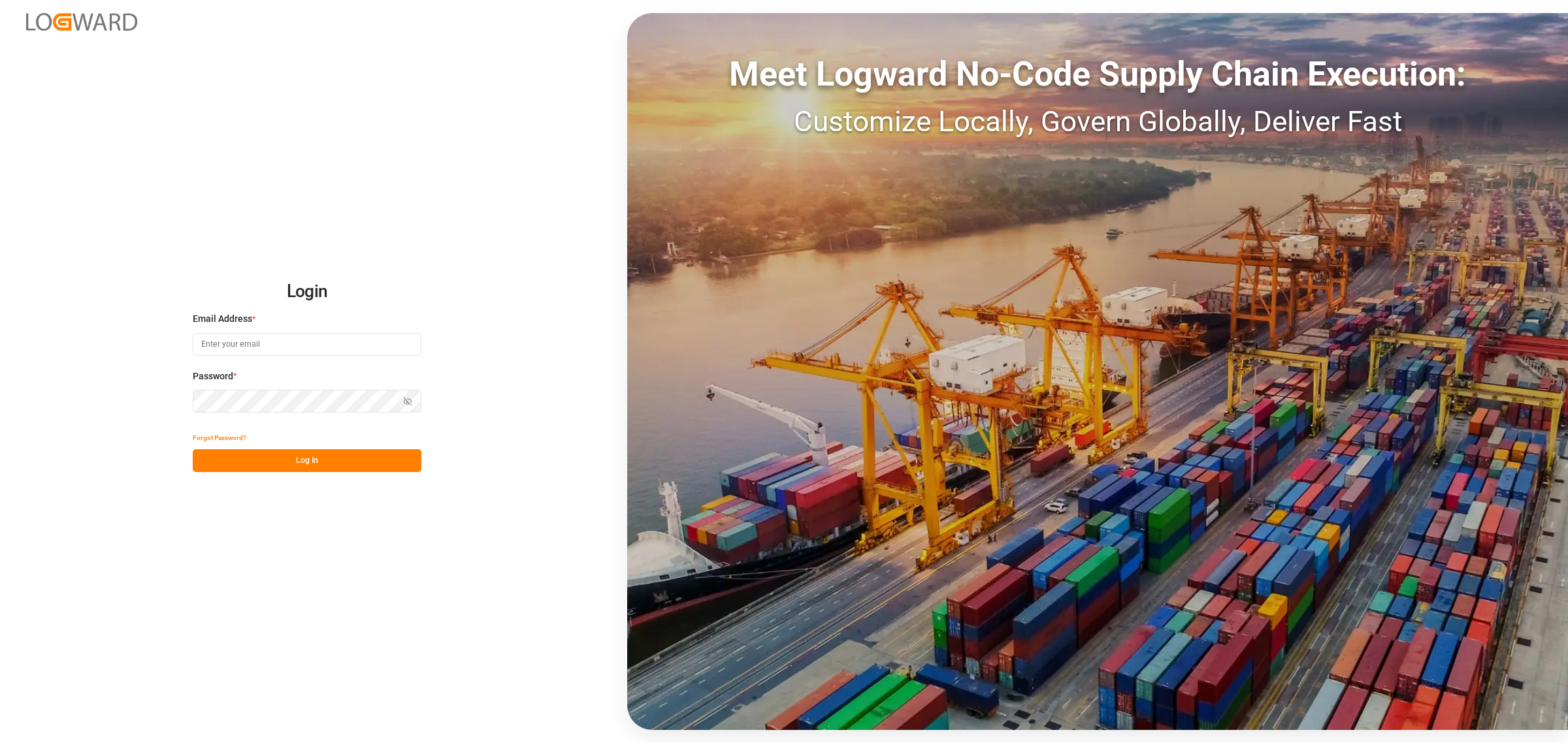
type input "[PERSON_NAME][EMAIL_ADDRESS][DOMAIN_NAME]"
click at [318, 464] on button "Log In" at bounding box center [307, 460] width 229 height 23
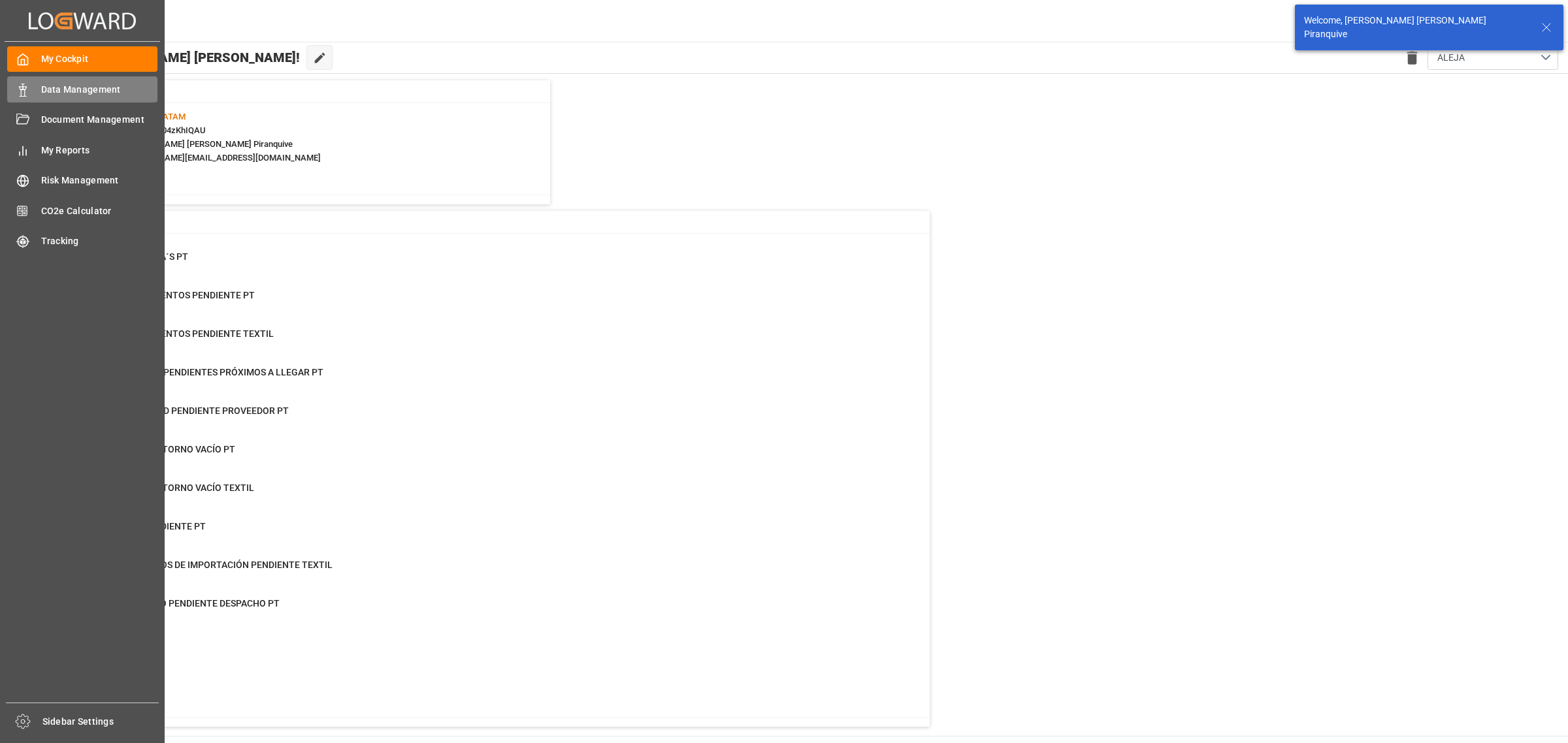
click at [41, 92] on span "Data Management" at bounding box center [99, 90] width 117 height 14
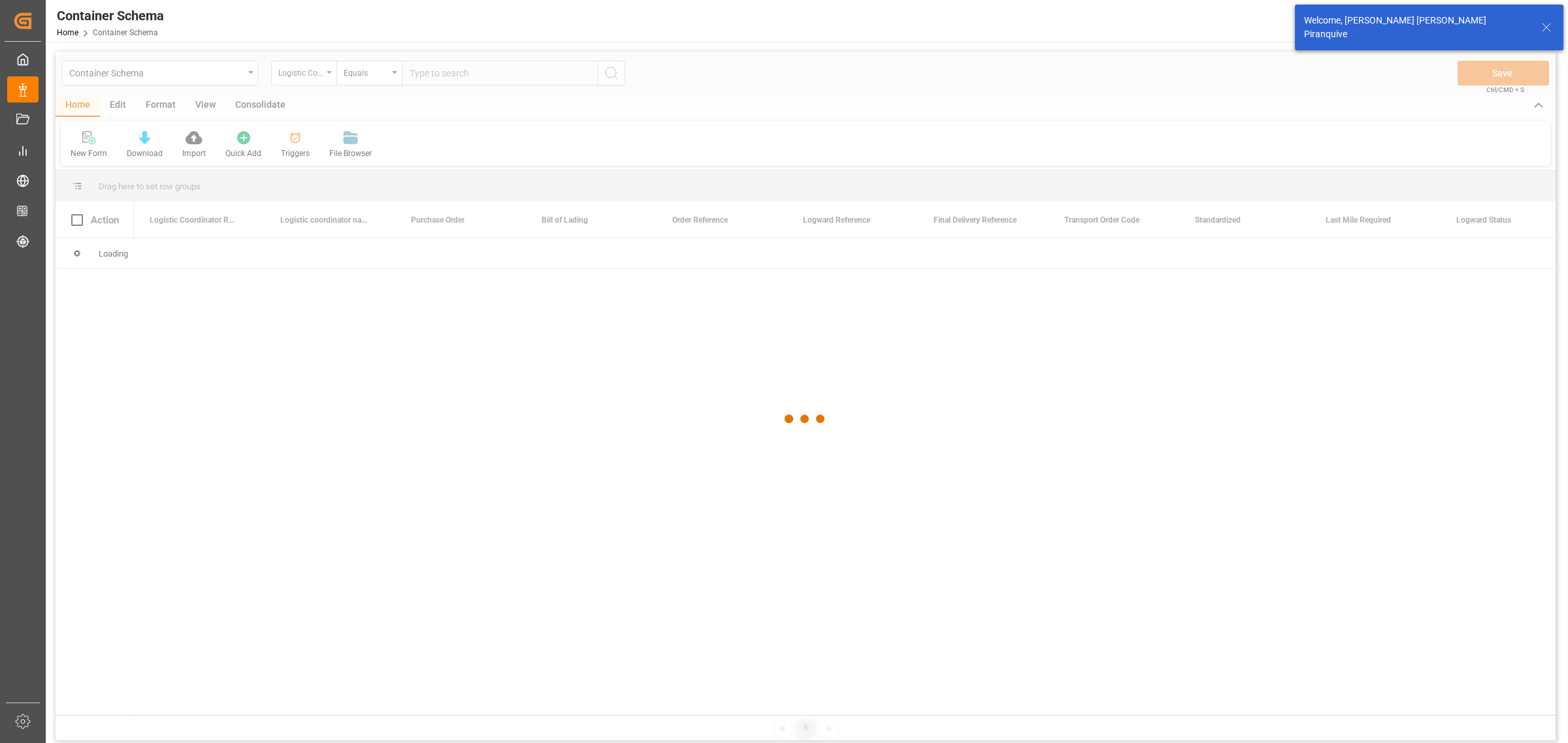
click at [304, 80] on div at bounding box center [806, 419] width 1500 height 735
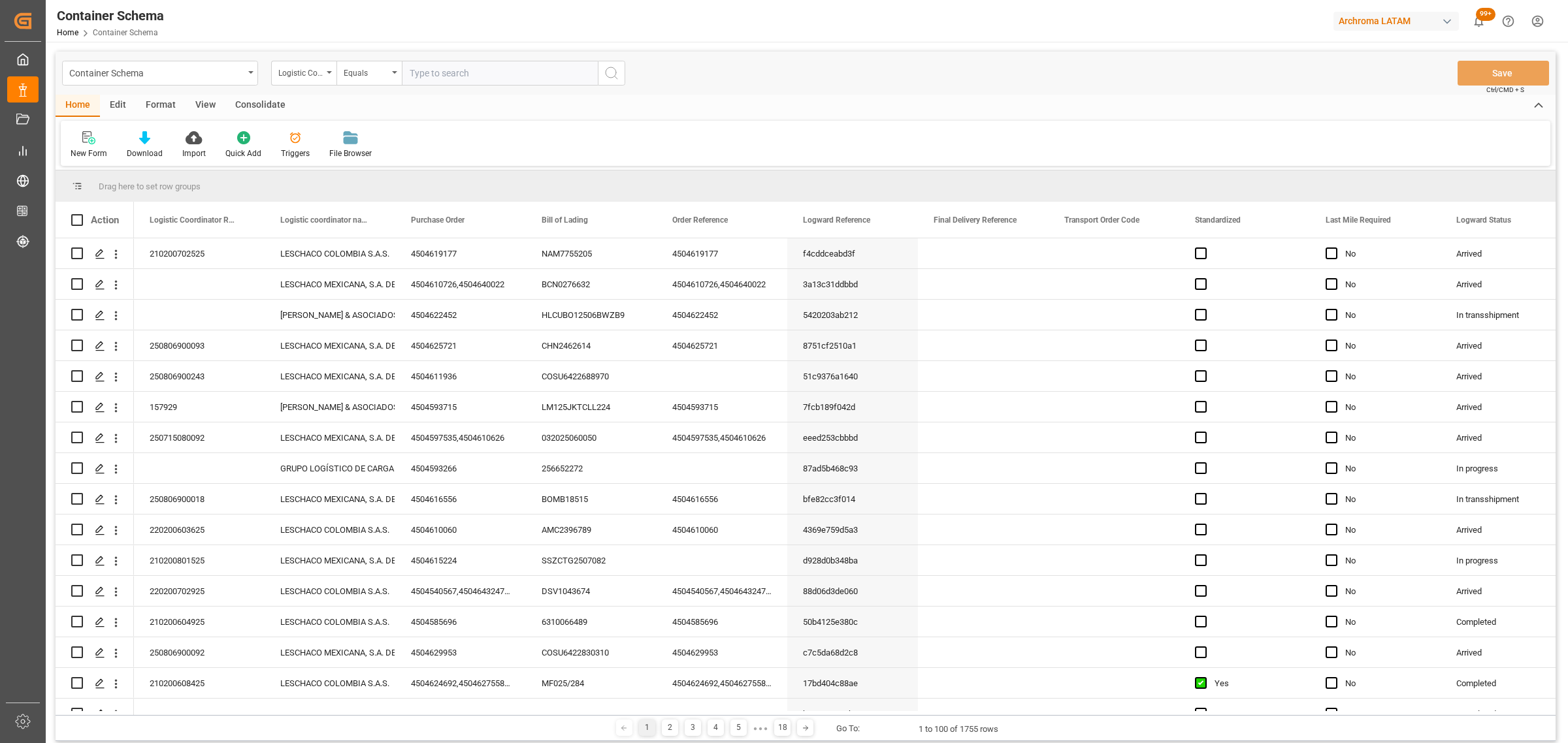
click at [304, 75] on div "Logistic Coordinator Reference Number" at bounding box center [300, 71] width 44 height 15
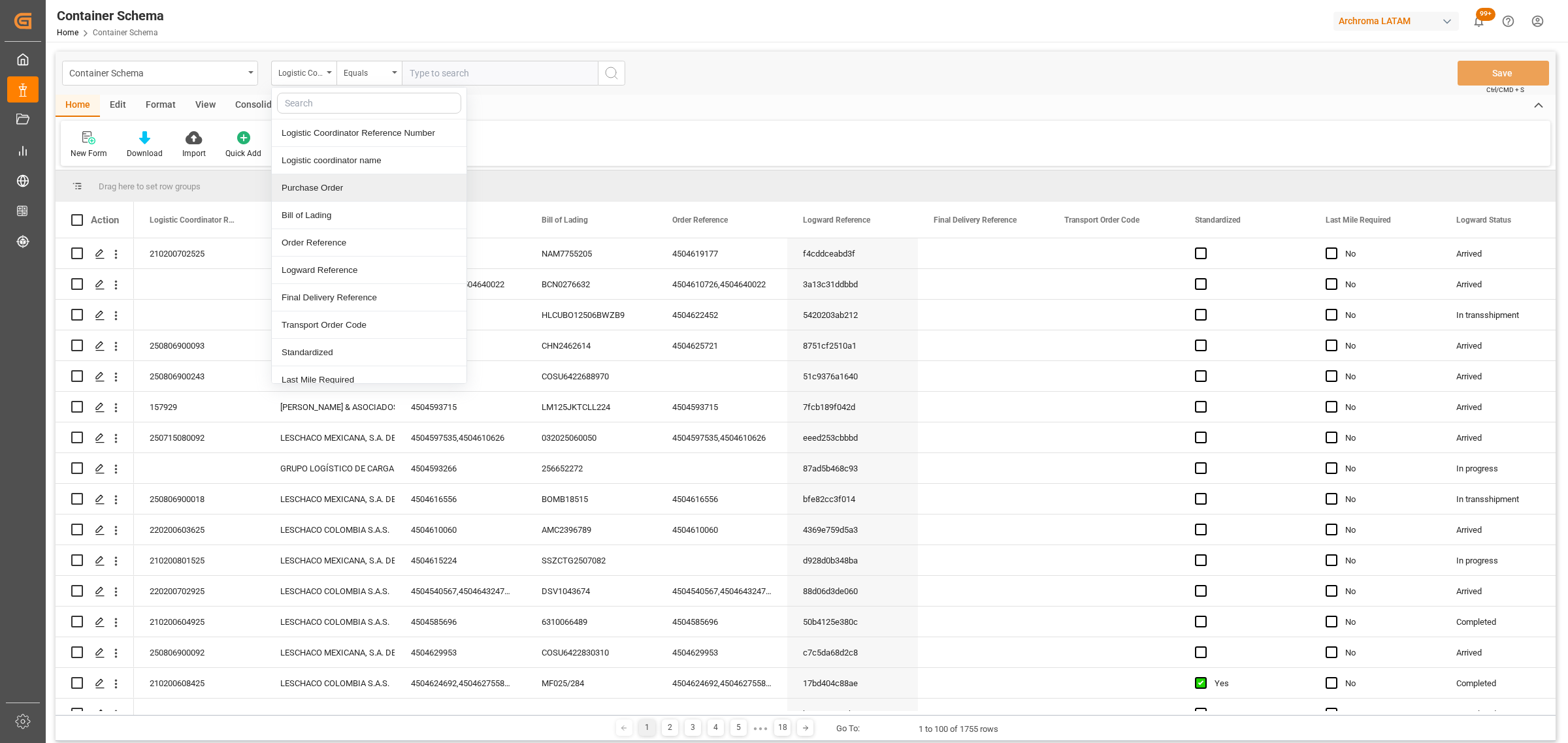
click at [328, 188] on div "Purchase Order" at bounding box center [369, 188] width 195 height 27
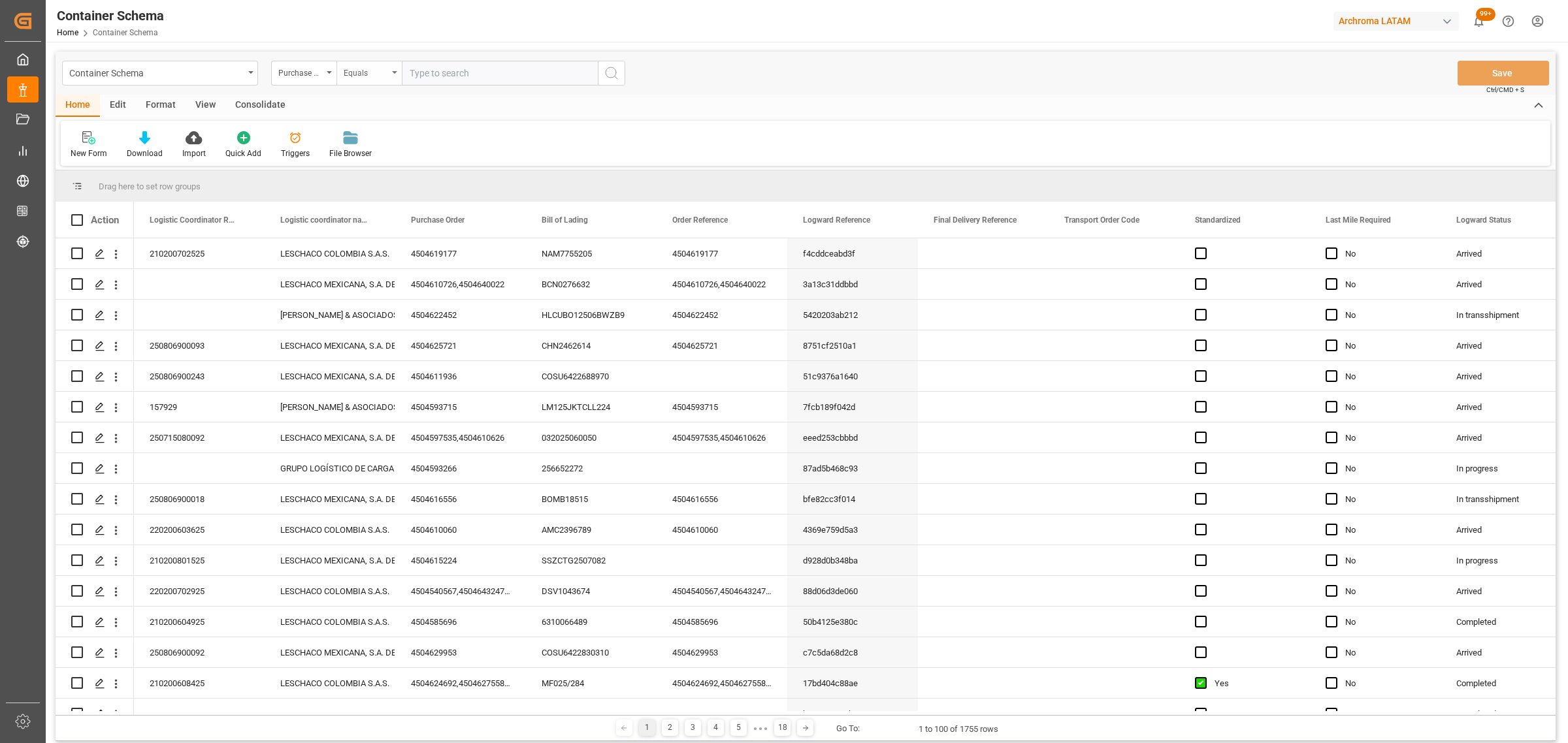
click at [366, 70] on div "Equals" at bounding box center [365, 71] width 44 height 15
click at [402, 158] on div "Fuzzy search" at bounding box center [434, 160] width 195 height 27
click at [427, 67] on input "text" at bounding box center [499, 73] width 196 height 25
paste input "4504594497"
type input "4504594497"
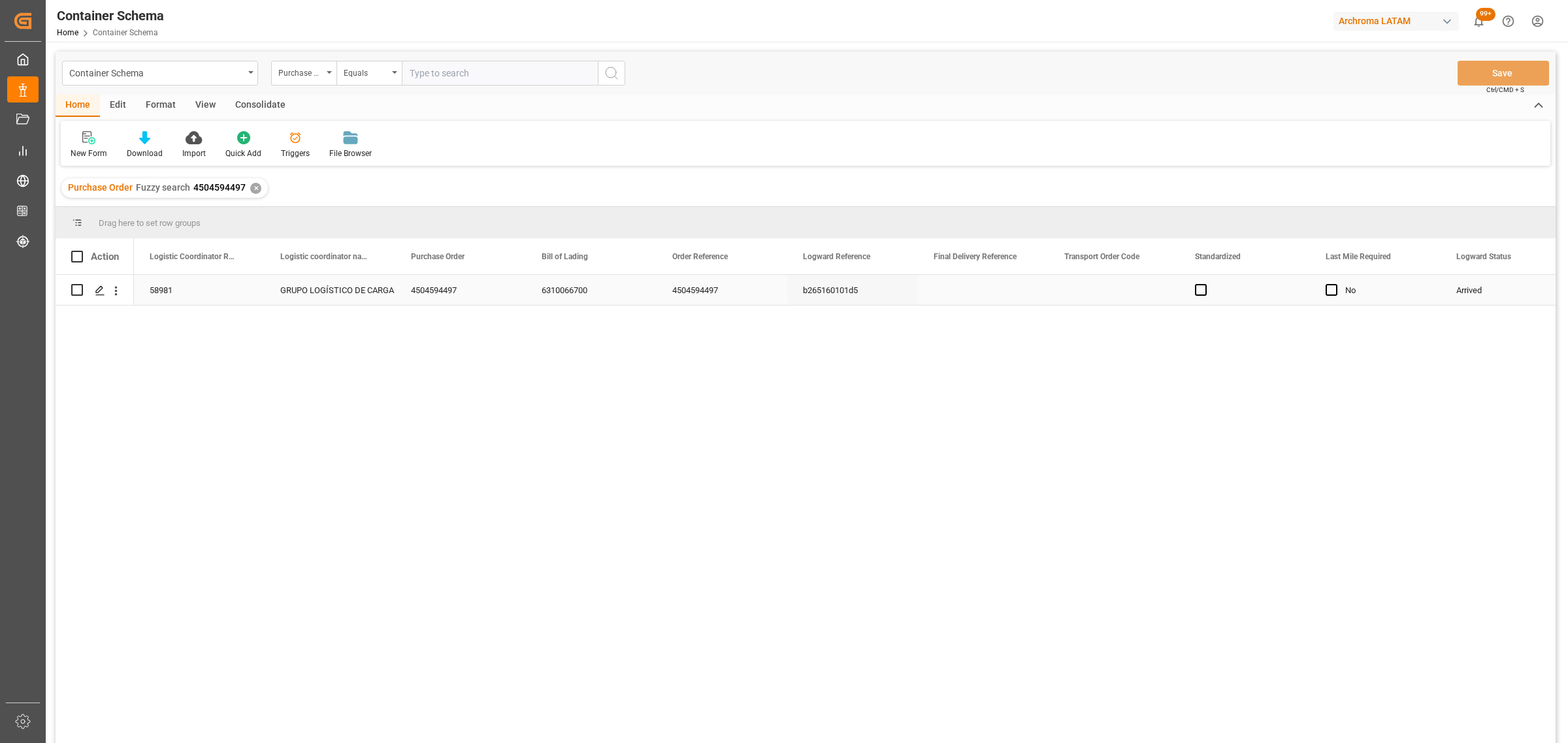
click at [196, 291] on div "58981" at bounding box center [199, 290] width 130 height 30
drag, startPoint x: 202, startPoint y: 295, endPoint x: 105, endPoint y: 295, distance: 97.0
click at [105, 295] on div "58981 GRUPO LOGÍSTICO DE CARGA GLC 4504594497 6310066700 4504594497 b265160101d…" at bounding box center [806, 511] width 1500 height 473
paste input "6310066700"
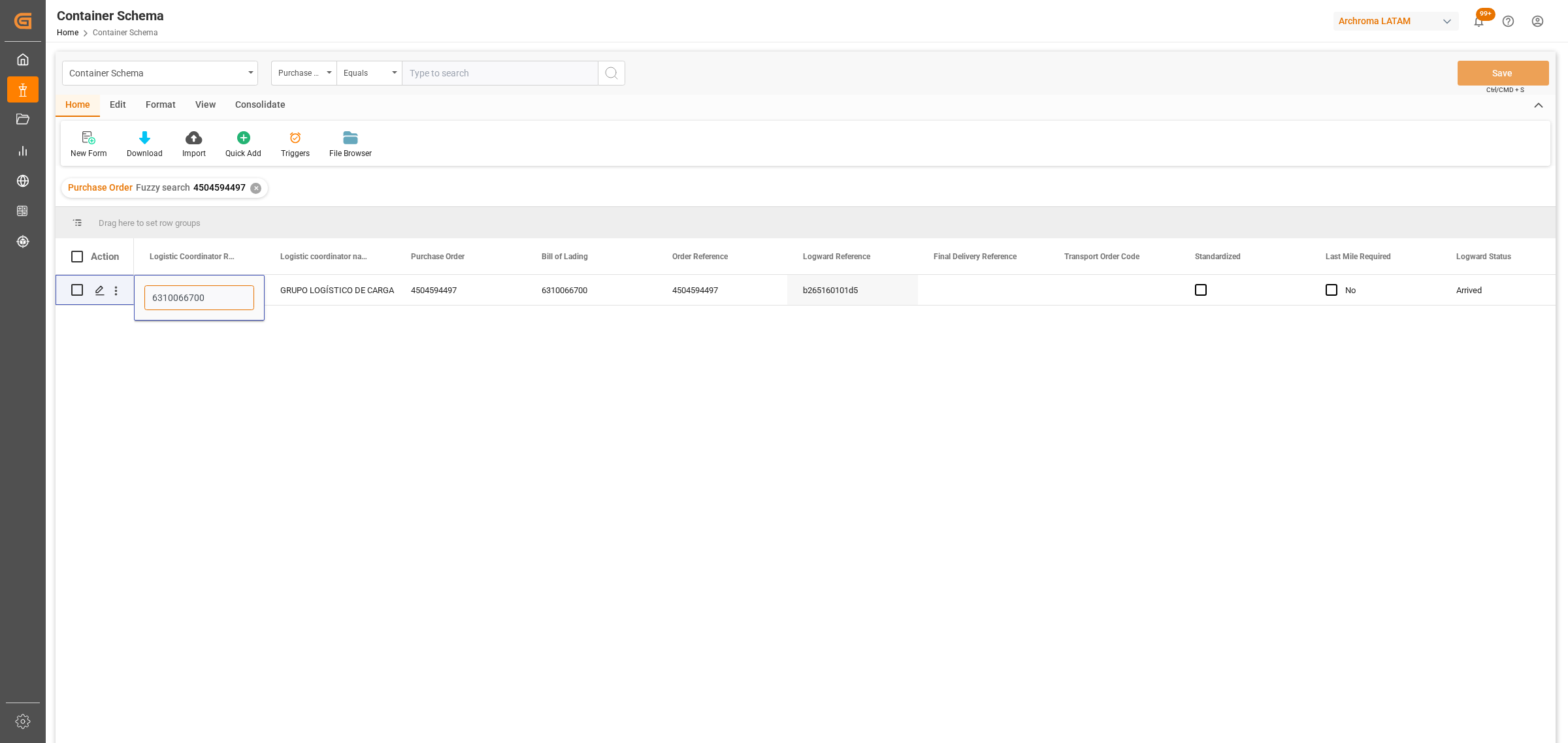
type input "6310066700"
click at [1482, 73] on button "Save" at bounding box center [1503, 73] width 92 height 25
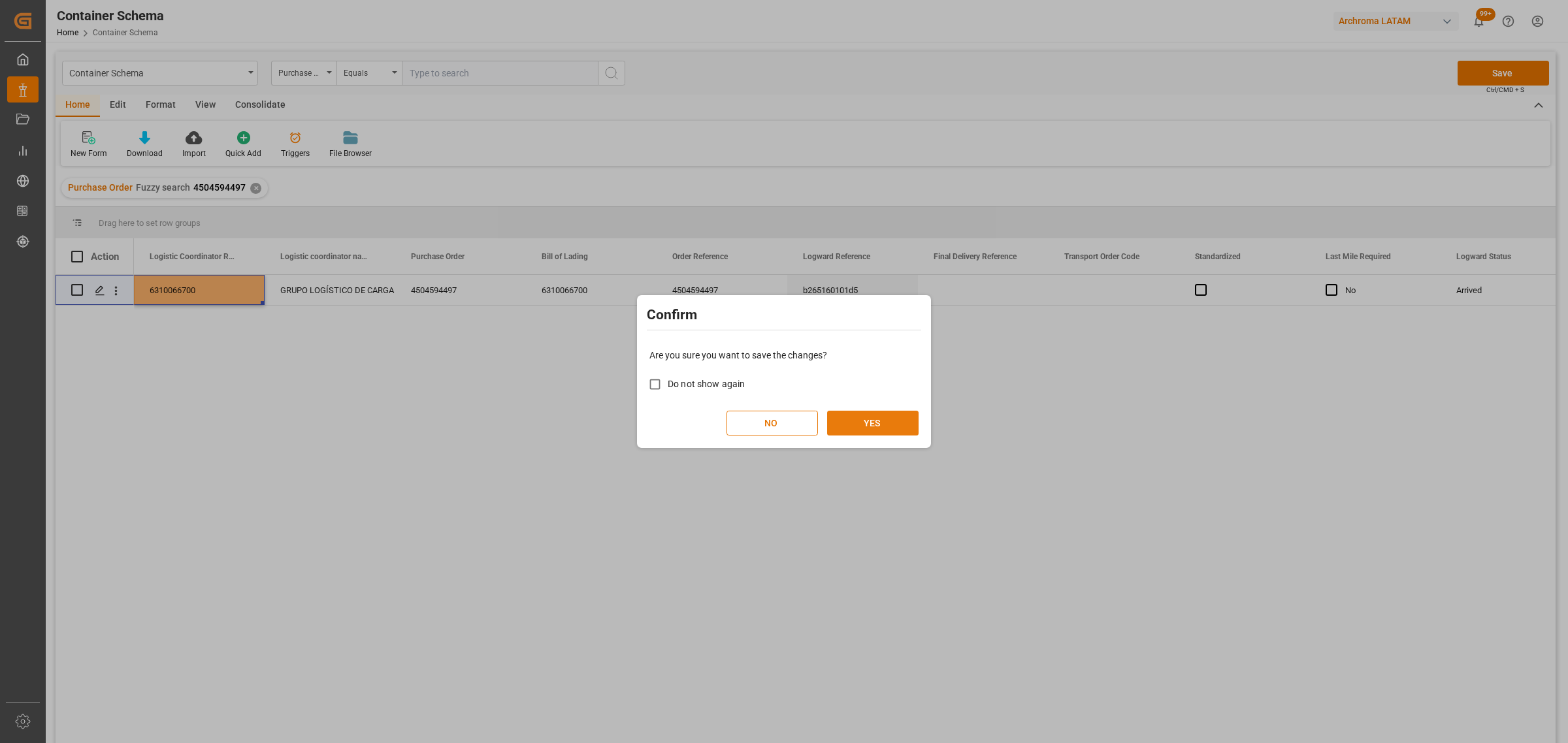
click at [874, 431] on button "YES" at bounding box center [872, 423] width 92 height 25
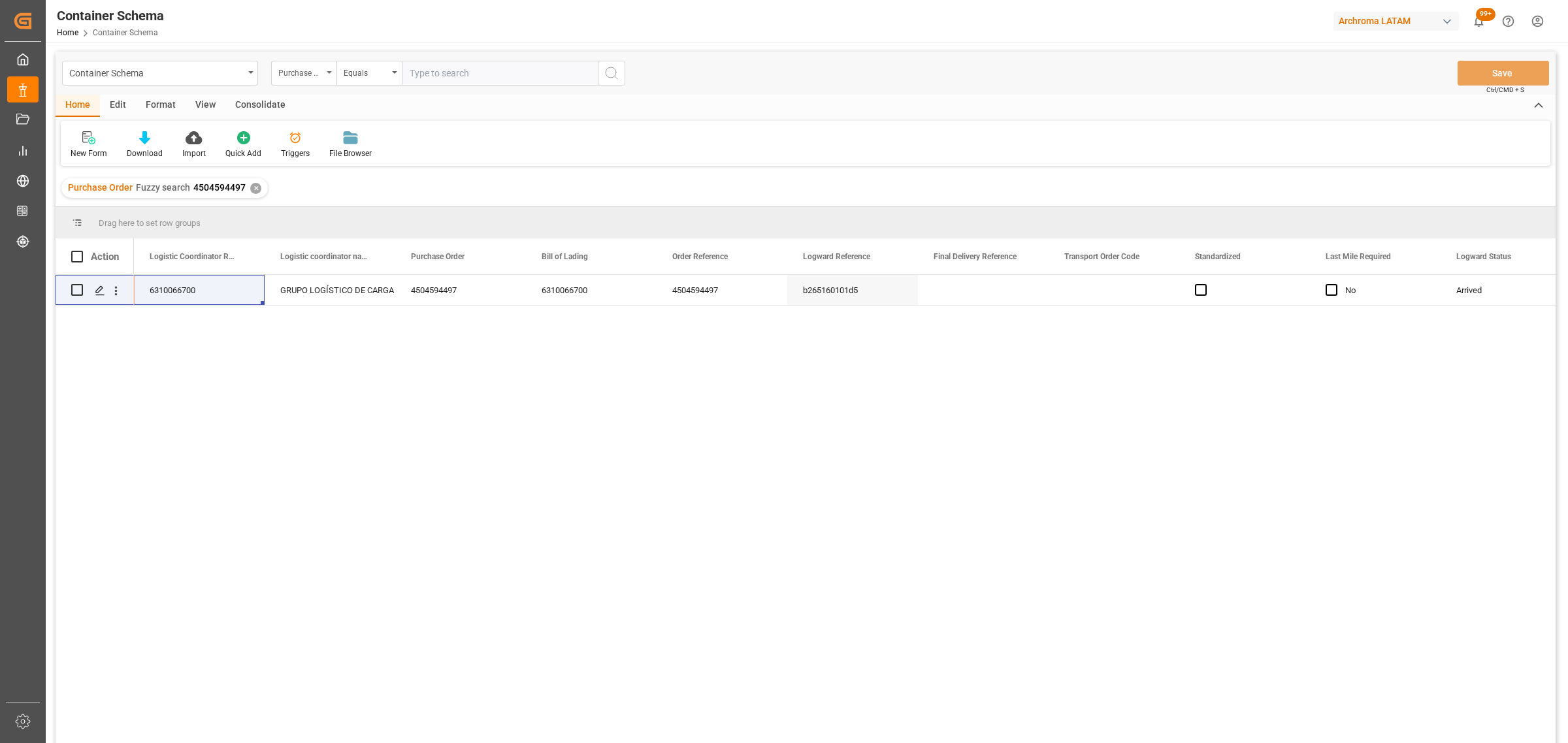
click at [298, 67] on div "Purchase Order" at bounding box center [300, 71] width 44 height 15
drag, startPoint x: 315, startPoint y: 217, endPoint x: 366, endPoint y: 113, distance: 115.8
click at [315, 217] on div "Bill of Lading" at bounding box center [369, 215] width 195 height 27
click at [384, 73] on div "Equals" at bounding box center [365, 71] width 44 height 15
click at [397, 153] on div "Fuzzy search" at bounding box center [434, 160] width 195 height 27
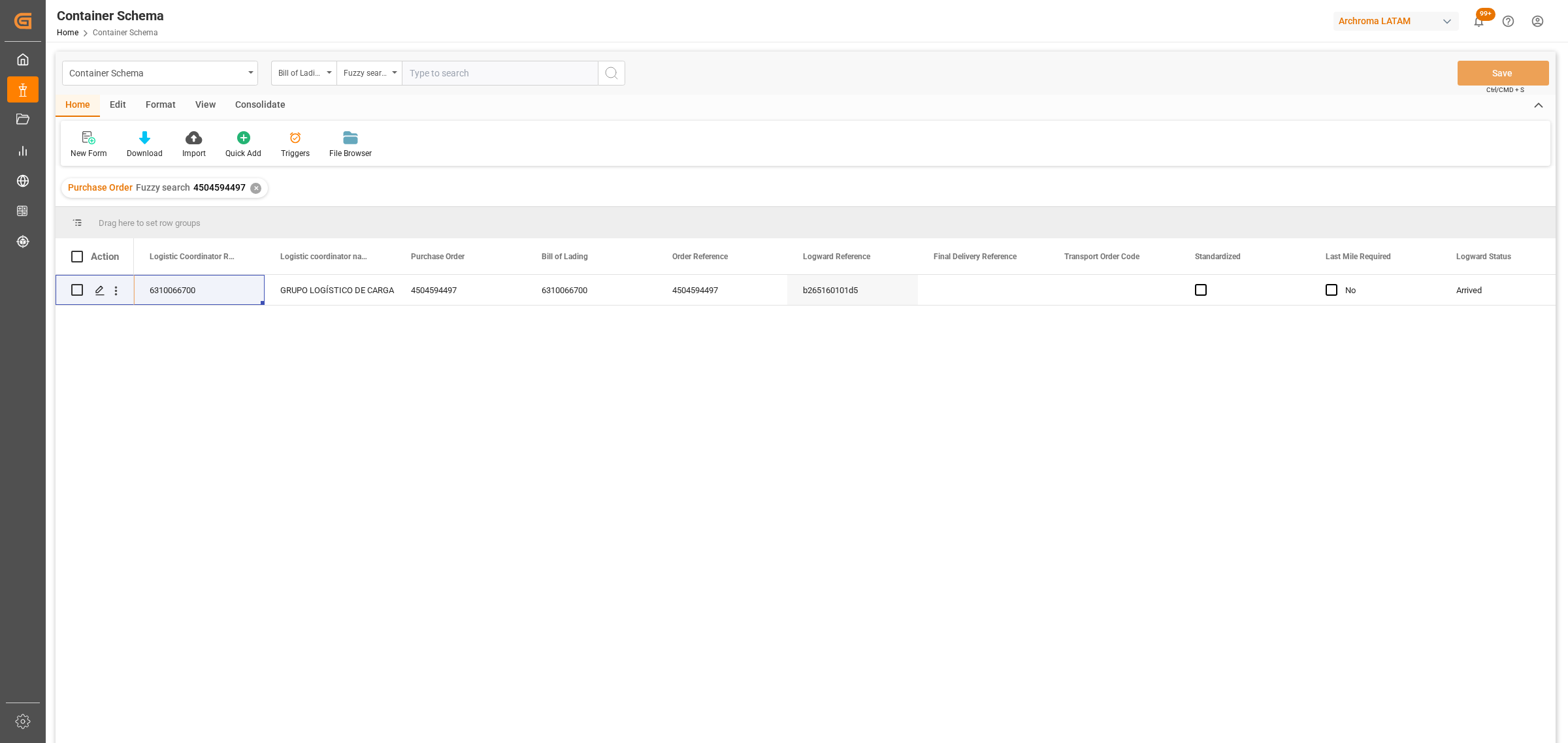
click at [467, 65] on input "text" at bounding box center [499, 73] width 196 height 25
paste input "4504585694"
type input "4504585694"
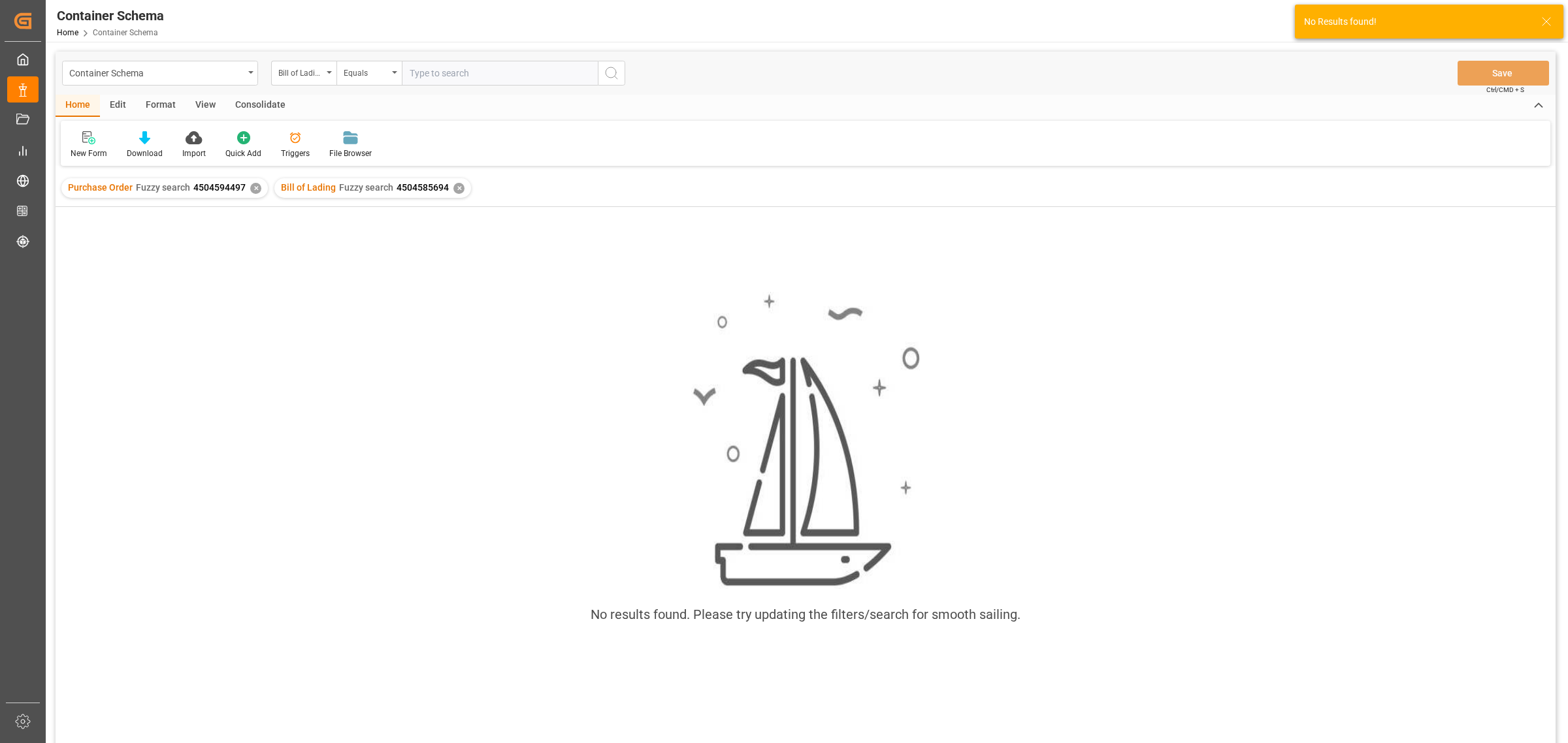
click at [254, 190] on div "✕" at bounding box center [255, 188] width 11 height 11
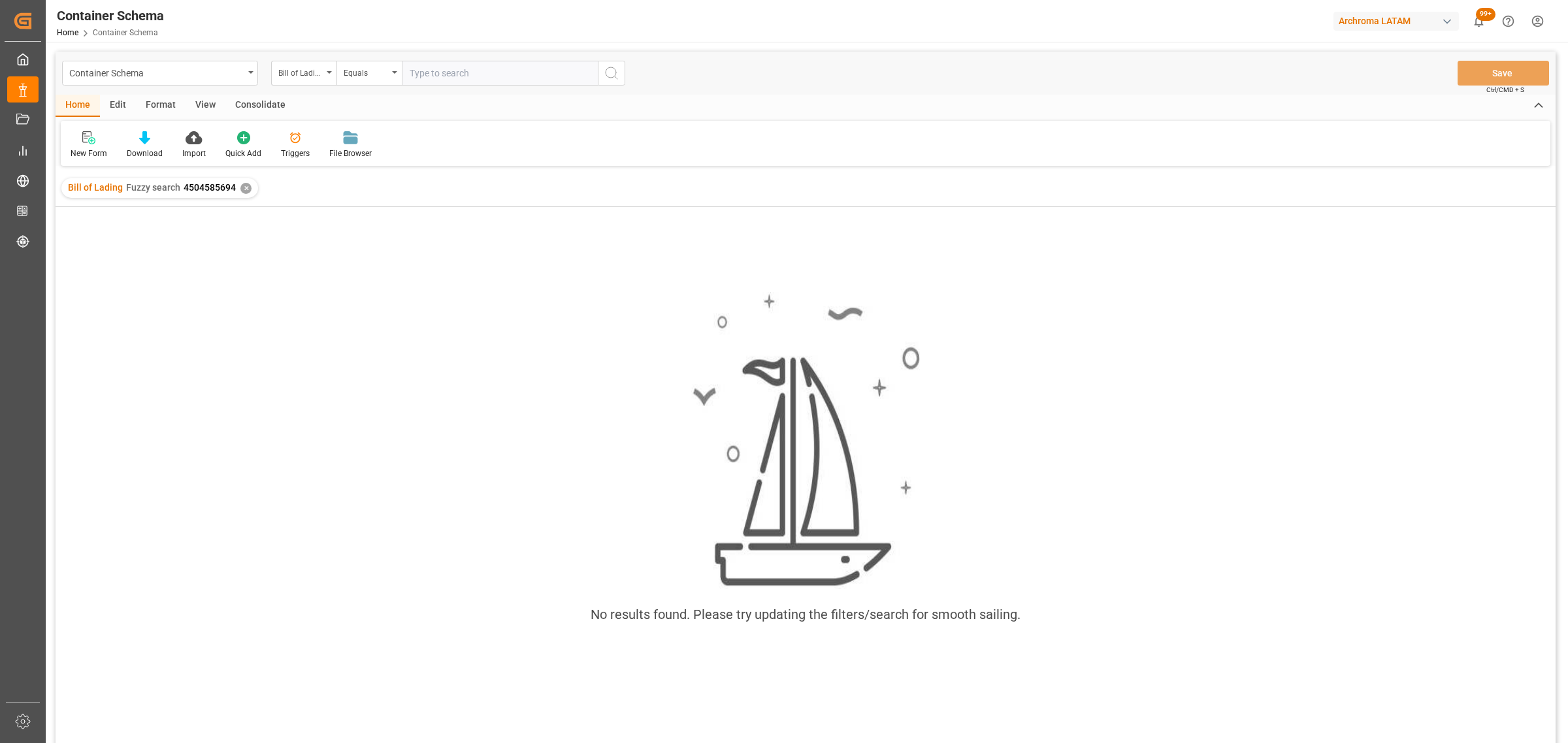
click at [449, 70] on input "text" at bounding box center [499, 73] width 196 height 25
paste input "6310066262"
type input "6310066262"
click at [242, 191] on div "✕" at bounding box center [246, 188] width 11 height 11
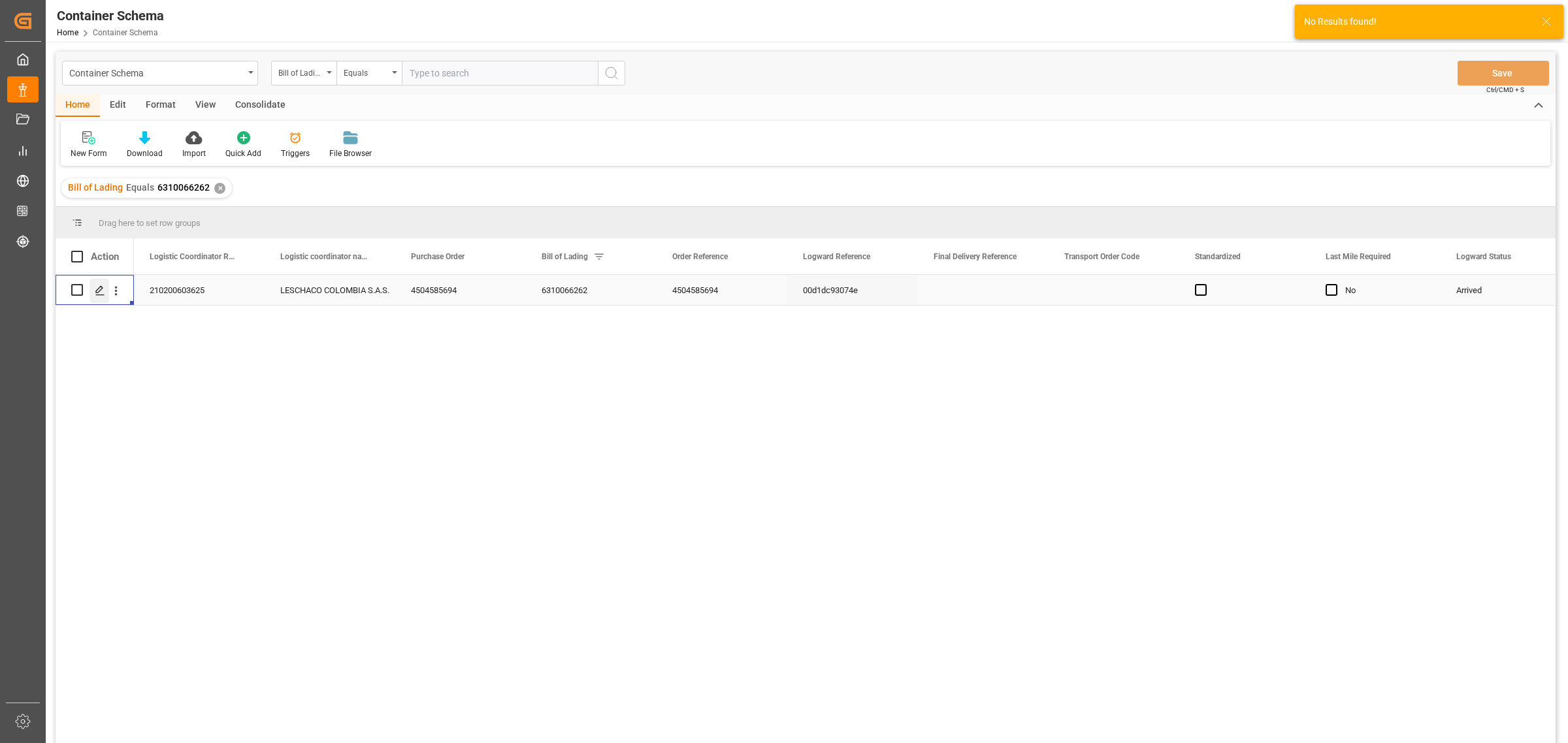
click at [103, 296] on div "Press SPACE to select this row." at bounding box center [99, 291] width 19 height 24
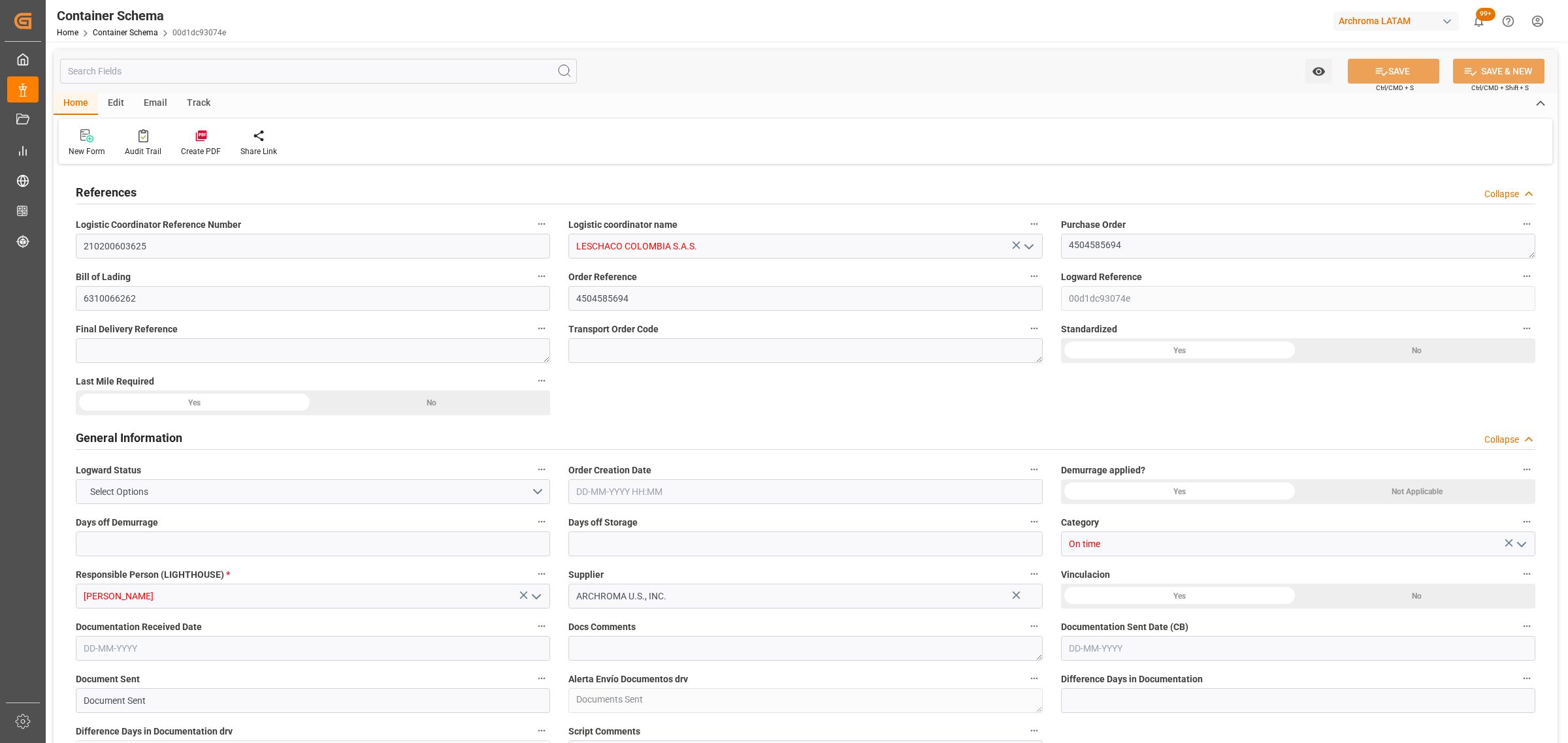
type input "10"
type input "7"
type input "0"
type input "1"
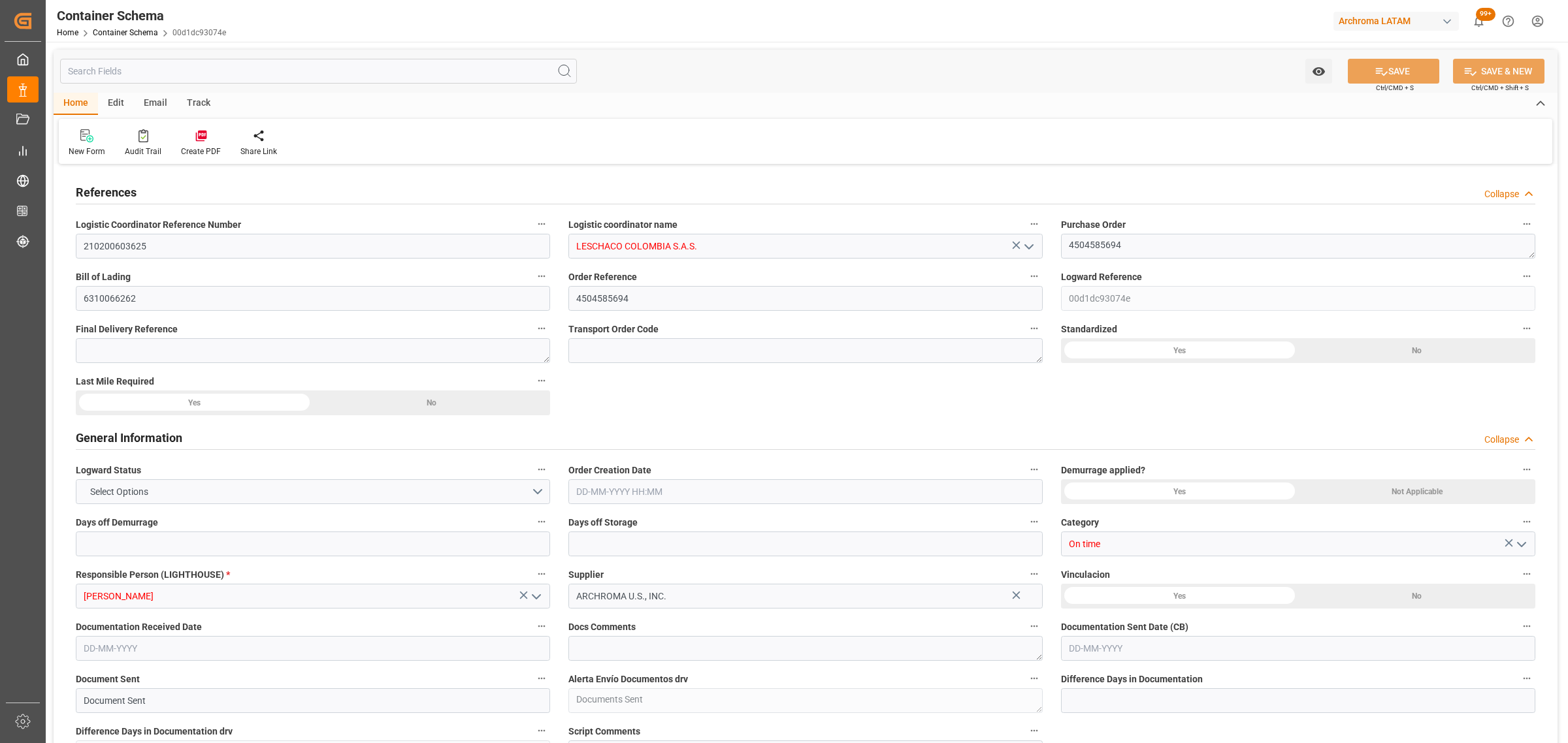
type input "6"
type input "6000"
type input "6348"
type input "Hapag [PERSON_NAME]"
type input "Hapag [PERSON_NAME] Aktiengesellschaft"
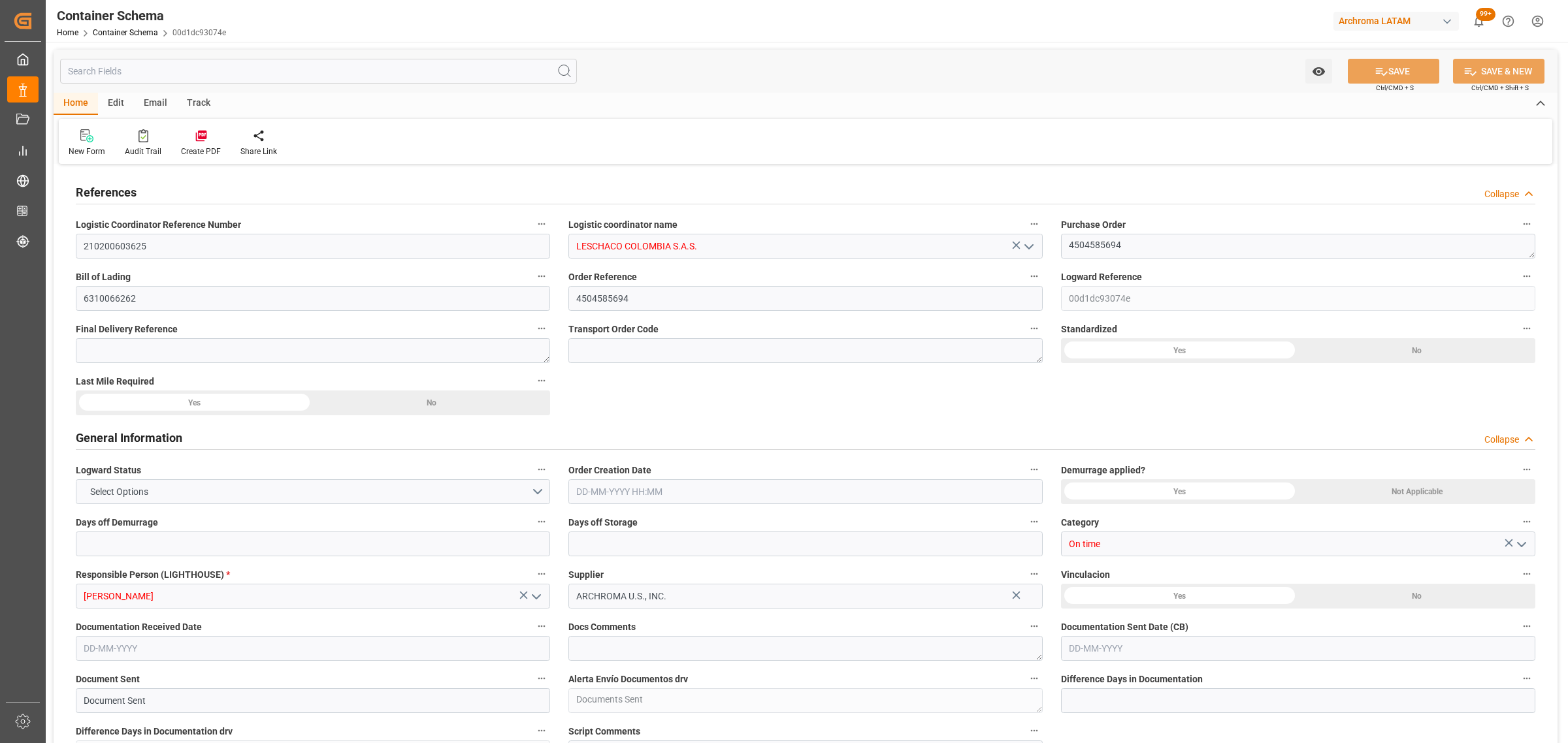
type input "USCHS"
type input "COCTG"
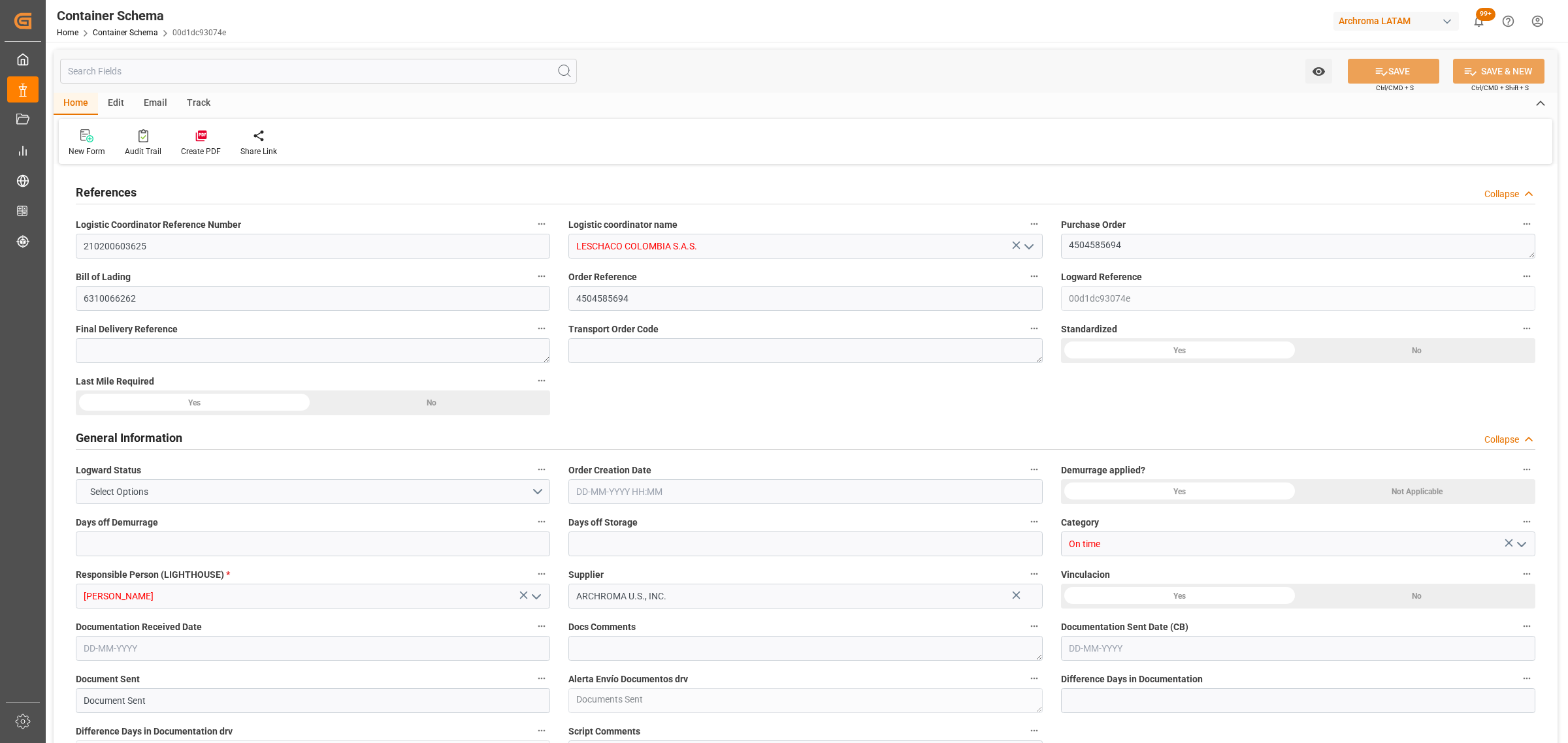
type input "9786774"
type input "0"
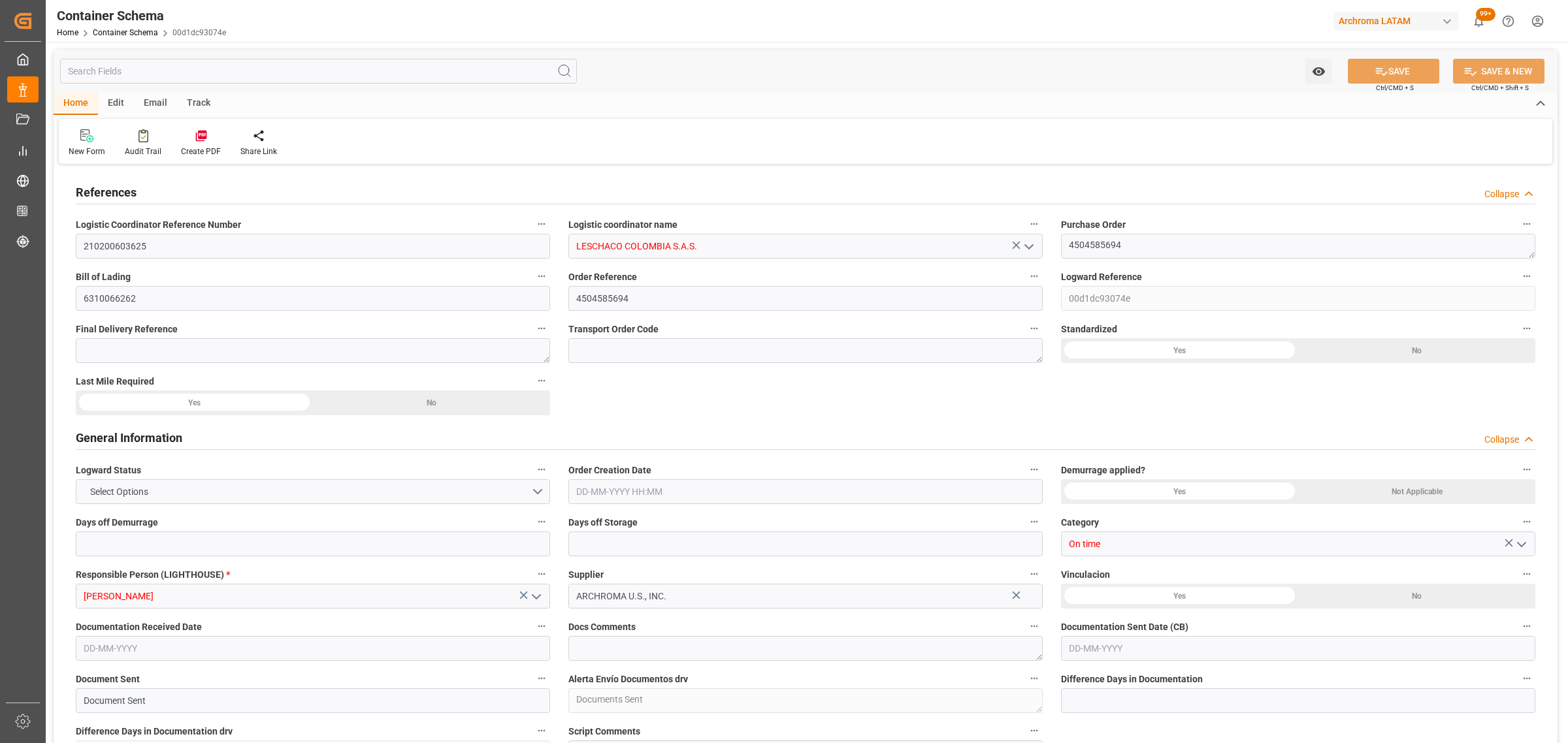
type input "5"
type input "46"
type input "47"
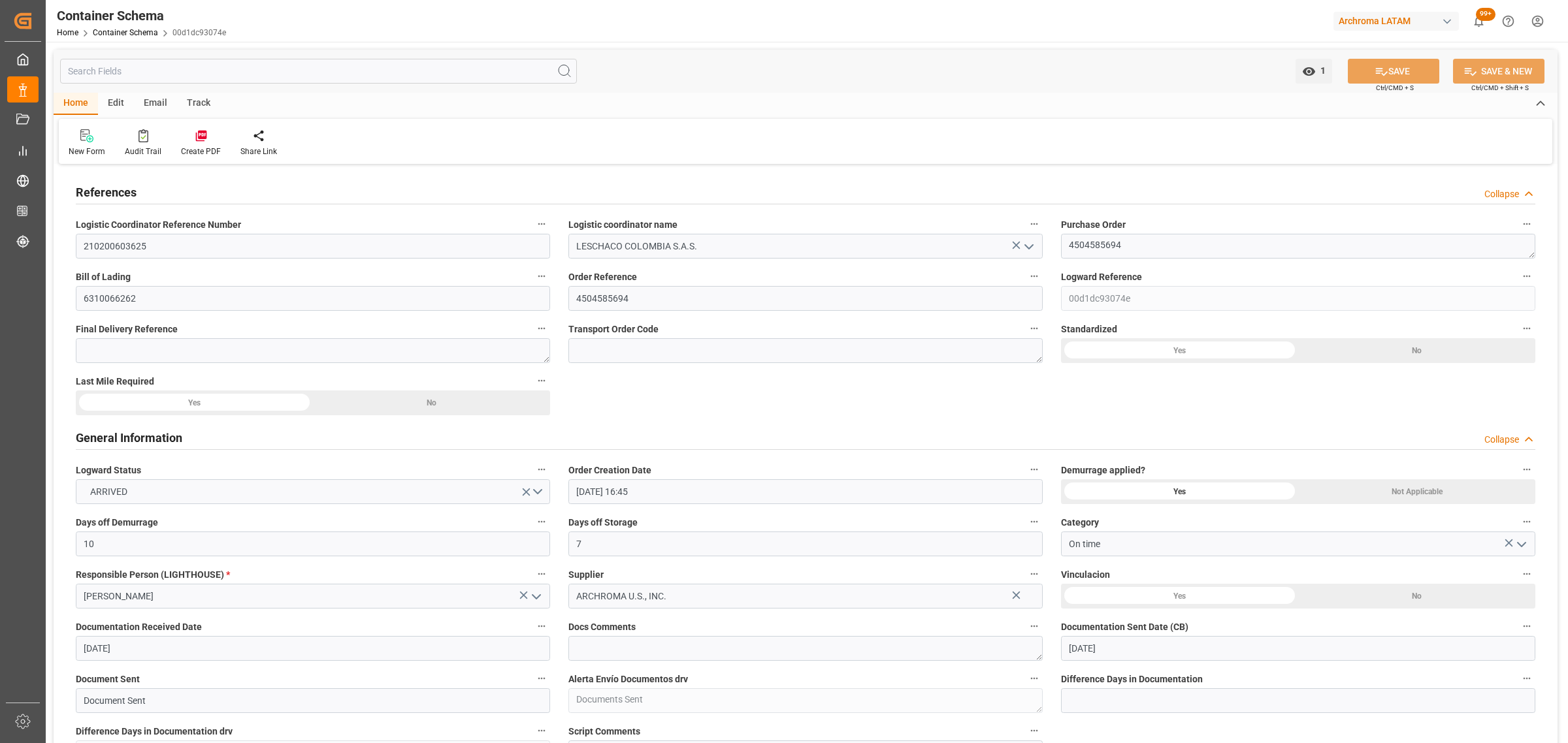
type input "[DATE] 16:45"
type input "[DATE]"
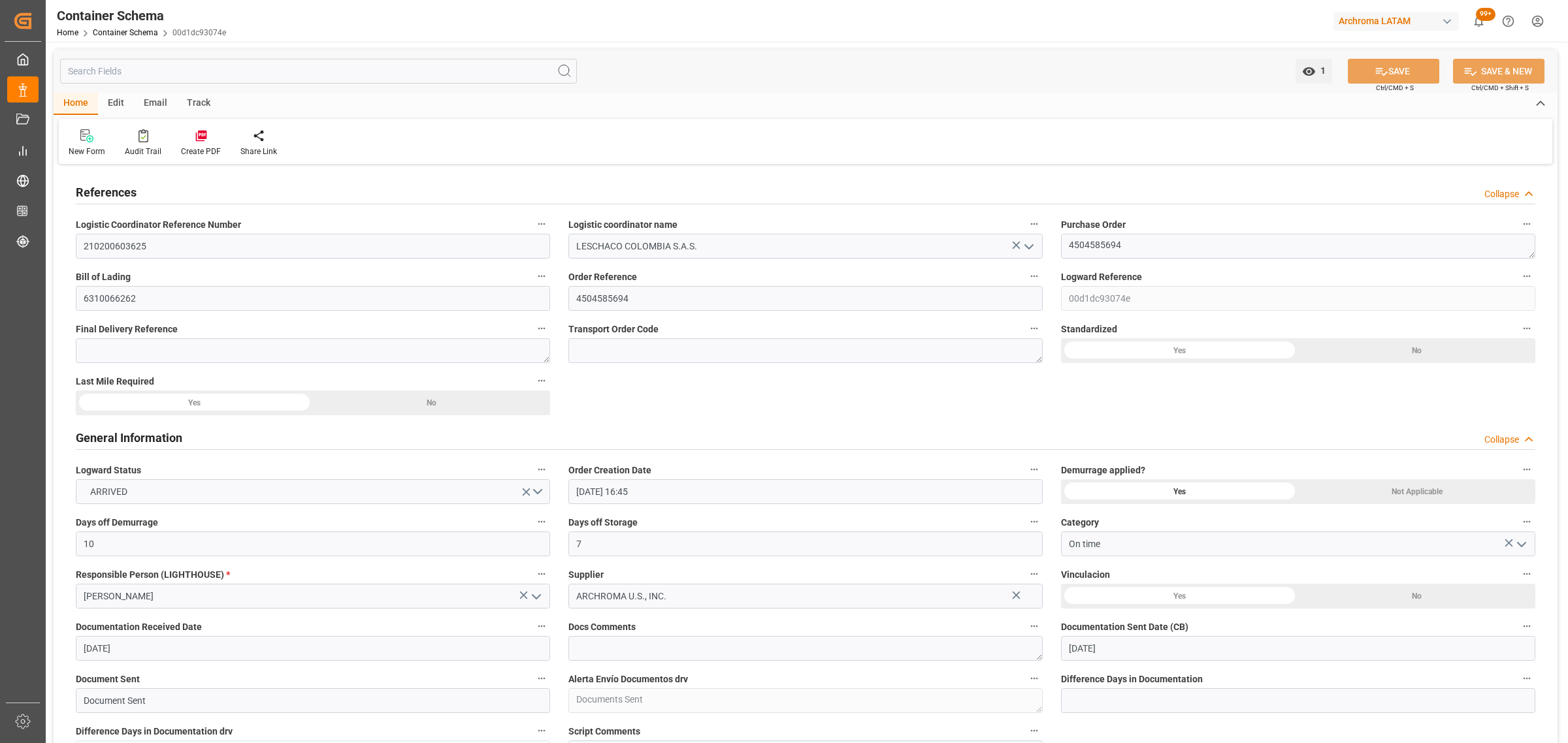
type input "[DATE]"
type input "[DATE] 00:35"
type input "[DATE] 21:42"
type input "[DATE]"
drag, startPoint x: 232, startPoint y: 33, endPoint x: 171, endPoint y: 30, distance: 61.1
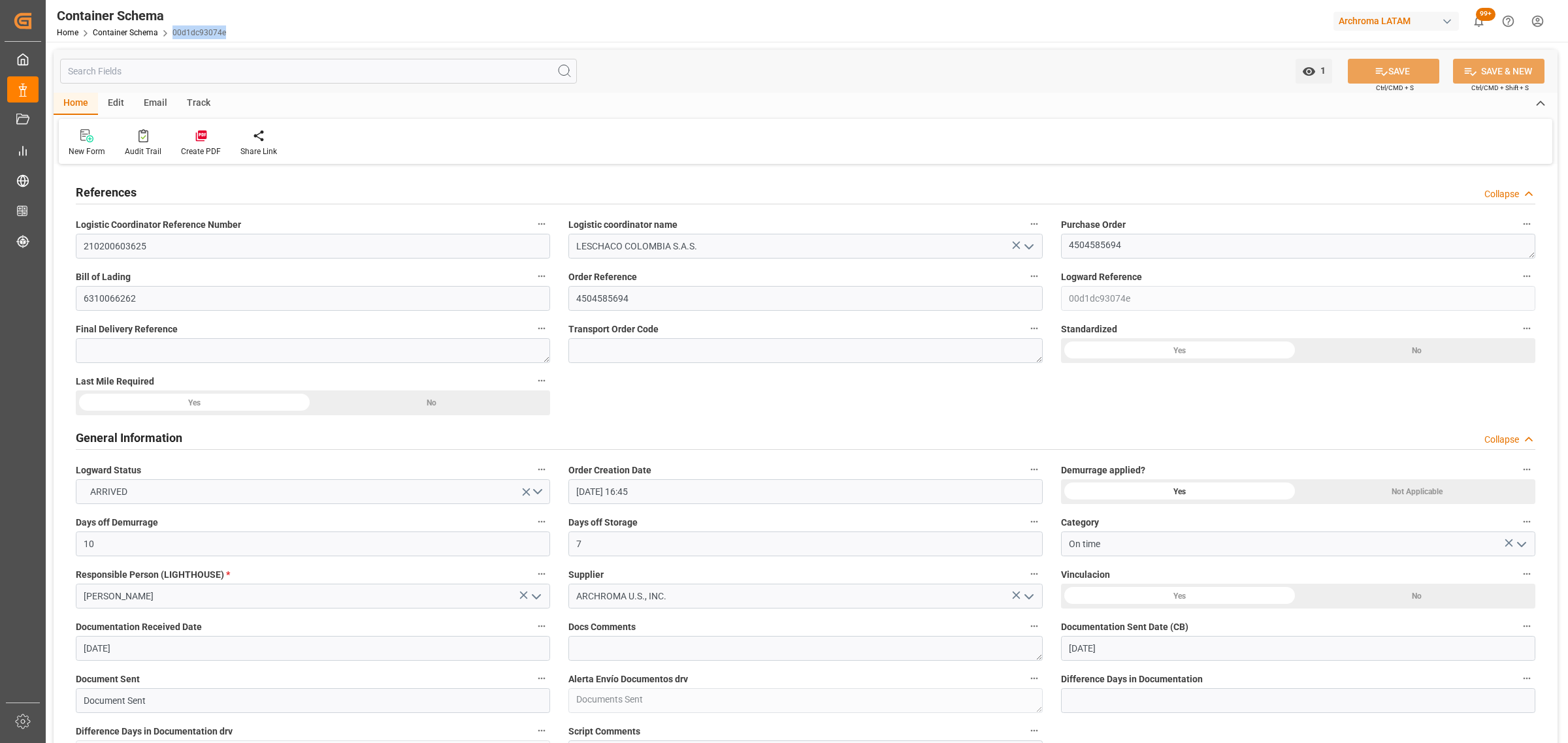
click at [171, 30] on div "Container Schema Home Container Schema 00d1dc93074e Archroma LATAM 99+ Notifica…" at bounding box center [802, 20] width 1531 height 41
copy link "00d1dc93074e"
click at [1095, 246] on textarea "4504585694" at bounding box center [1298, 246] width 475 height 25
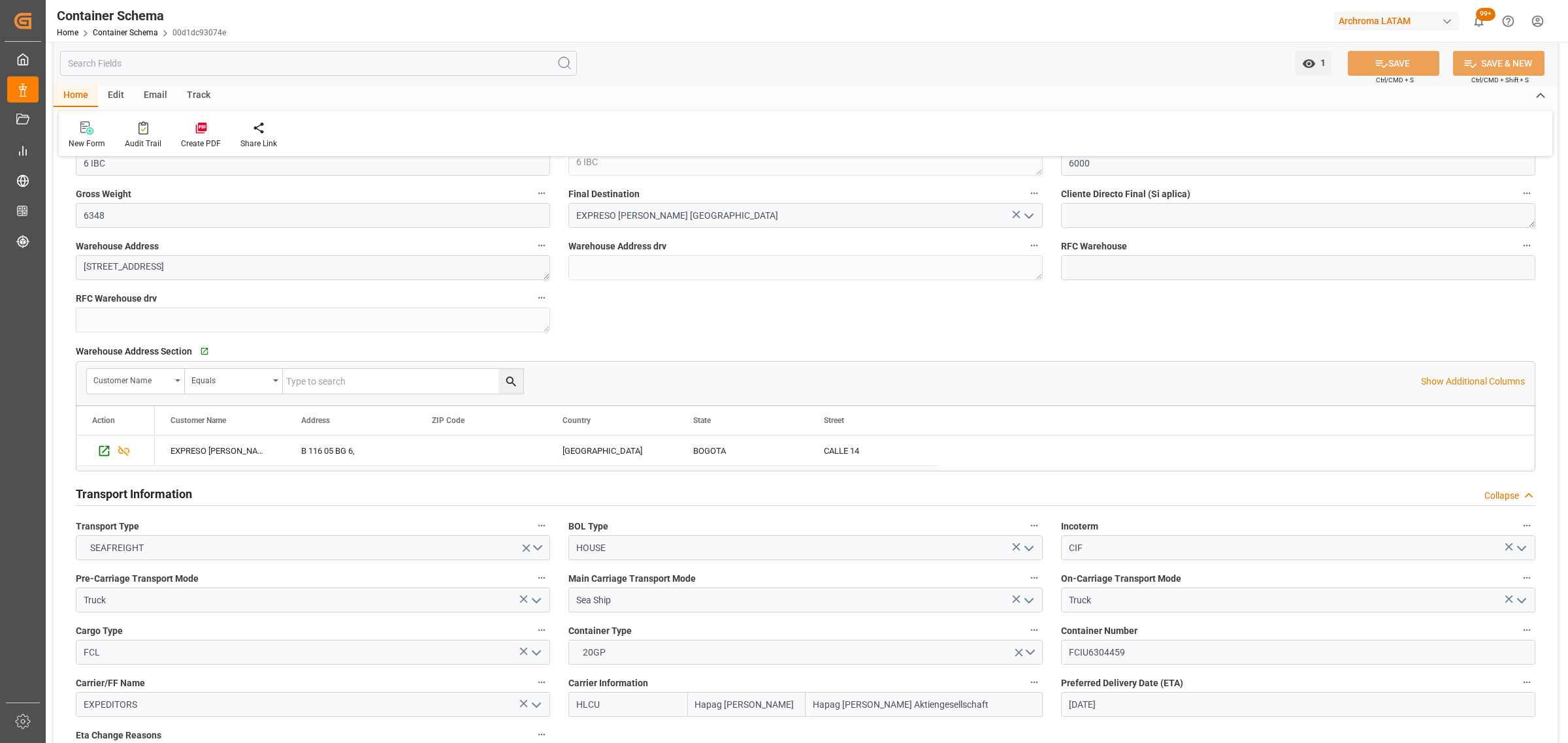
scroll to position [1143, 0]
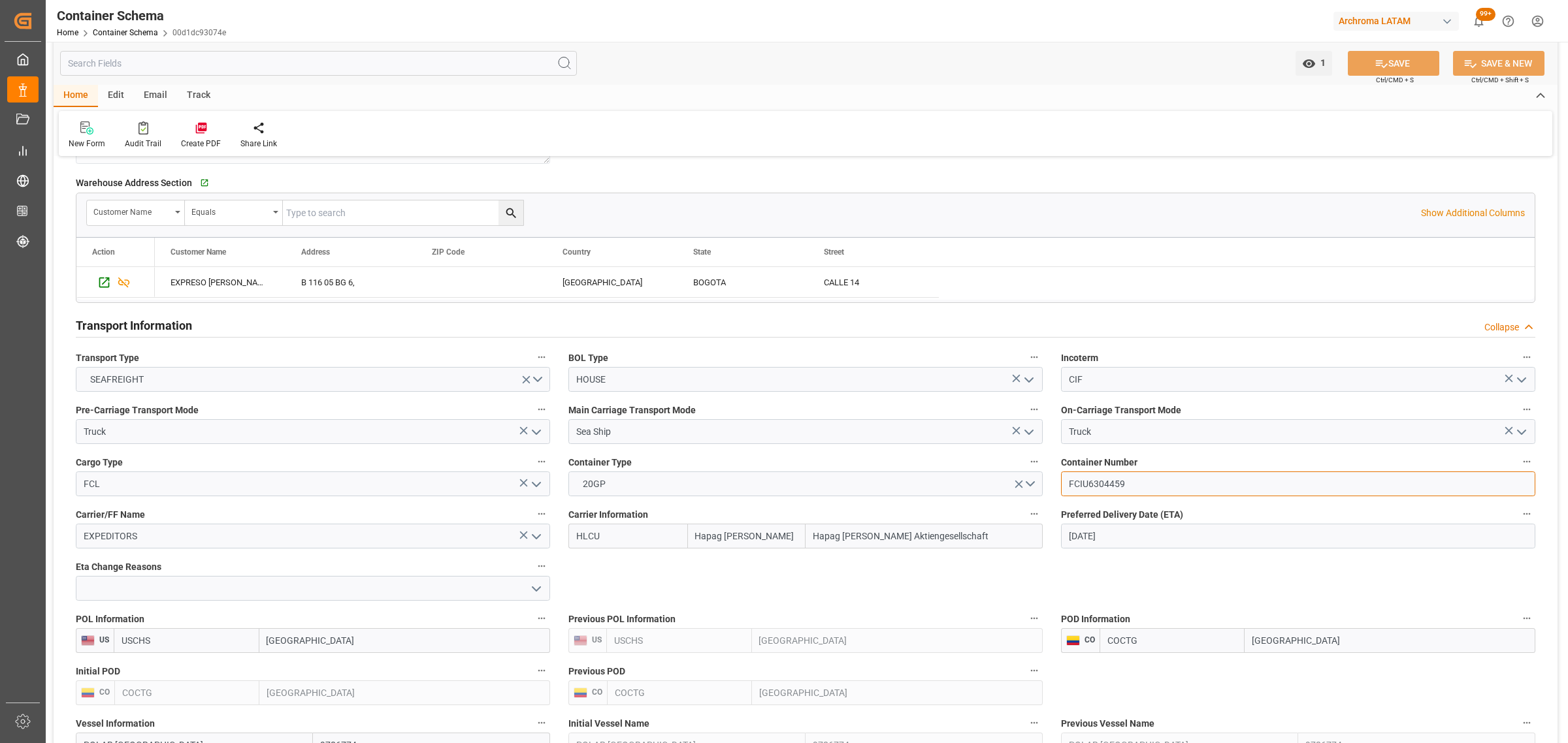
click at [1085, 485] on input "FCIU6304459" at bounding box center [1298, 484] width 475 height 25
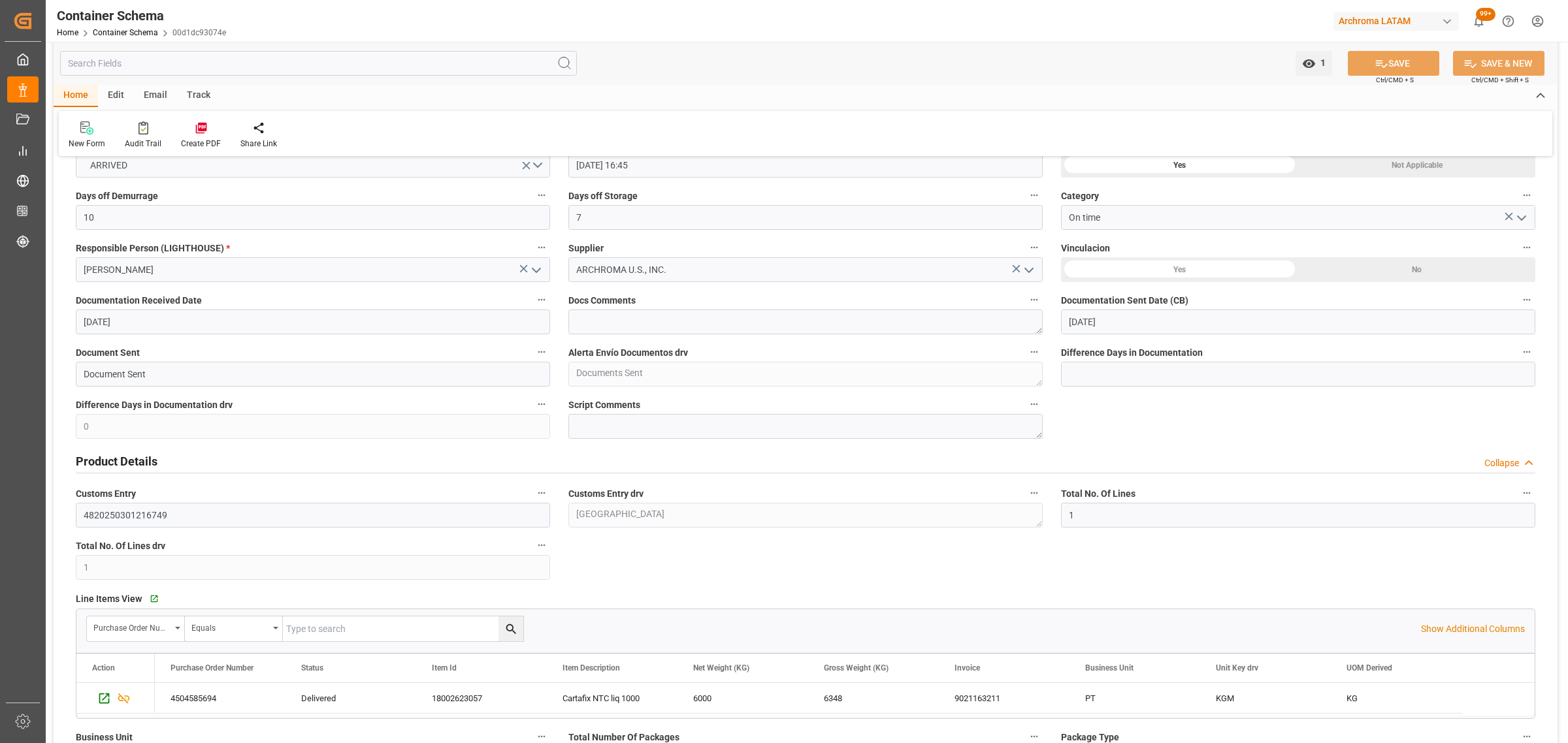
scroll to position [0, 0]
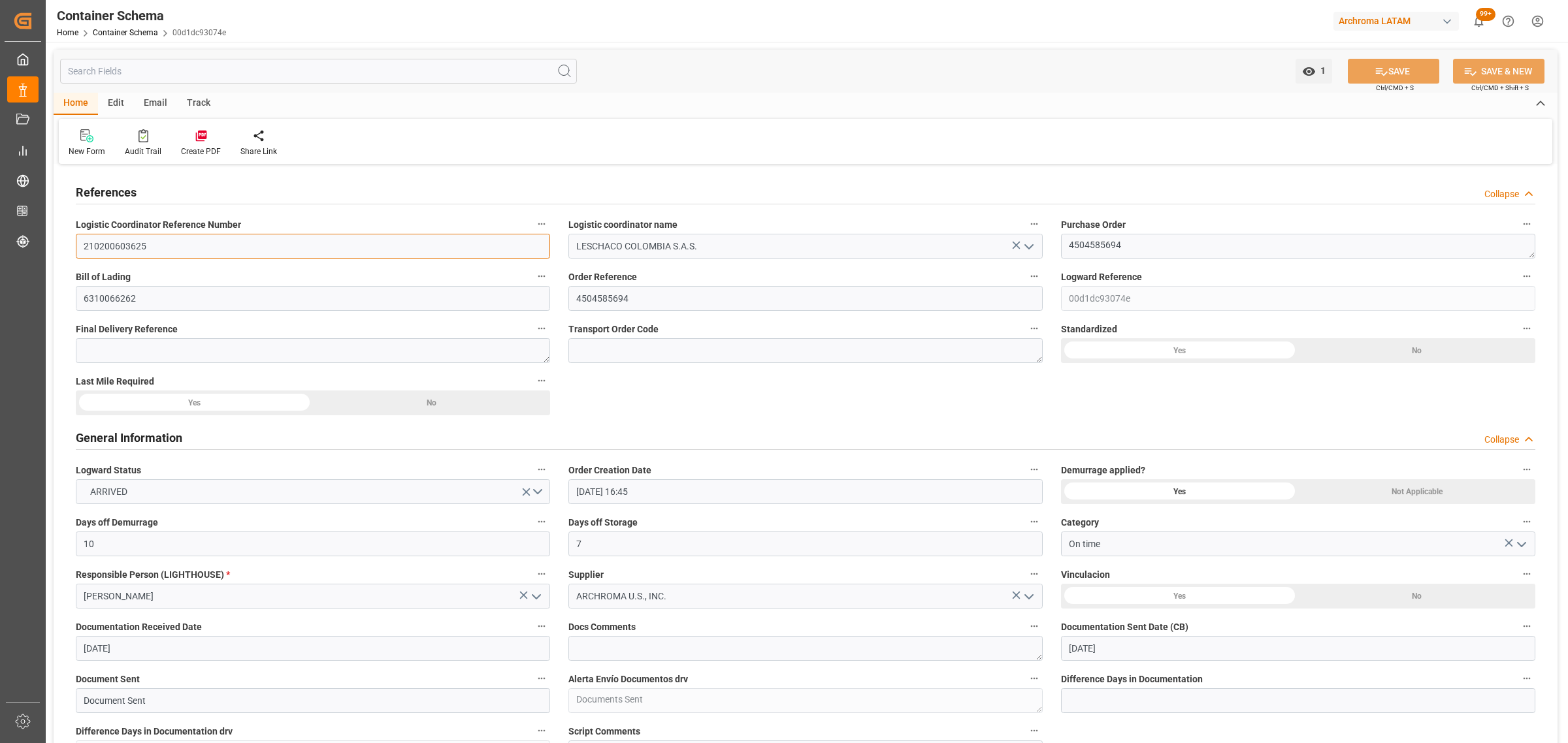
click at [113, 250] on input "210200603625" at bounding box center [313, 246] width 475 height 25
click at [1173, 488] on div "Yes" at bounding box center [1179, 492] width 237 height 25
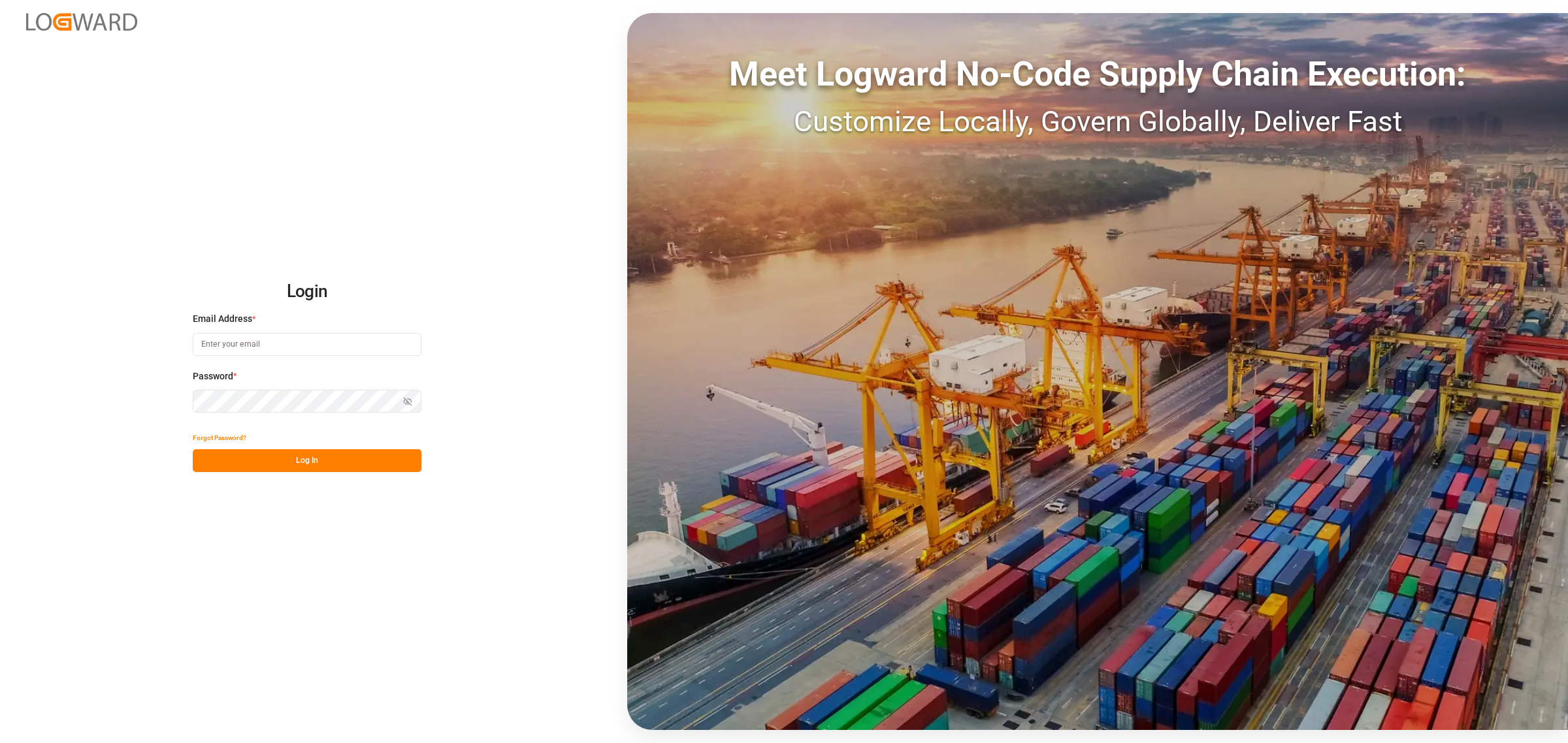
type input "[PERSON_NAME][EMAIL_ADDRESS][DOMAIN_NAME]"
click at [314, 467] on button "Log In" at bounding box center [307, 460] width 229 height 23
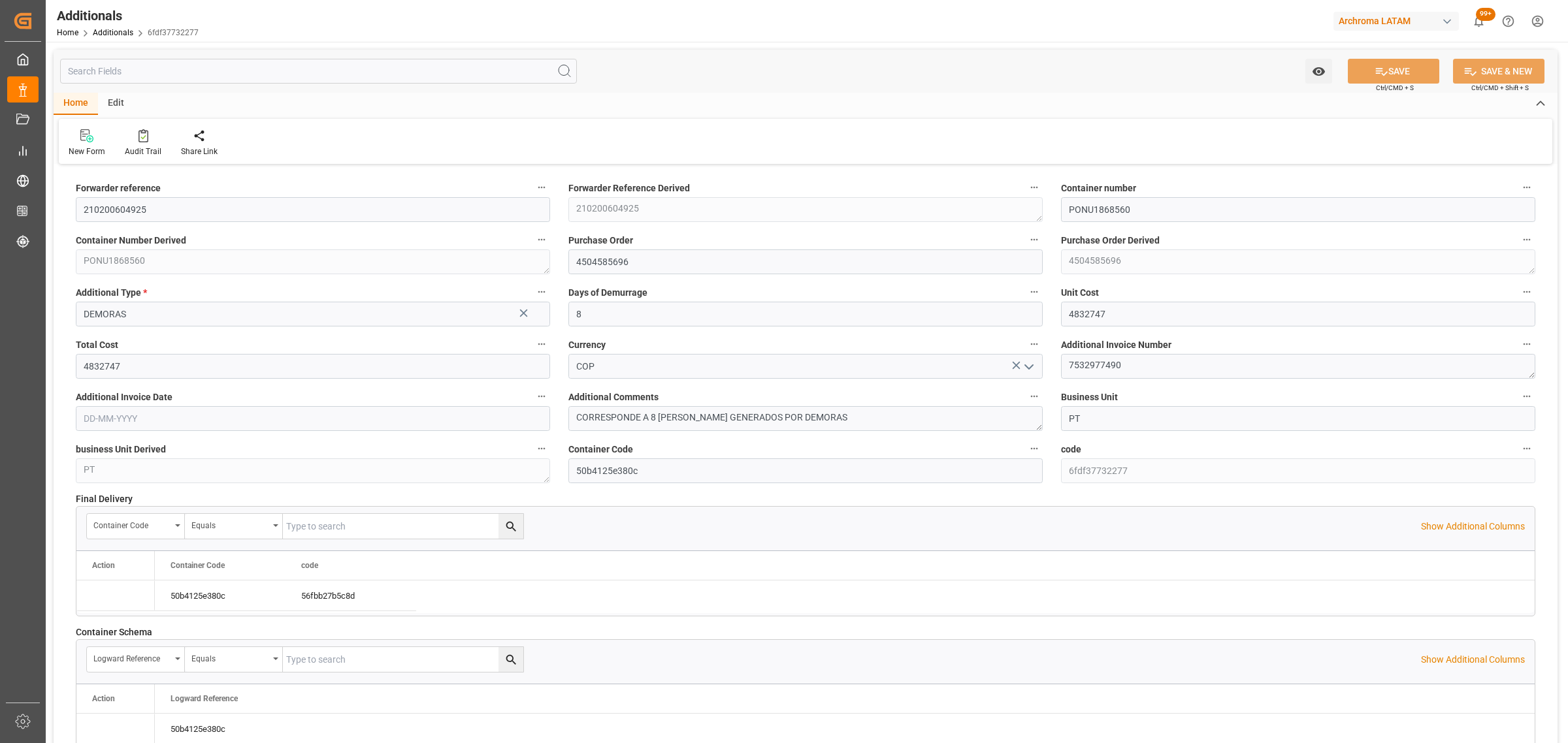
type input "10-07-2025"
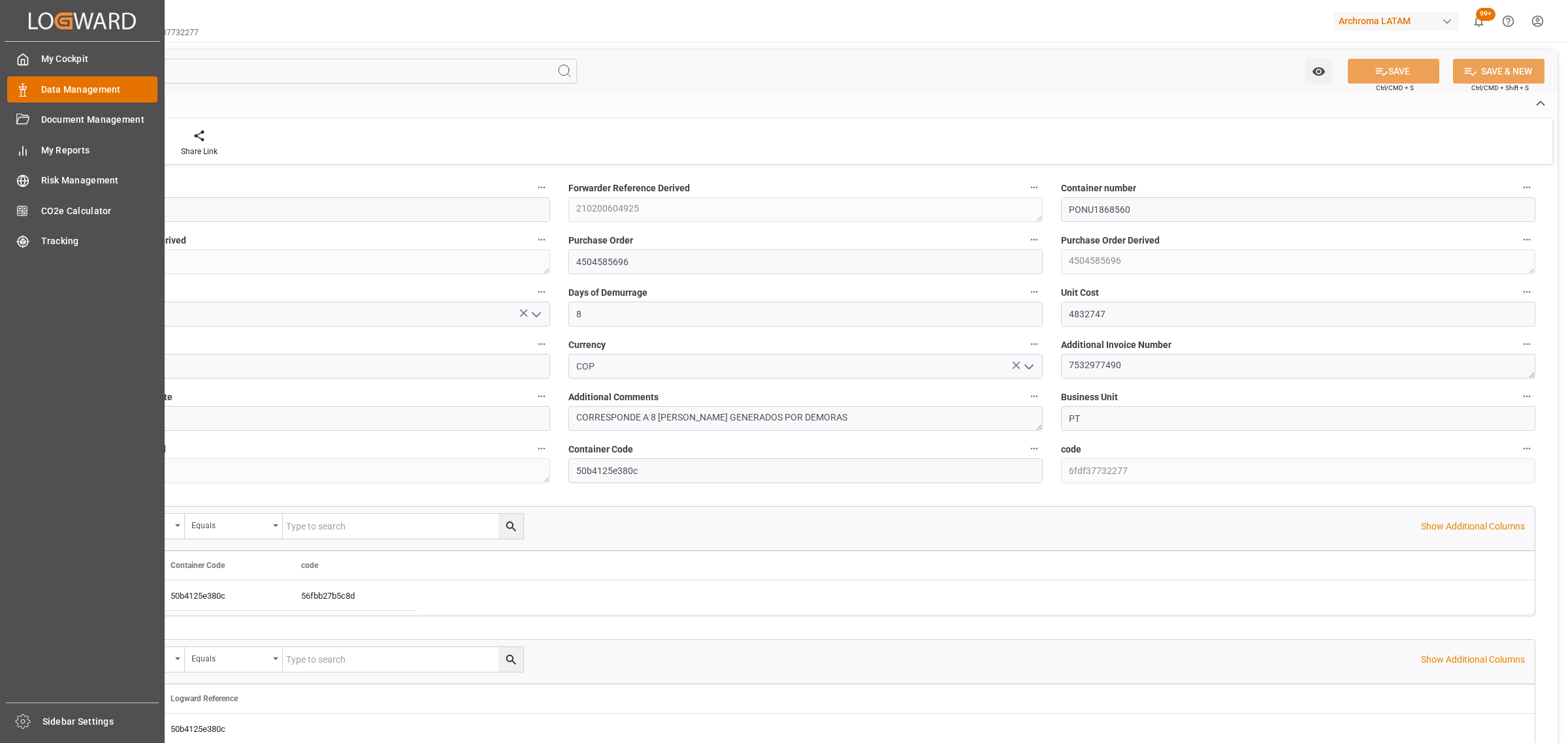
click at [102, 98] on div "Data Management Data Management" at bounding box center [82, 89] width 151 height 26
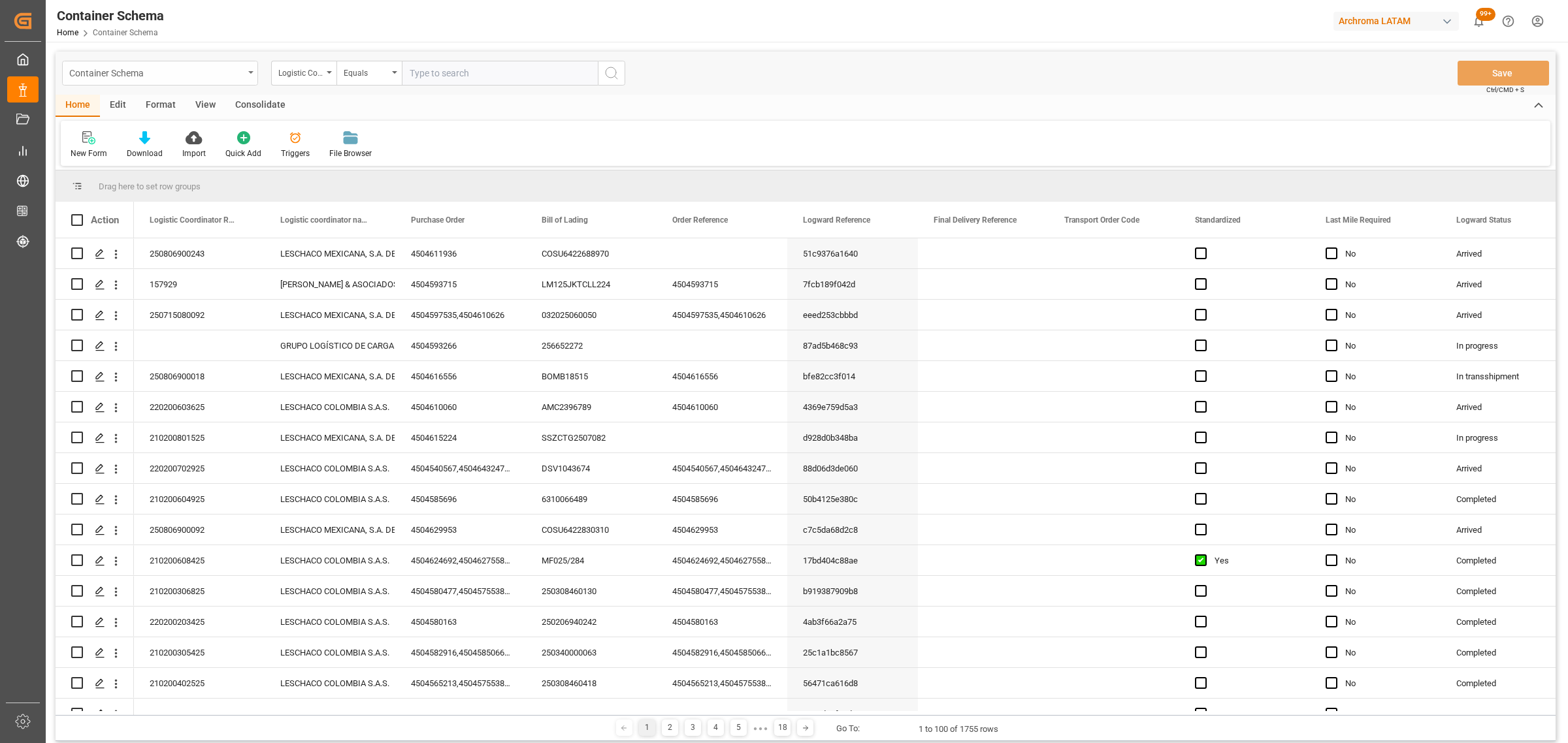
click at [249, 72] on icon "open menu" at bounding box center [251, 72] width 5 height 3
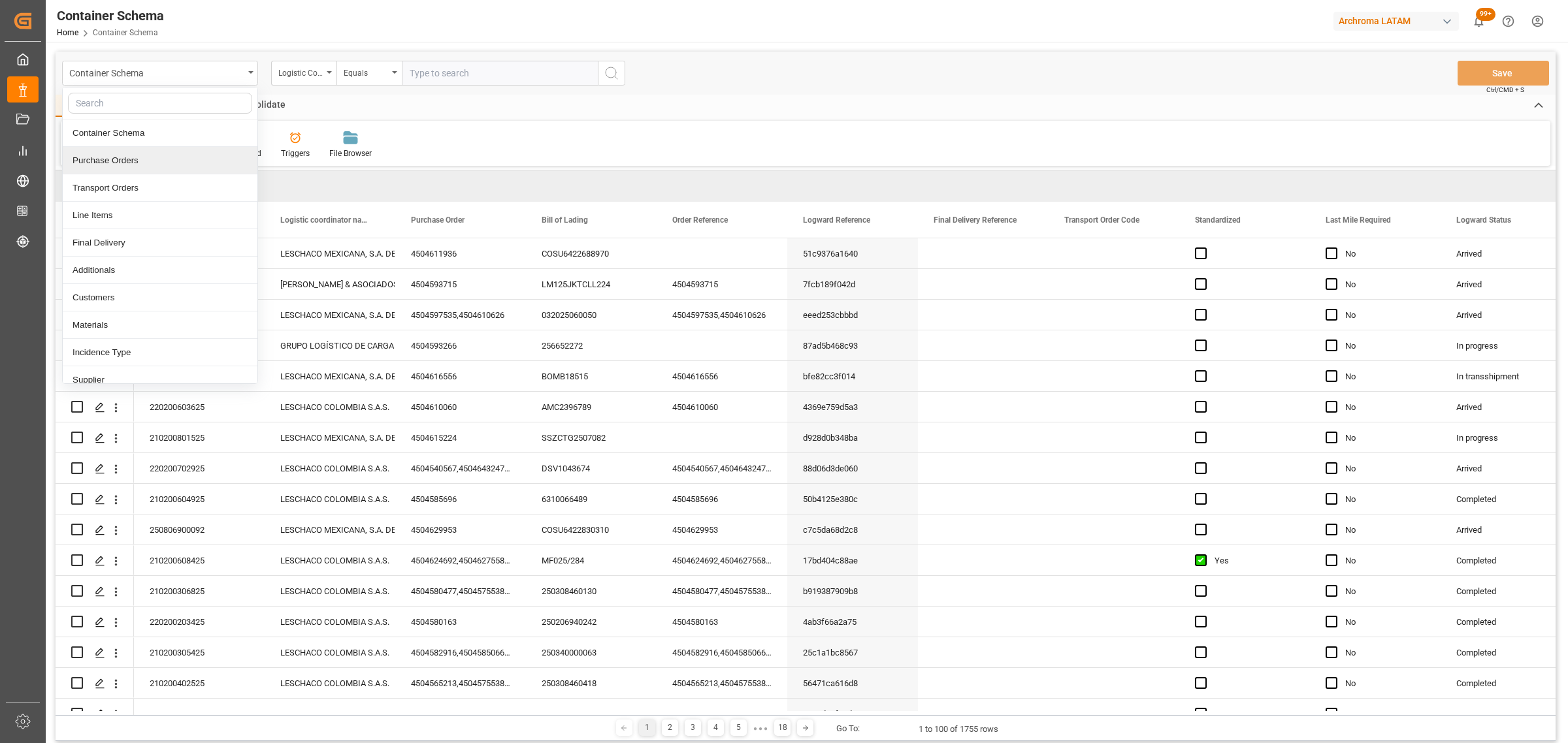
click at [152, 161] on div "Purchase Orders" at bounding box center [159, 160] width 195 height 27
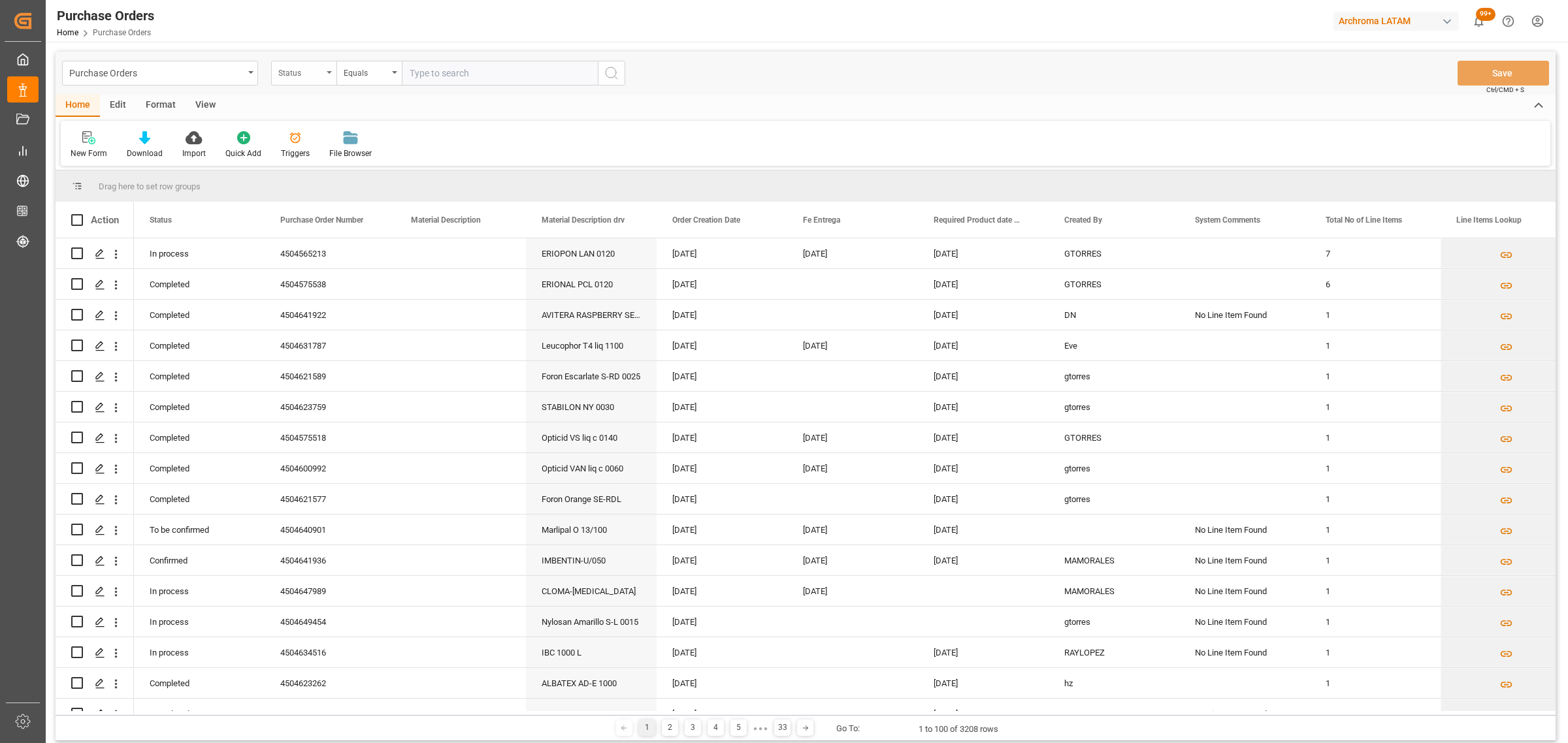
click at [314, 78] on div "Status" at bounding box center [300, 71] width 44 height 15
drag, startPoint x: 319, startPoint y: 164, endPoint x: 363, endPoint y: 106, distance: 72.8
click at [320, 164] on div "Purchase Order Number" at bounding box center [369, 160] width 195 height 27
click at [369, 83] on div "Equals" at bounding box center [369, 73] width 65 height 25
click at [409, 154] on div "Fuzzy search" at bounding box center [434, 160] width 195 height 27
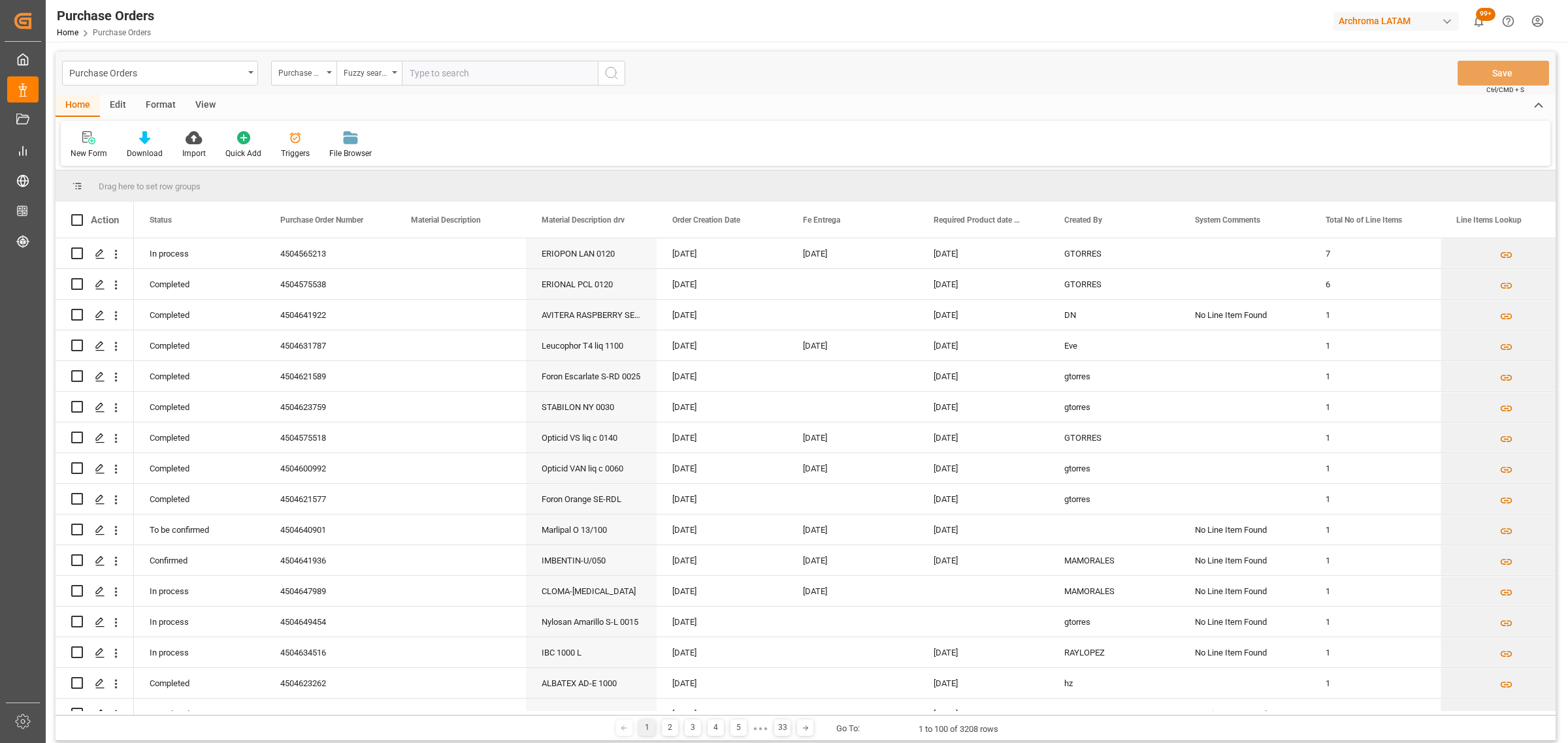
click at [439, 76] on input "text" at bounding box center [499, 73] width 196 height 25
paste input "4504634516"
type input "4504634516"
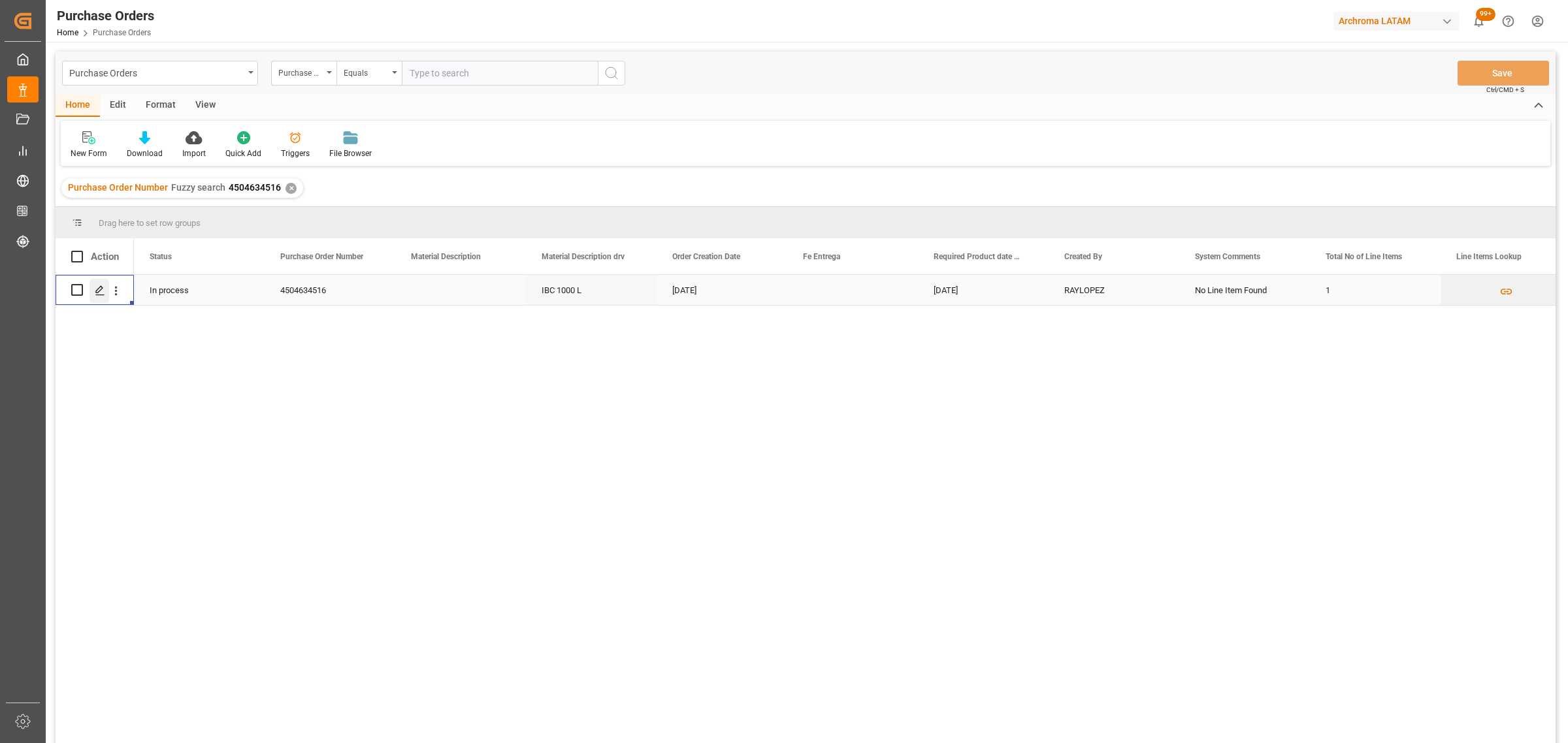
click at [99, 292] on icon "Press SPACE to select this row." at bounding box center [100, 291] width 11 height 11
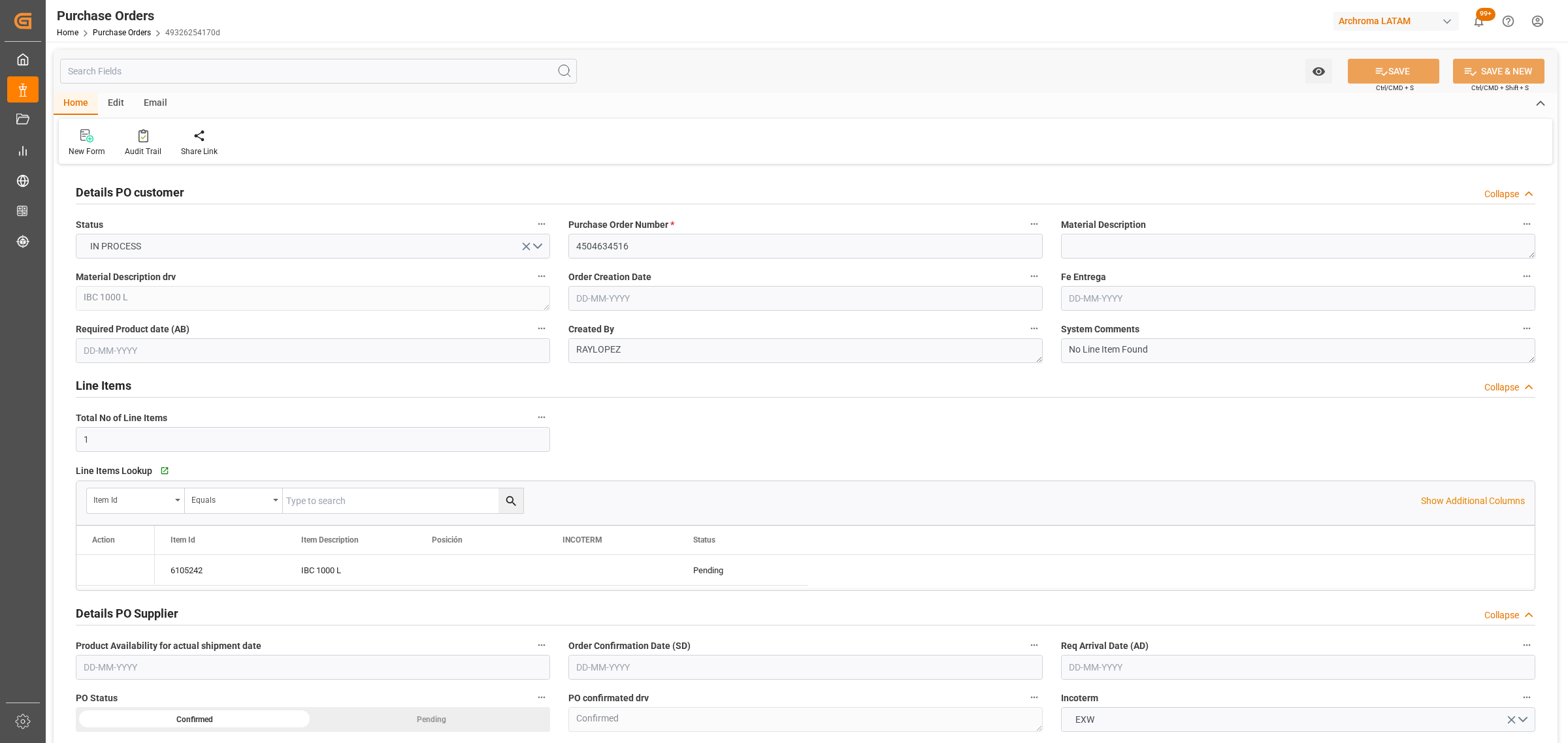
type input "23-06-2025"
type input "11-08-2025"
type input "05-08-2025"
type input "08-08-2025"
click at [122, 34] on link "Purchase Orders" at bounding box center [121, 33] width 58 height 9
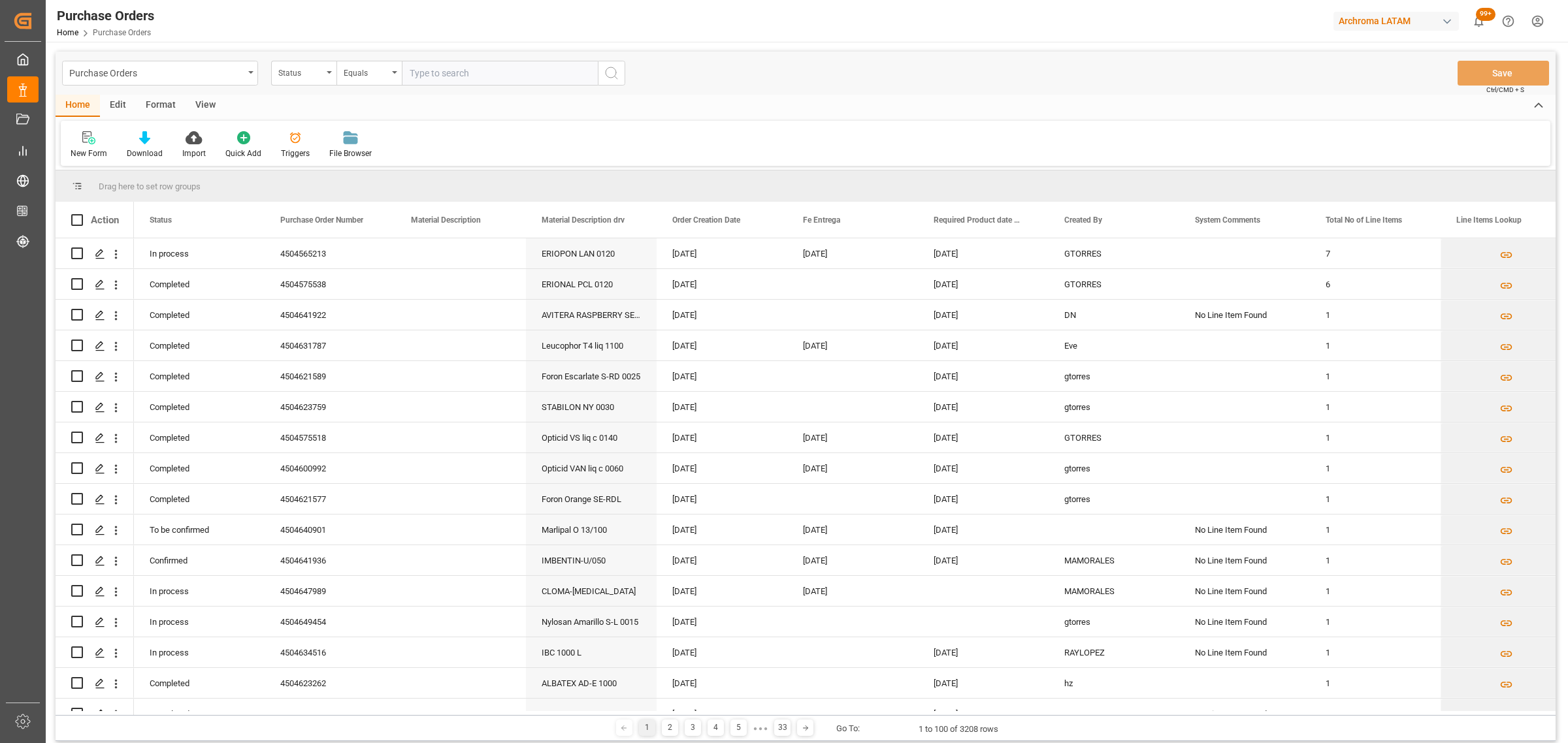
click at [310, 78] on div "Status" at bounding box center [300, 71] width 44 height 15
click at [350, 161] on div "Purchase Order Number" at bounding box center [369, 160] width 195 height 27
click at [368, 70] on div "Equals" at bounding box center [365, 71] width 44 height 15
drag, startPoint x: 387, startPoint y: 165, endPoint x: 422, endPoint y: 78, distance: 93.8
click at [387, 164] on div "Fuzzy search" at bounding box center [434, 160] width 195 height 27
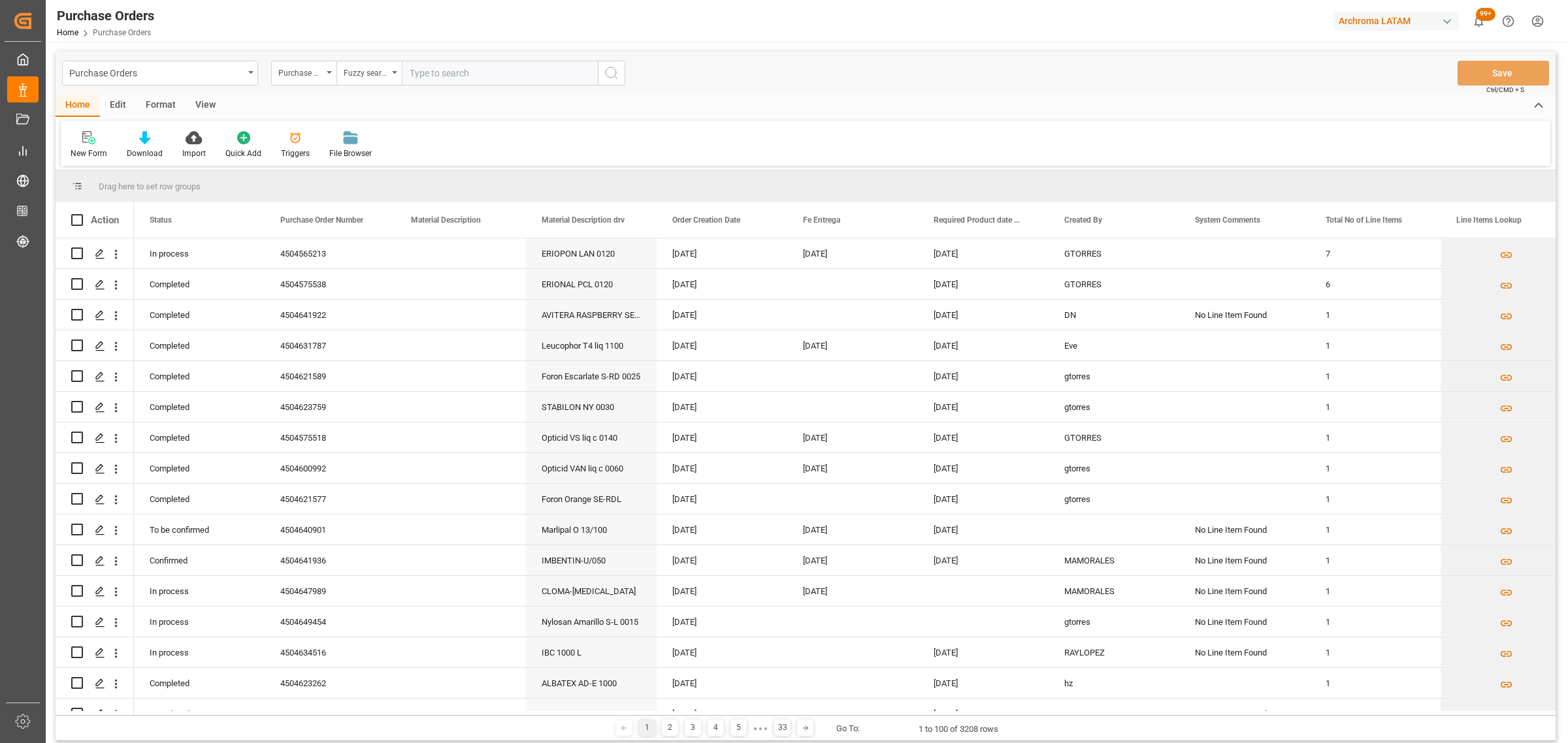
click at [430, 66] on input "text" at bounding box center [499, 73] width 196 height 25
paste input "4504634516"
type input "4504634516"
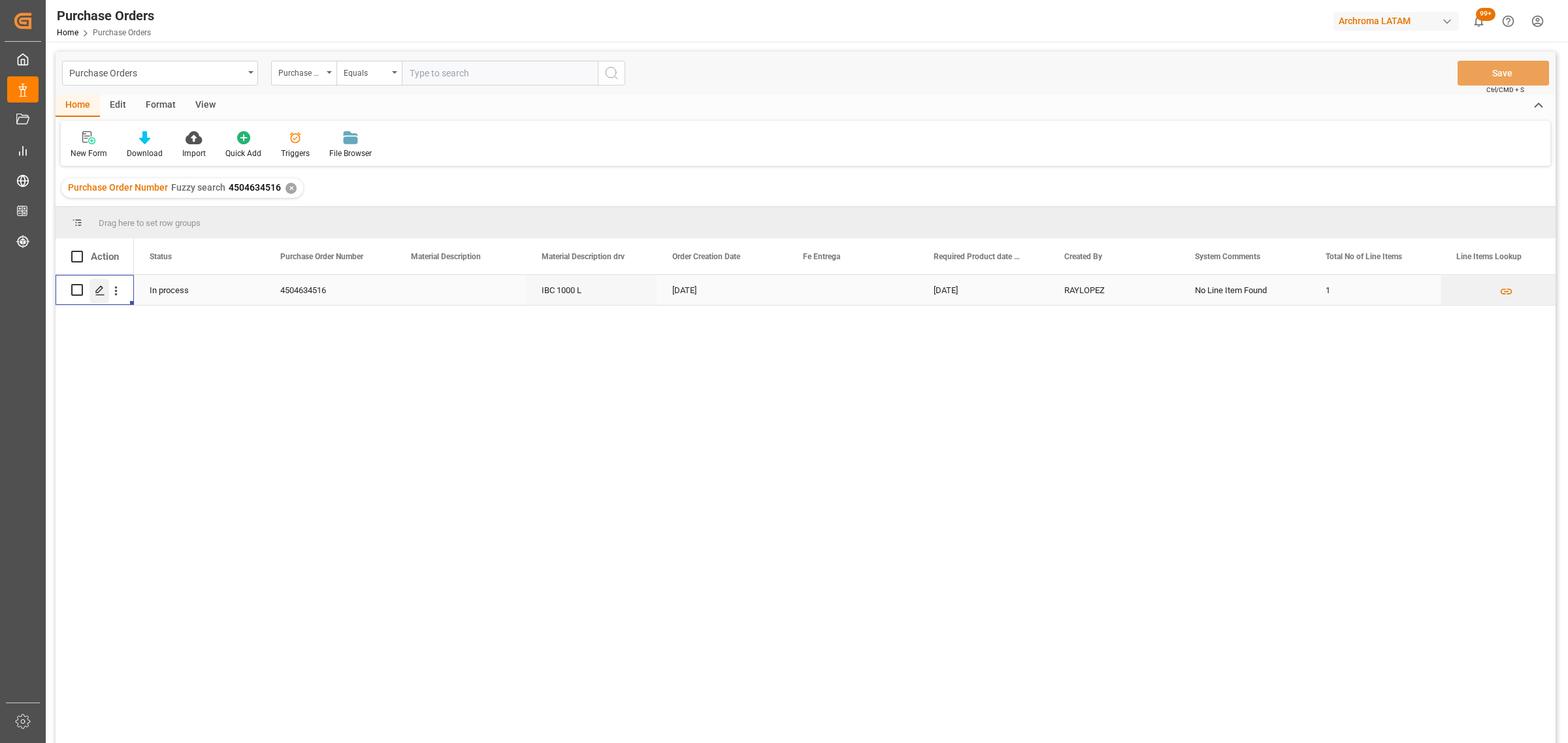
click at [103, 300] on div "Press SPACE to select this row." at bounding box center [99, 291] width 19 height 24
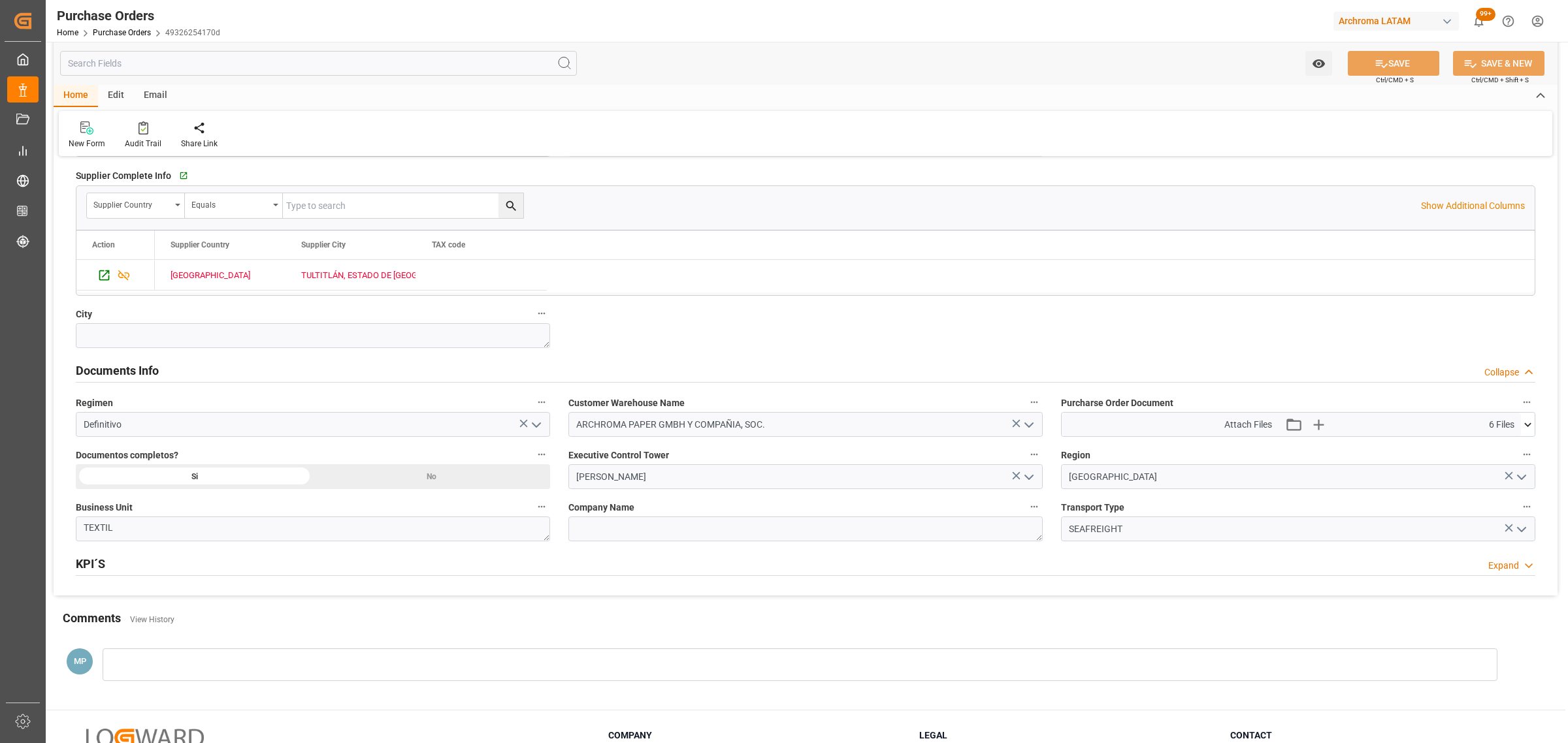
scroll to position [735, 0]
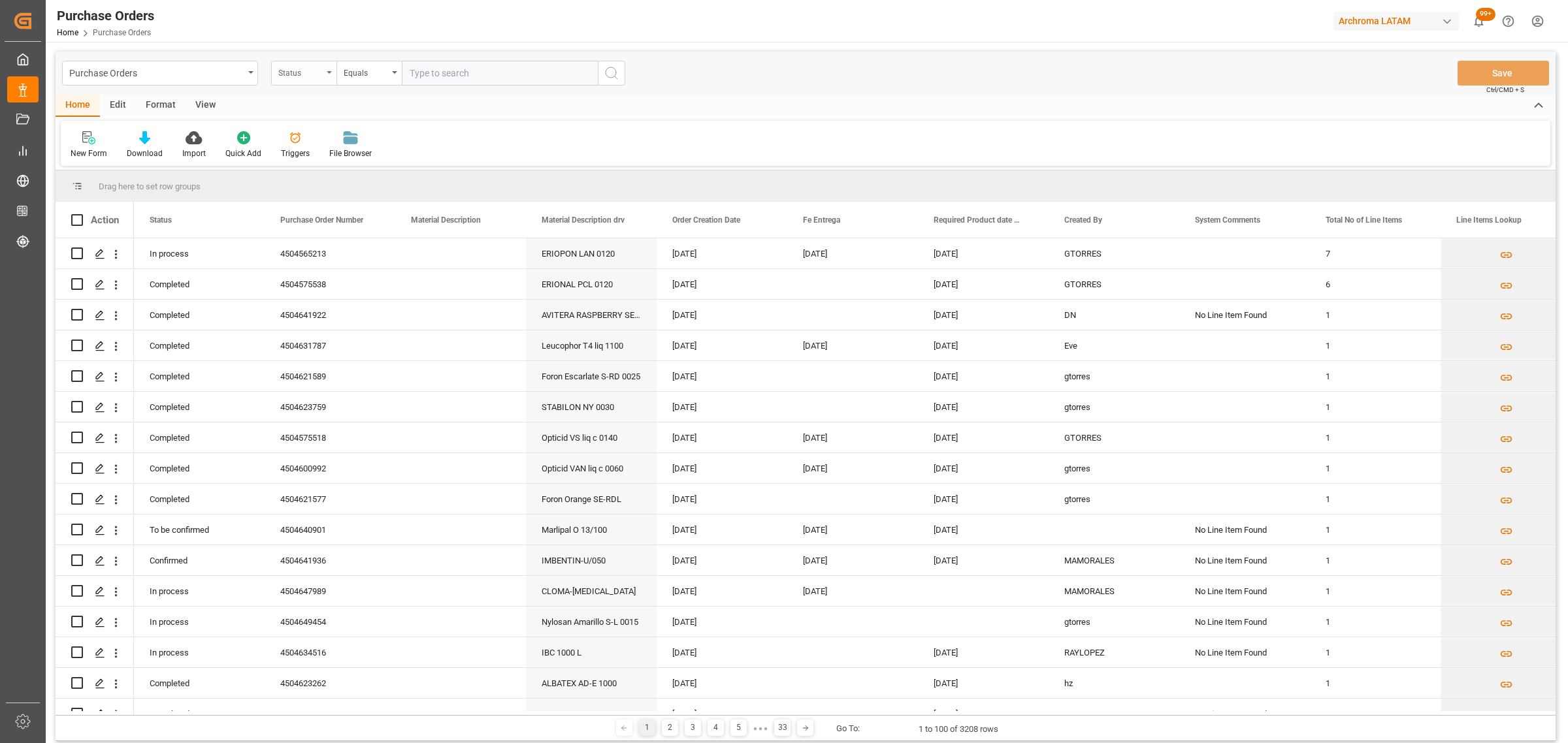
click at [317, 73] on div "Status" at bounding box center [300, 71] width 44 height 15
click at [341, 160] on div "Purchase Order Number" at bounding box center [369, 160] width 195 height 27
click at [380, 75] on div "Equals" at bounding box center [365, 71] width 44 height 15
click at [401, 163] on div "Fuzzy search" at bounding box center [434, 160] width 195 height 27
click at [477, 67] on input "text" at bounding box center [499, 73] width 196 height 25
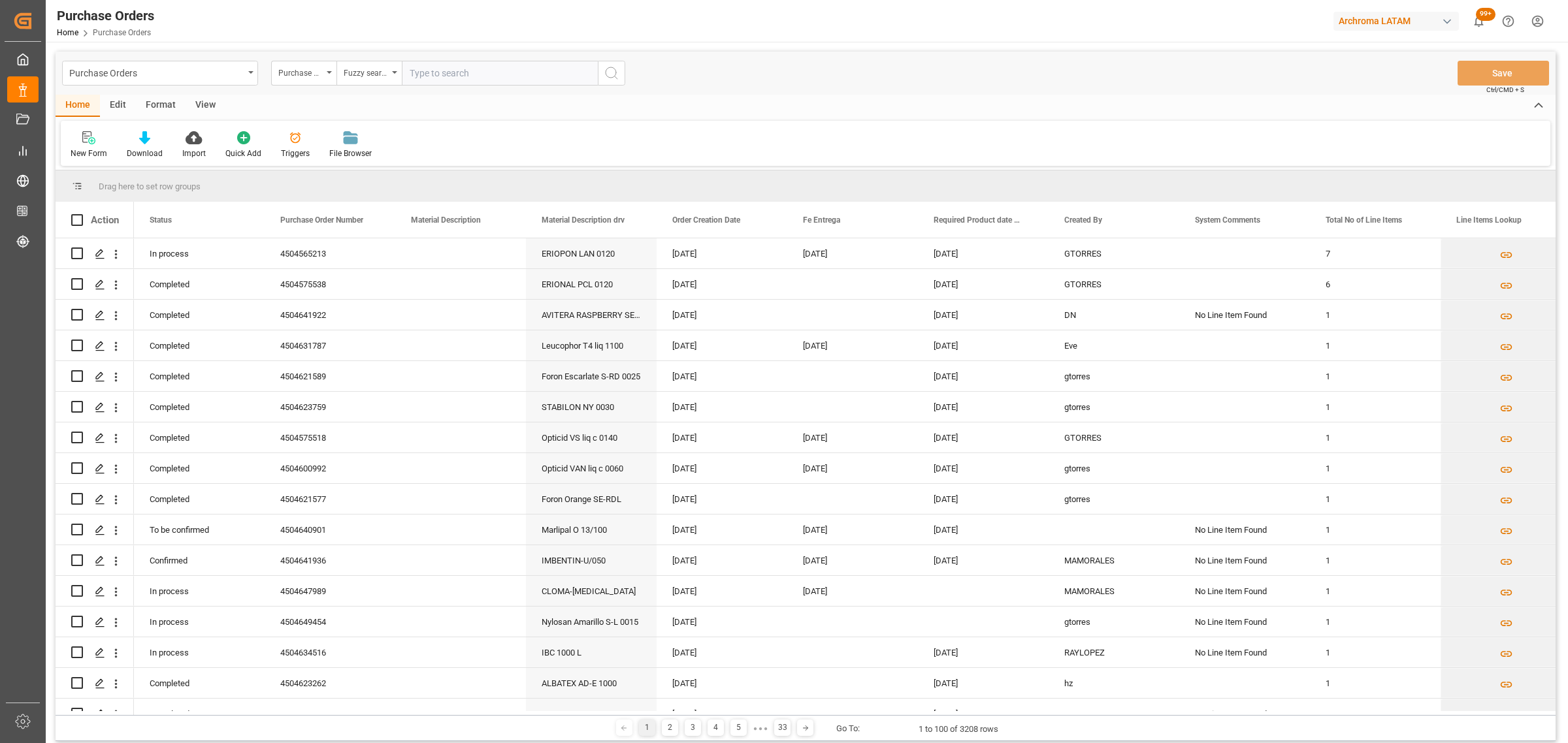
paste input "4504647989"
type input "4504647989"
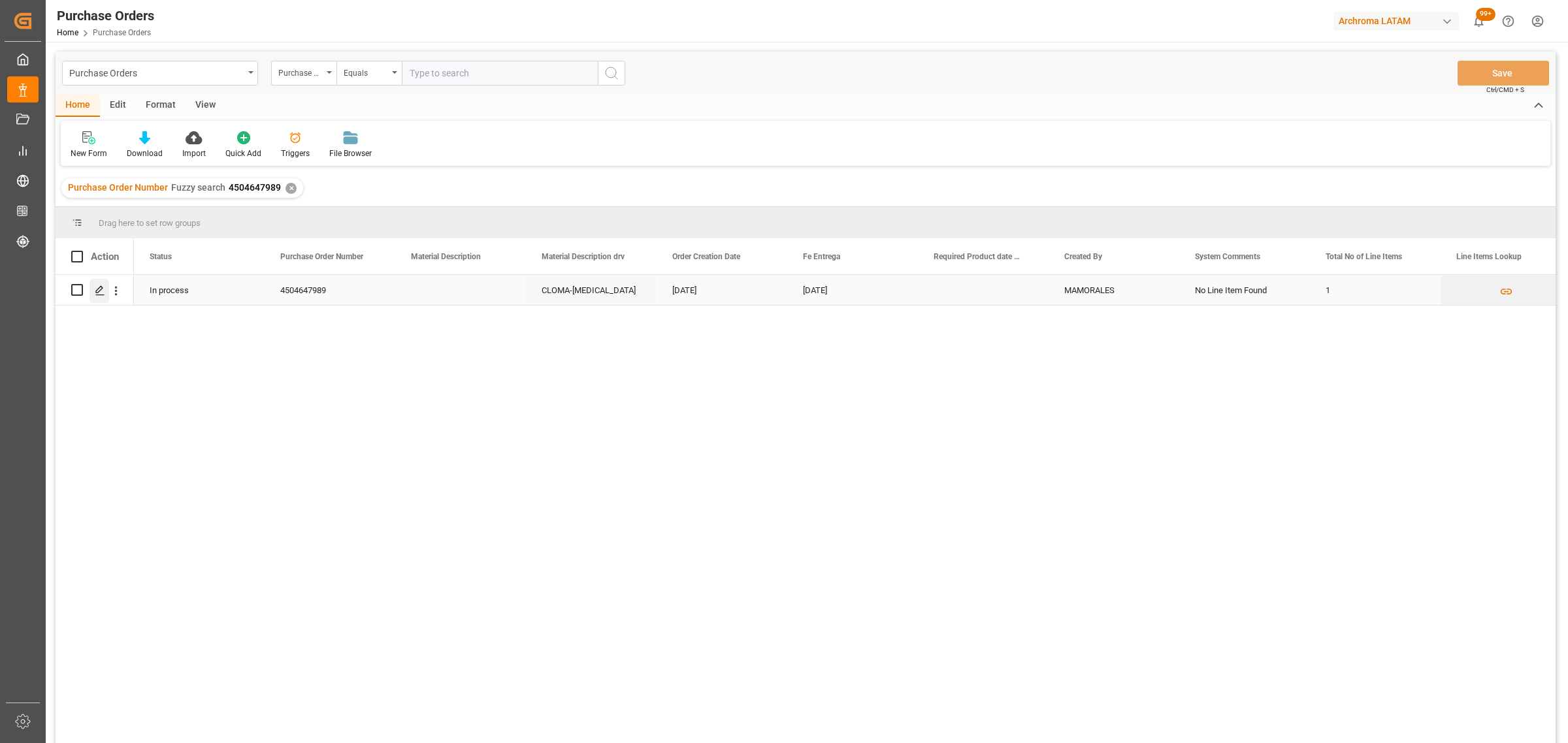
click at [92, 289] on div "Press SPACE to select this row." at bounding box center [99, 291] width 19 height 24
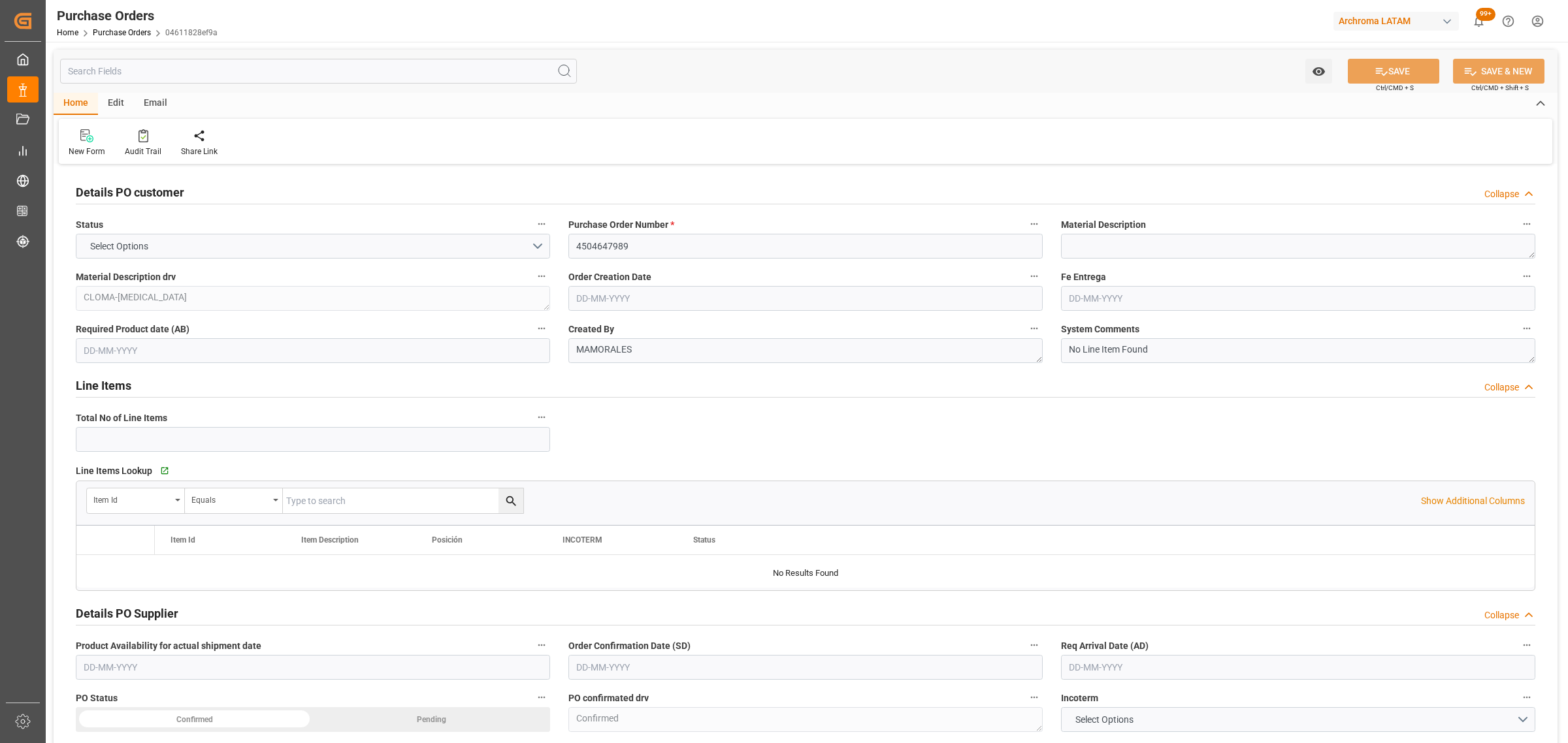
type input "1"
type input "24-07-2025"
type input "20-08-2025"
type input "08-08-2025"
type input "15-08-2025"
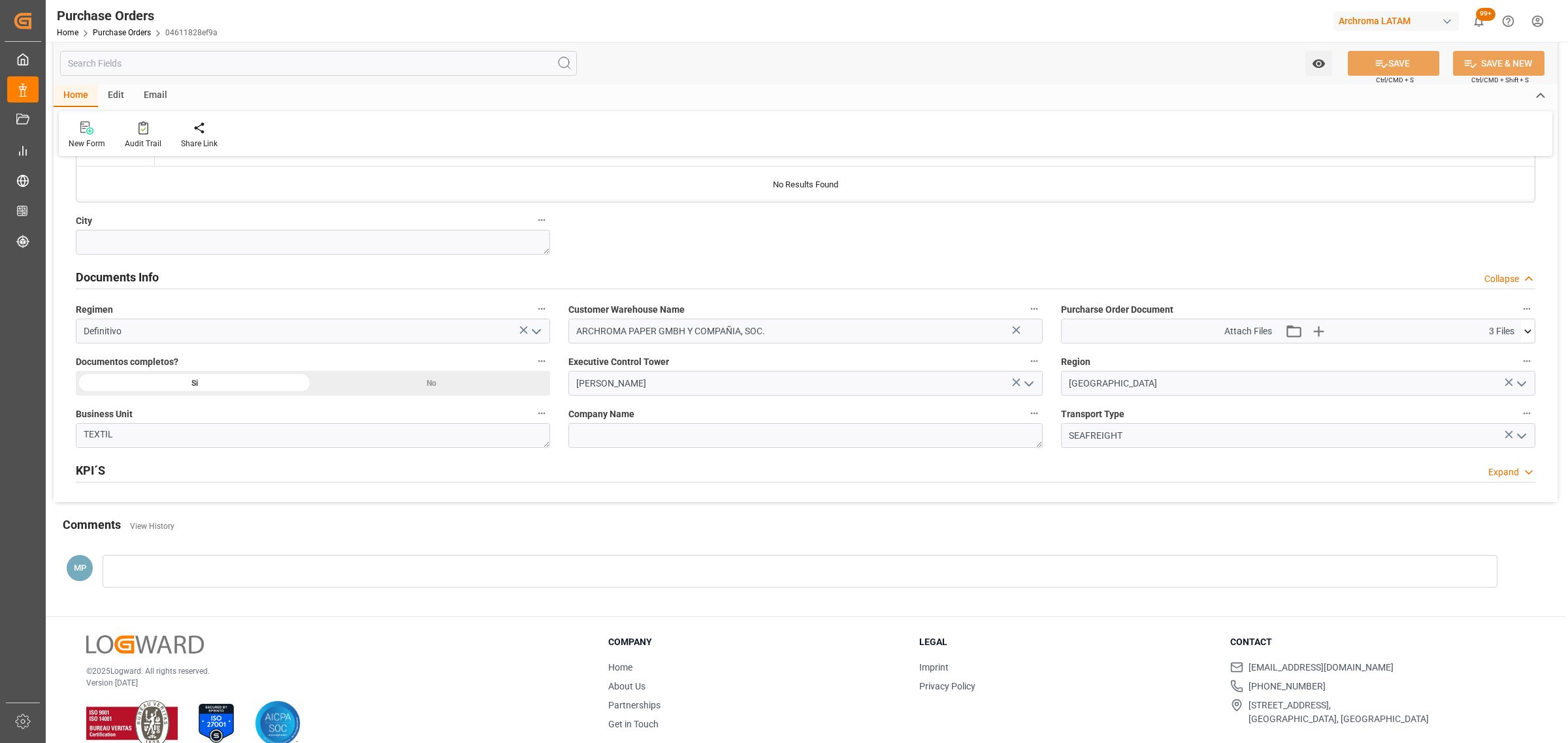
scroll to position [816, 0]
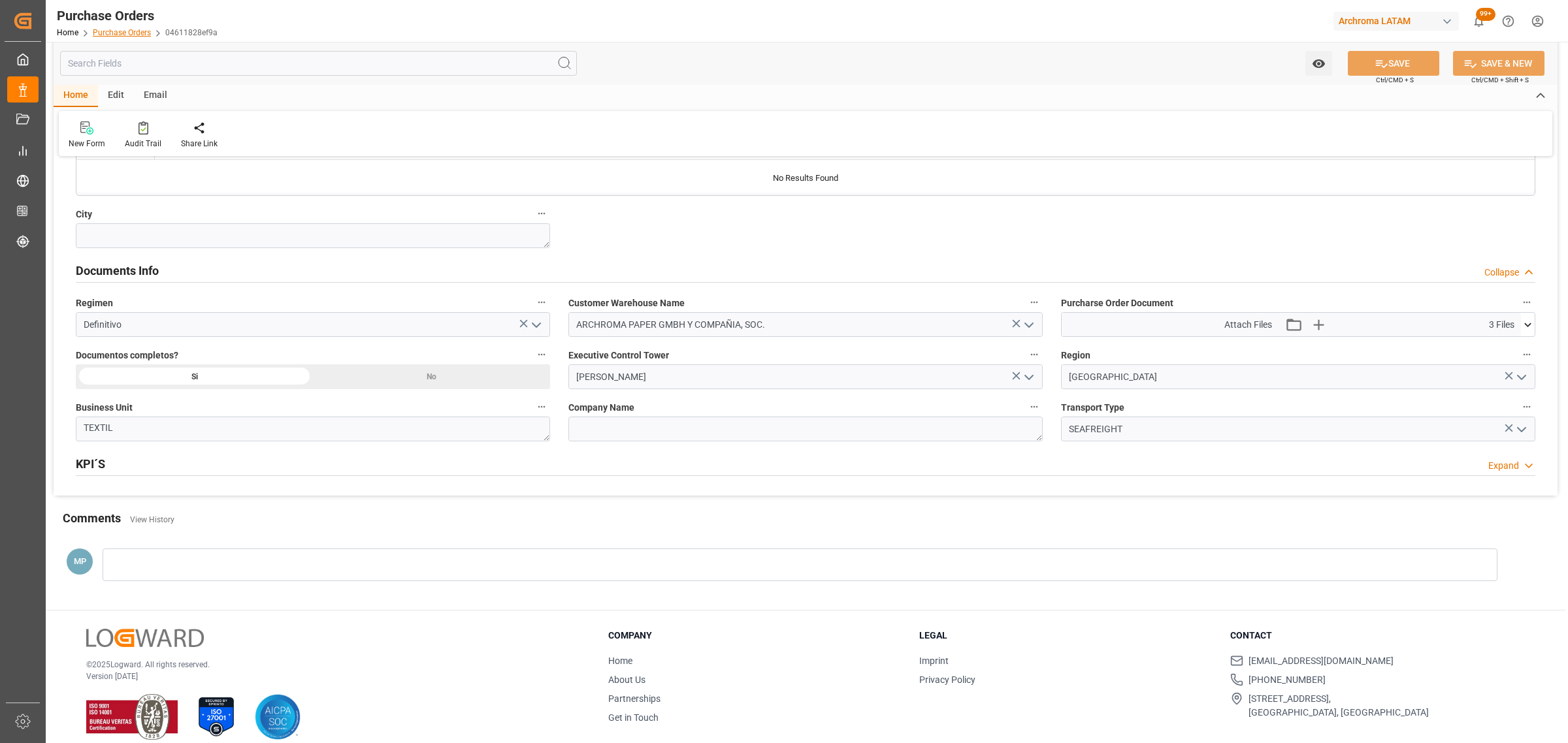
click at [126, 29] on link "Purchase Orders" at bounding box center [121, 33] width 58 height 9
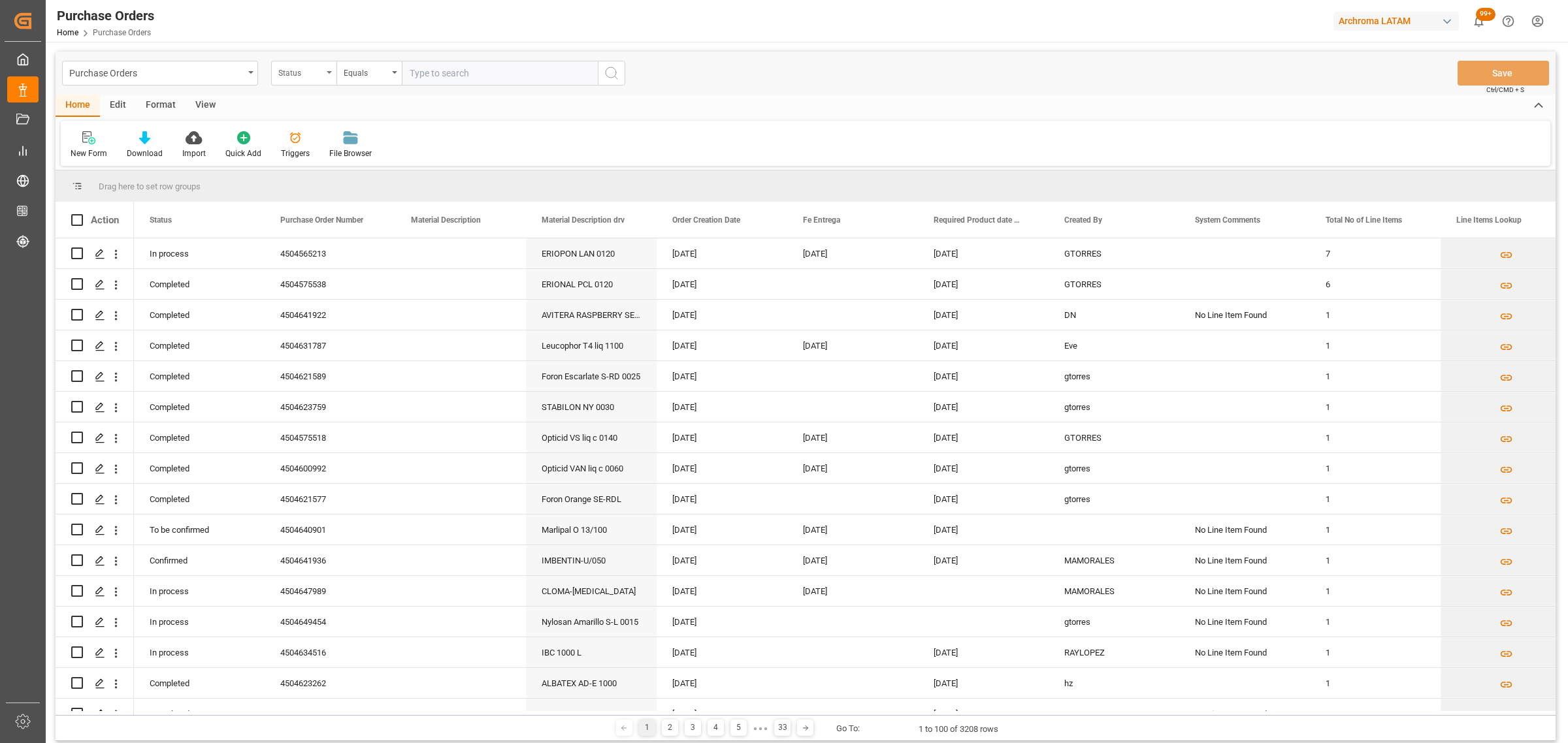
click at [295, 78] on div "Status" at bounding box center [300, 71] width 44 height 15
click at [346, 161] on div "Purchase Order Number" at bounding box center [369, 160] width 195 height 27
click at [386, 54] on div "Purchase Orders Purchase Order Number Equals Save Ctrl/CMD + S" at bounding box center [806, 73] width 1500 height 43
click at [378, 67] on div "Equals" at bounding box center [365, 71] width 44 height 15
click at [426, 152] on div "Fuzzy search" at bounding box center [434, 160] width 195 height 27
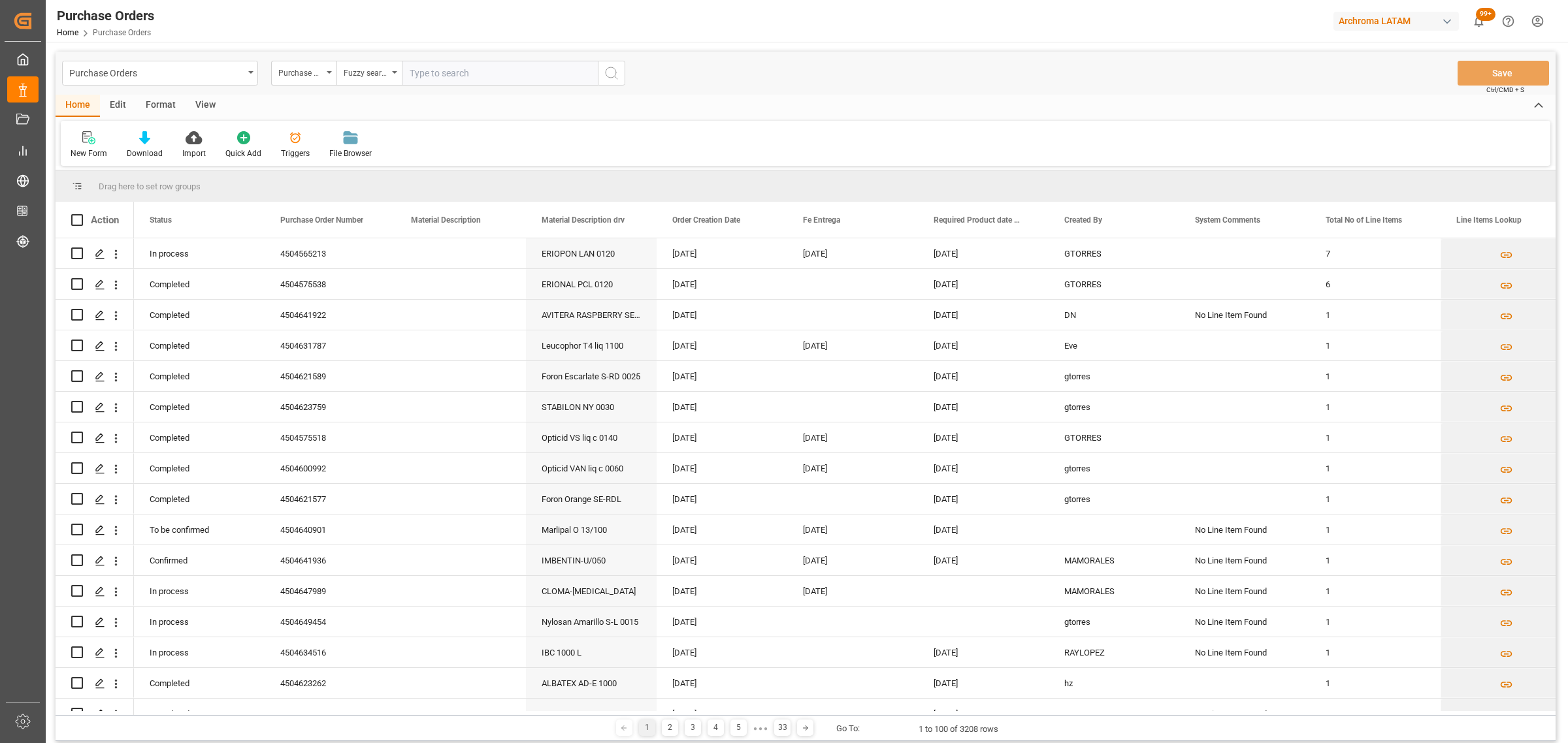
click at [448, 80] on input "text" at bounding box center [499, 73] width 196 height 25
paste input "4504640901"
type input "4504640901"
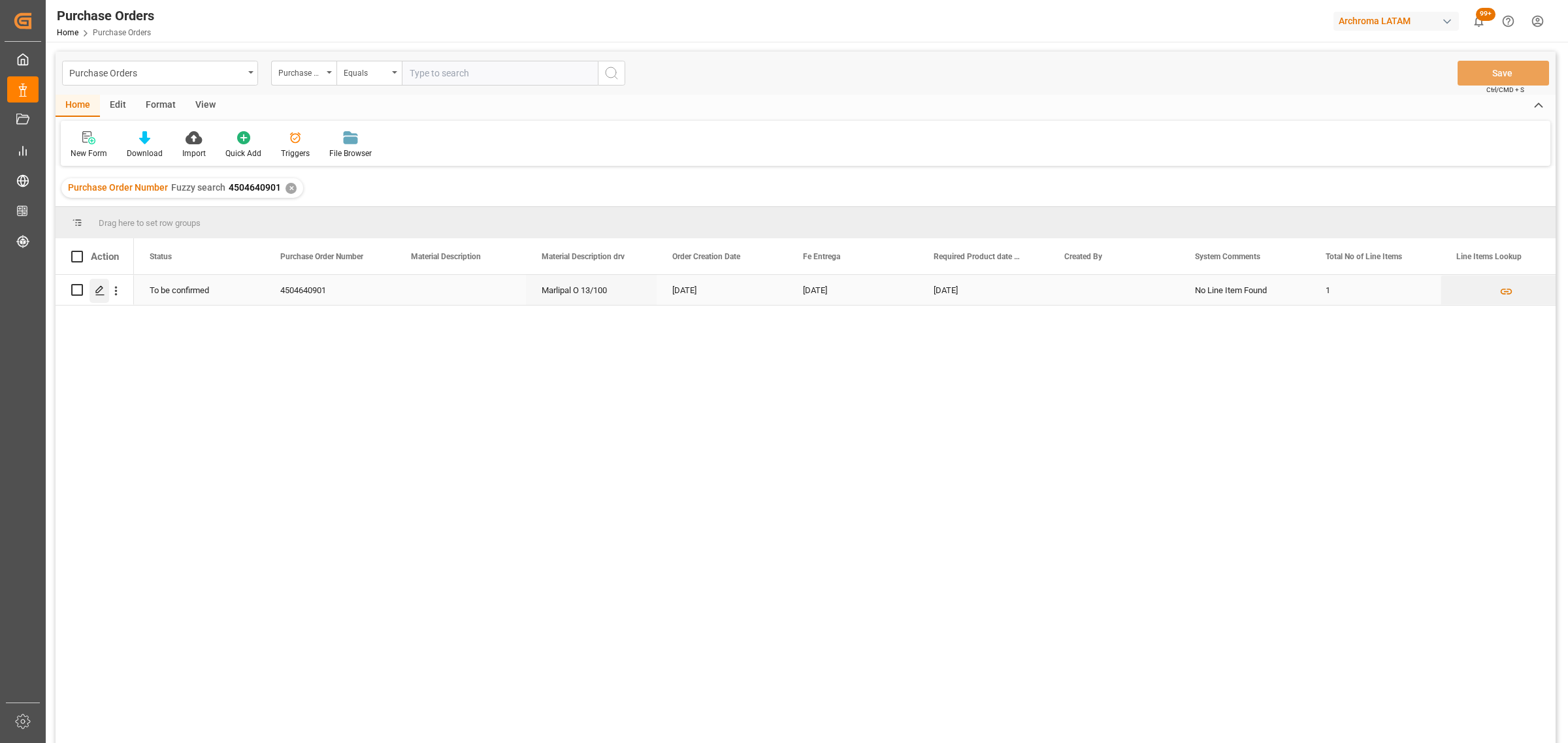
click at [98, 290] on icon "Press SPACE to select this row." at bounding box center [100, 291] width 11 height 11
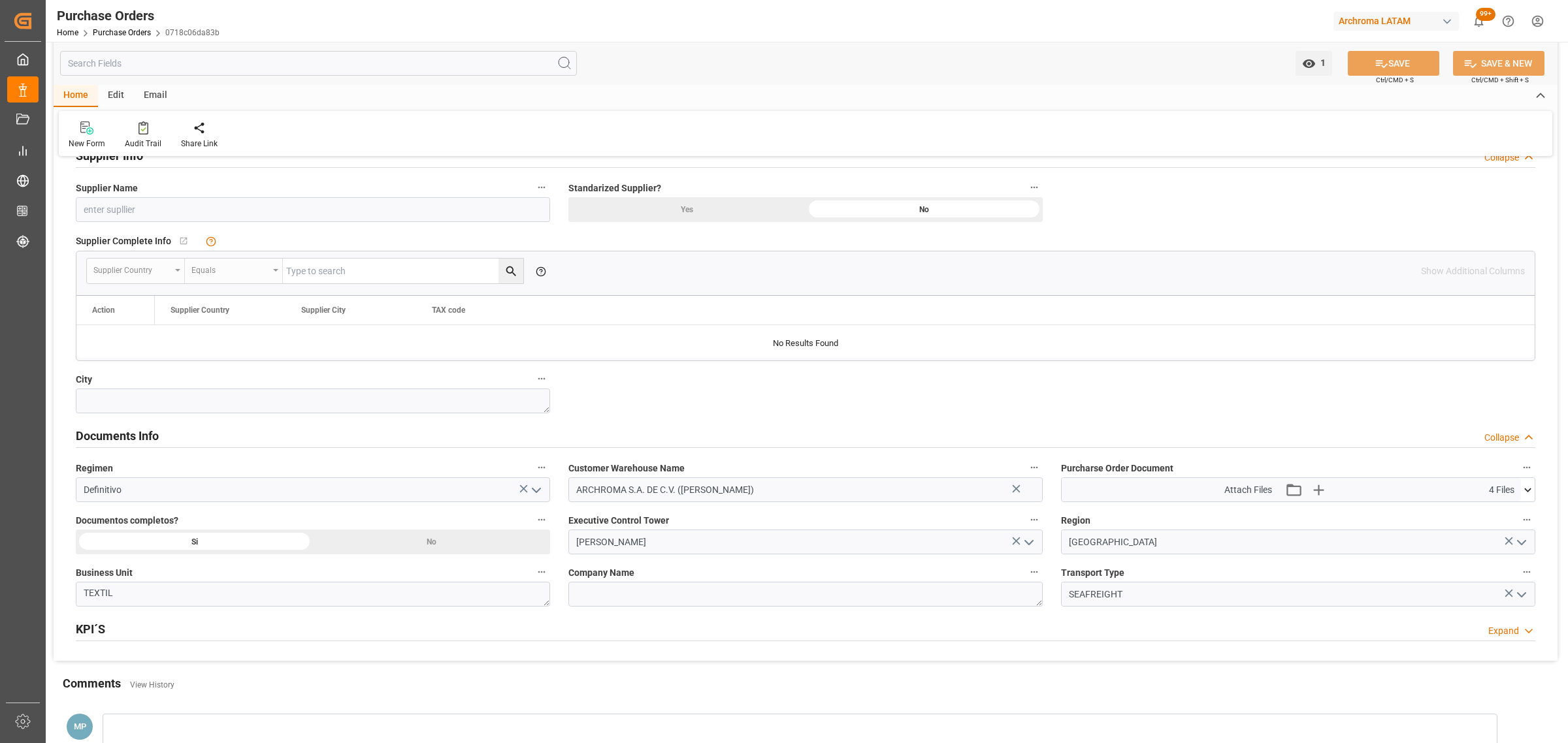
scroll to position [653, 0]
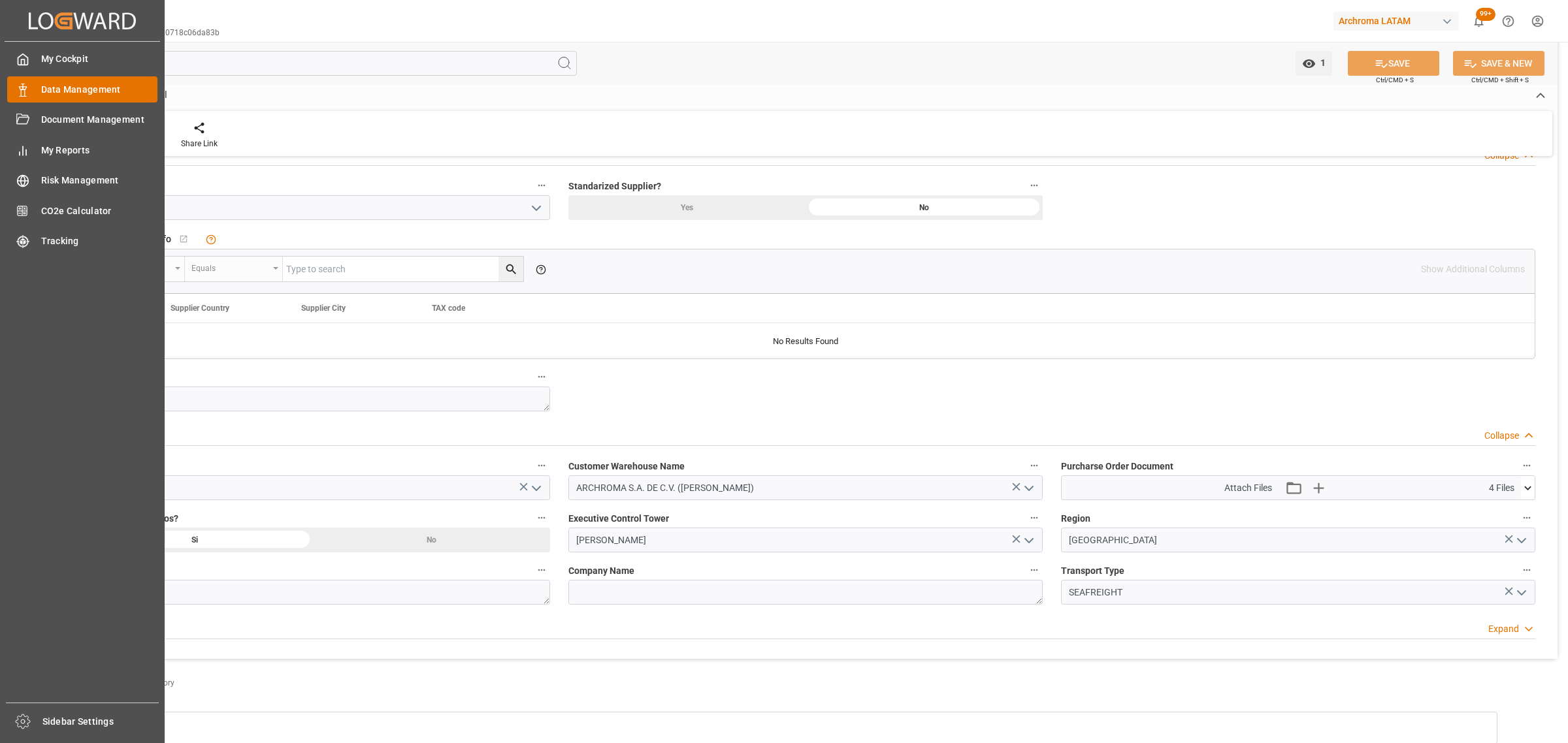
click at [53, 86] on span "Data Management" at bounding box center [99, 90] width 117 height 14
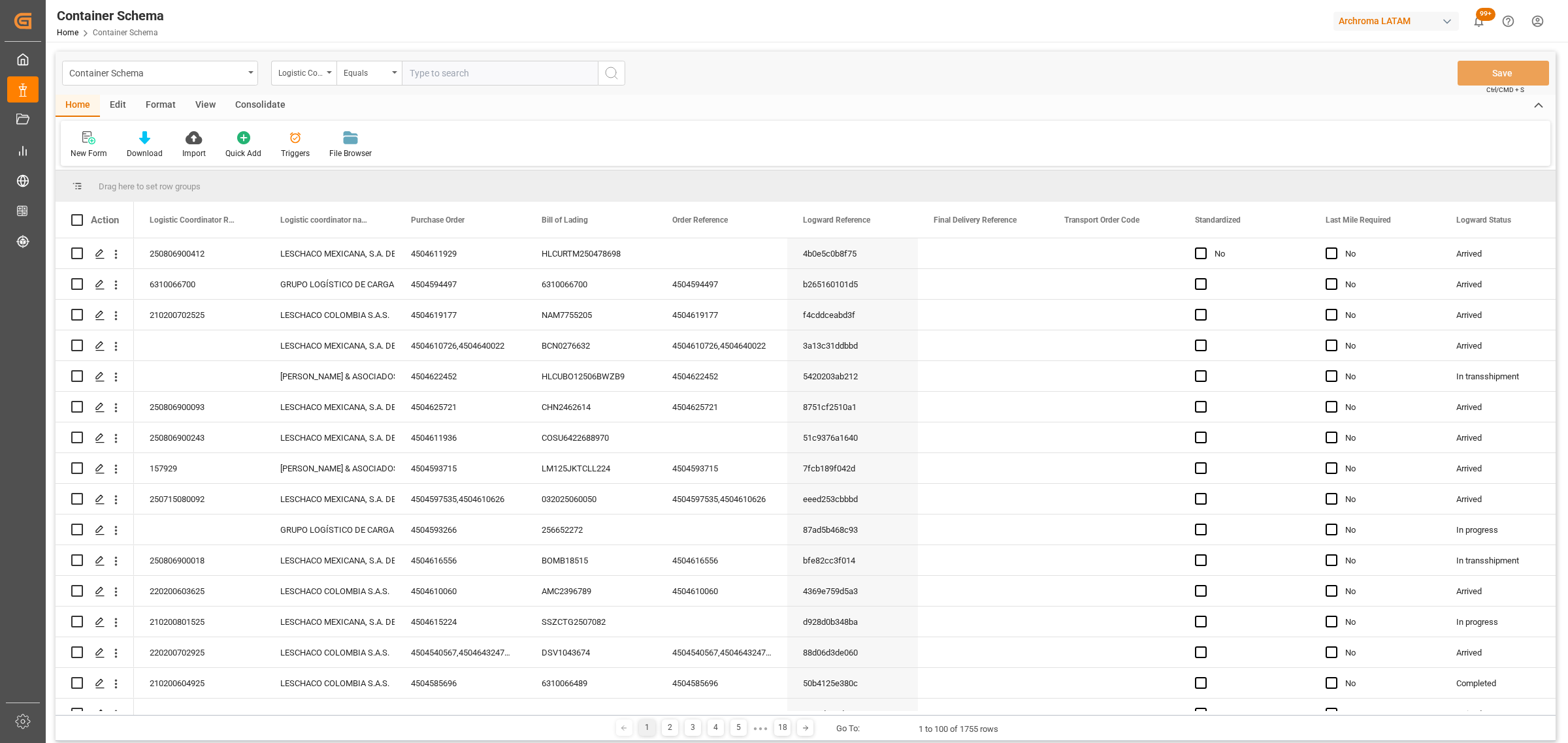
click at [148, 73] on div "Container Schema" at bounding box center [157, 72] width 174 height 17
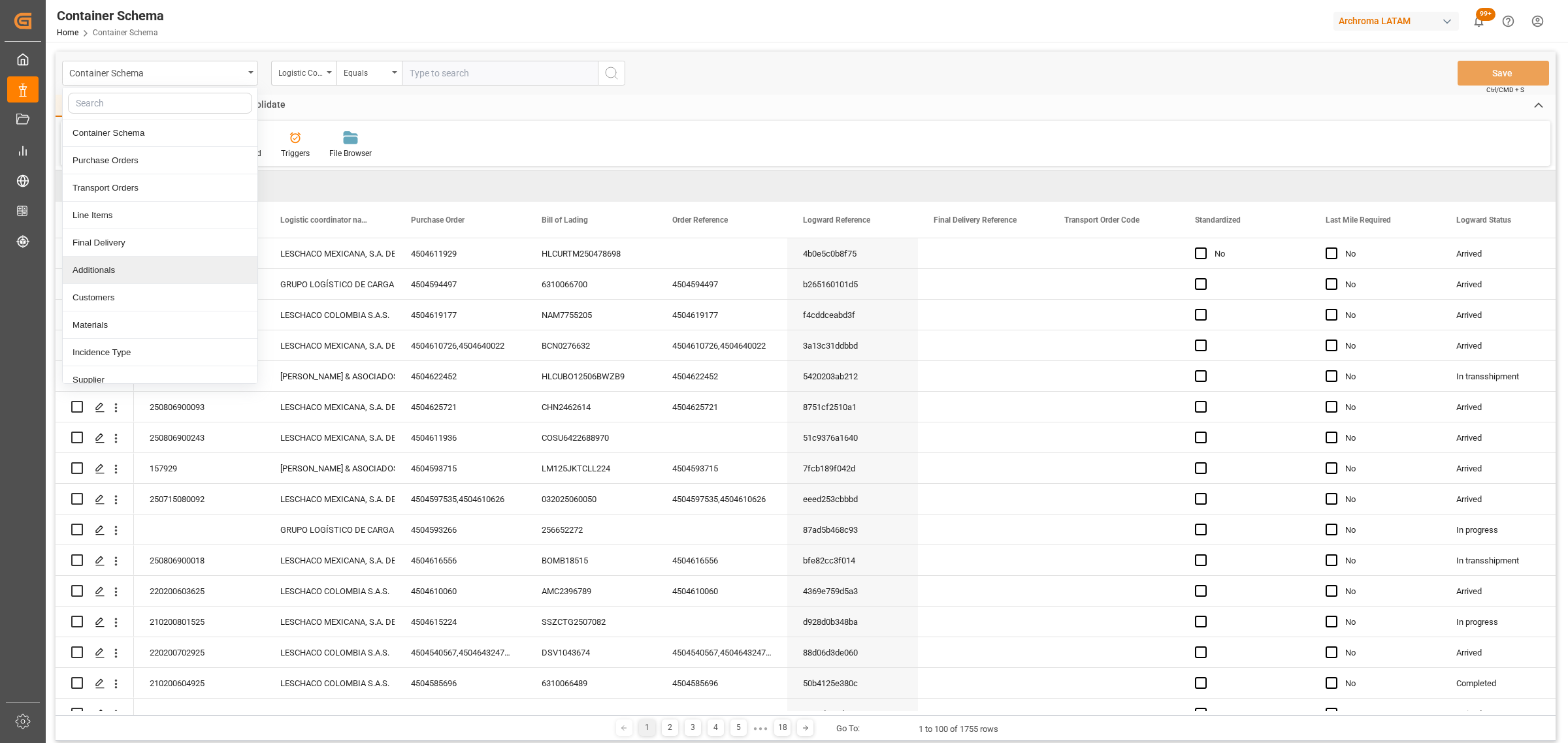
click at [113, 272] on div "Additionals" at bounding box center [159, 270] width 195 height 27
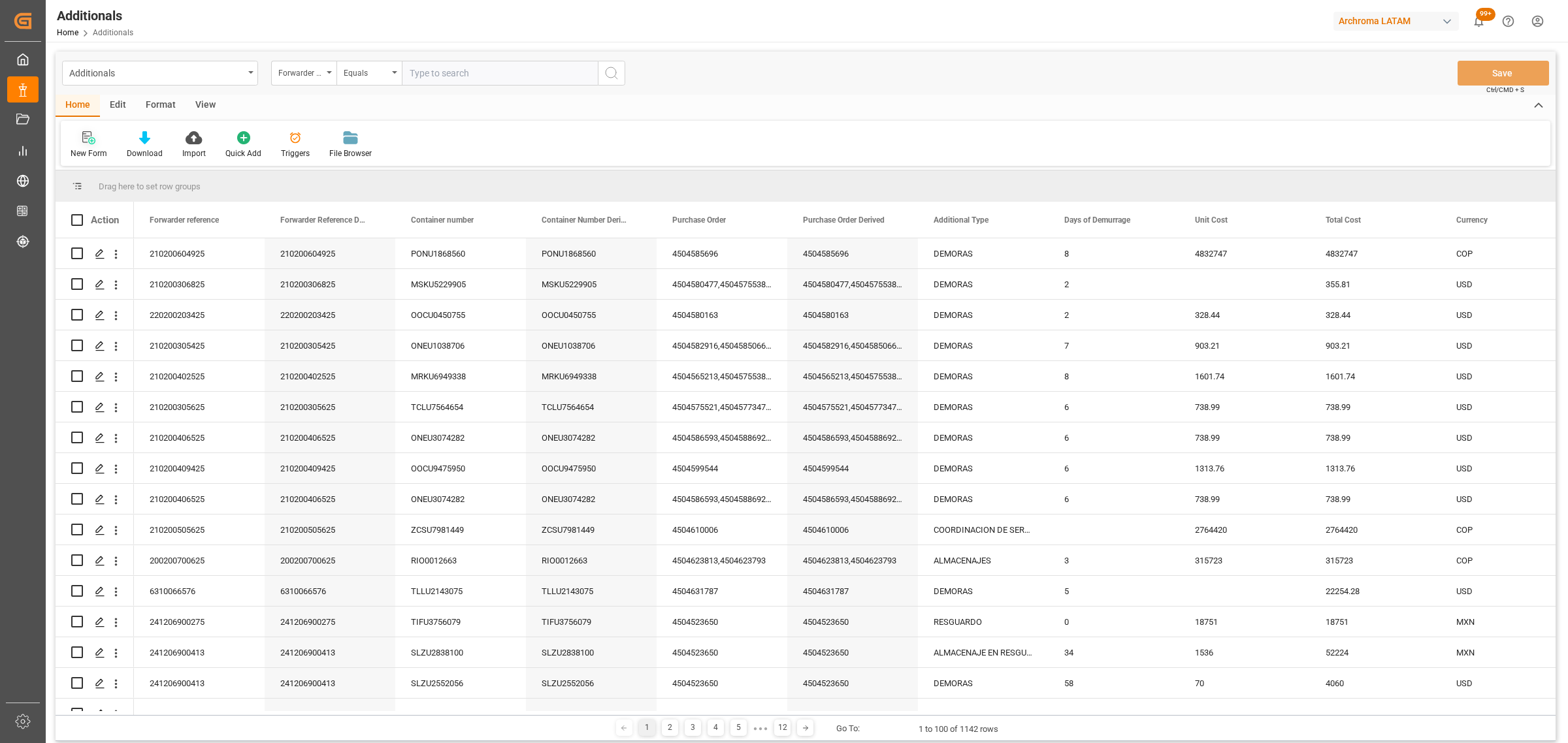
click at [87, 151] on div "New Form" at bounding box center [89, 153] width 37 height 11
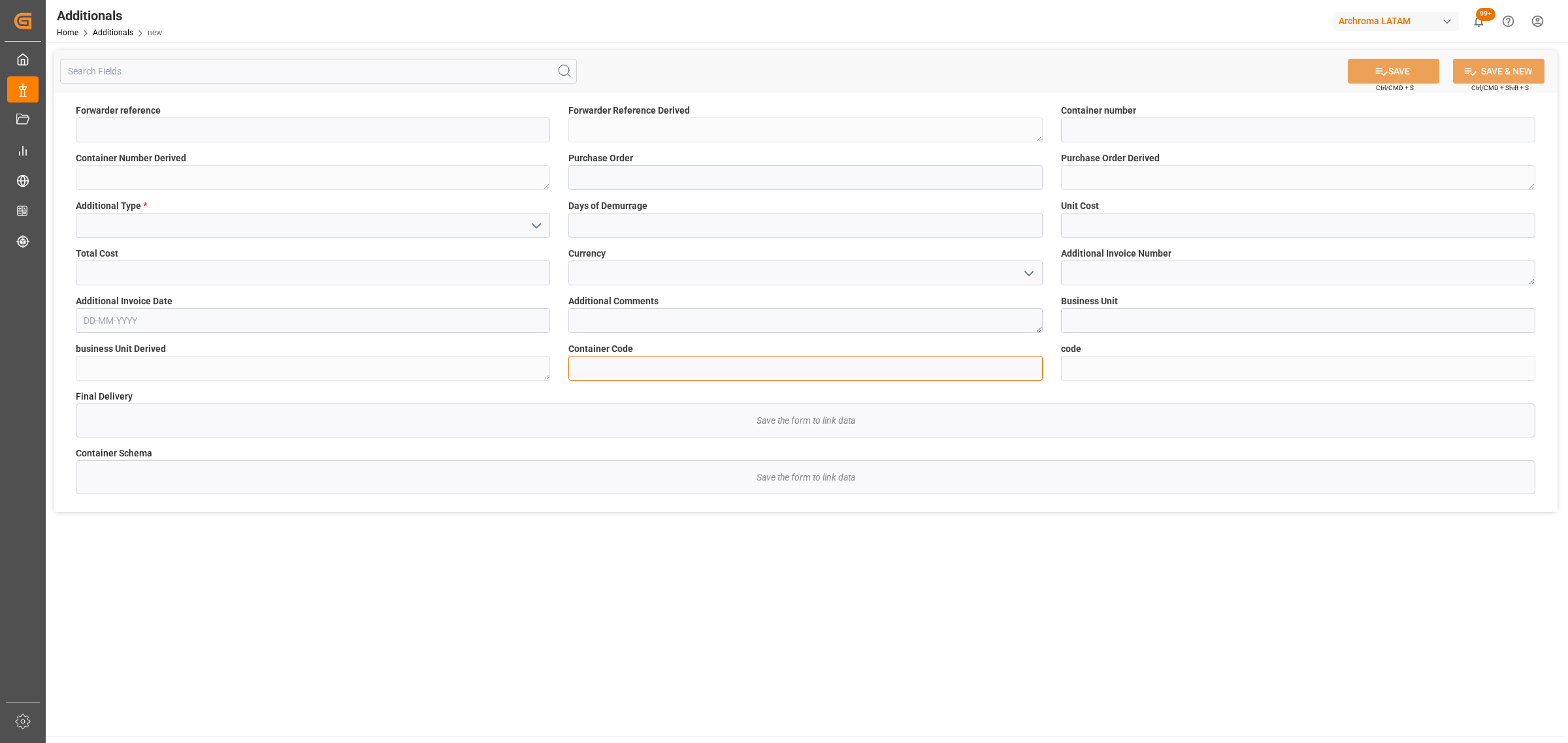
click at [690, 361] on input at bounding box center [806, 368] width 475 height 25
paste input "00d1dc93074e"
type input "00d1dc93074e"
click at [653, 222] on input "text" at bounding box center [806, 225] width 475 height 25
type input "4"
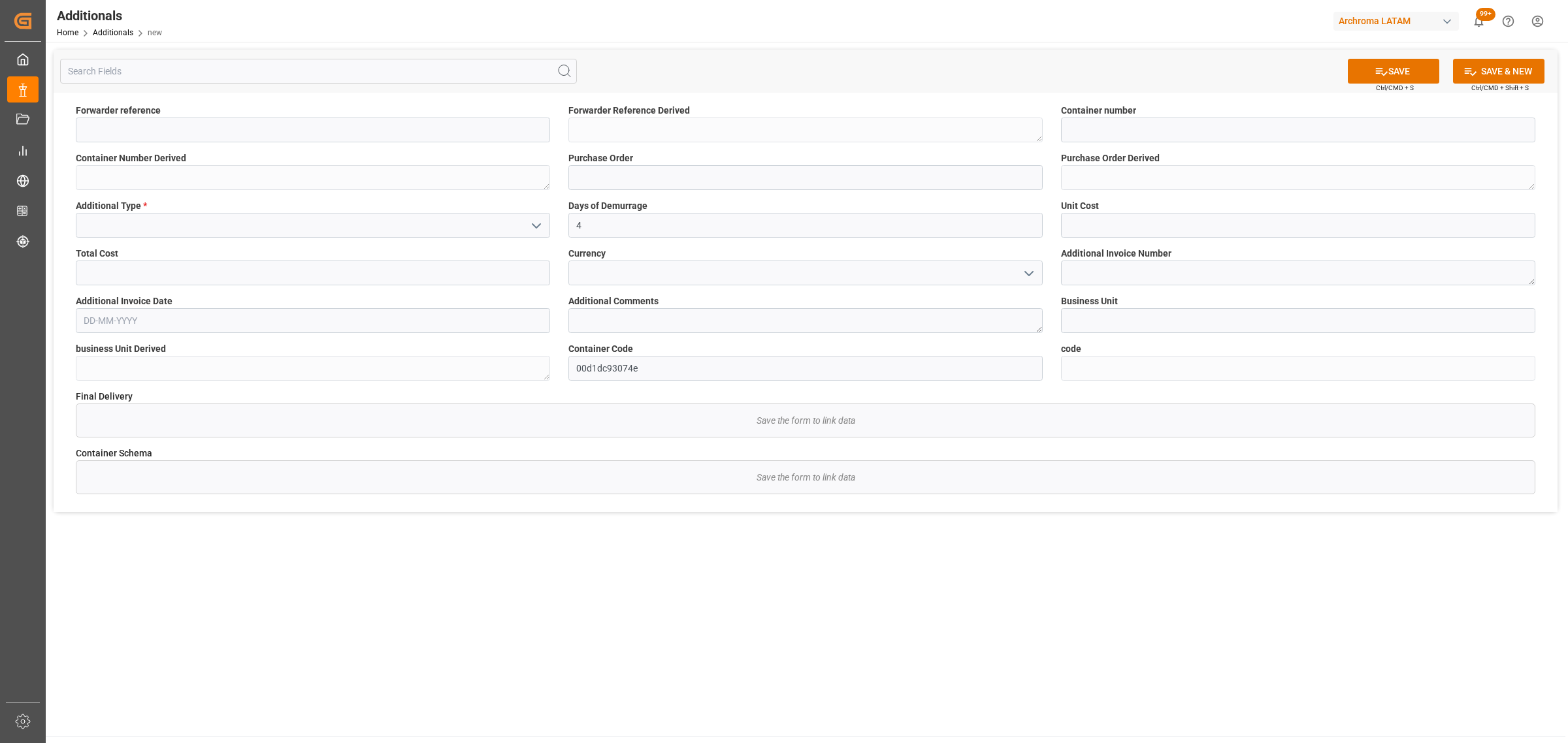
click at [533, 229] on icon "open menu" at bounding box center [536, 226] width 16 height 16
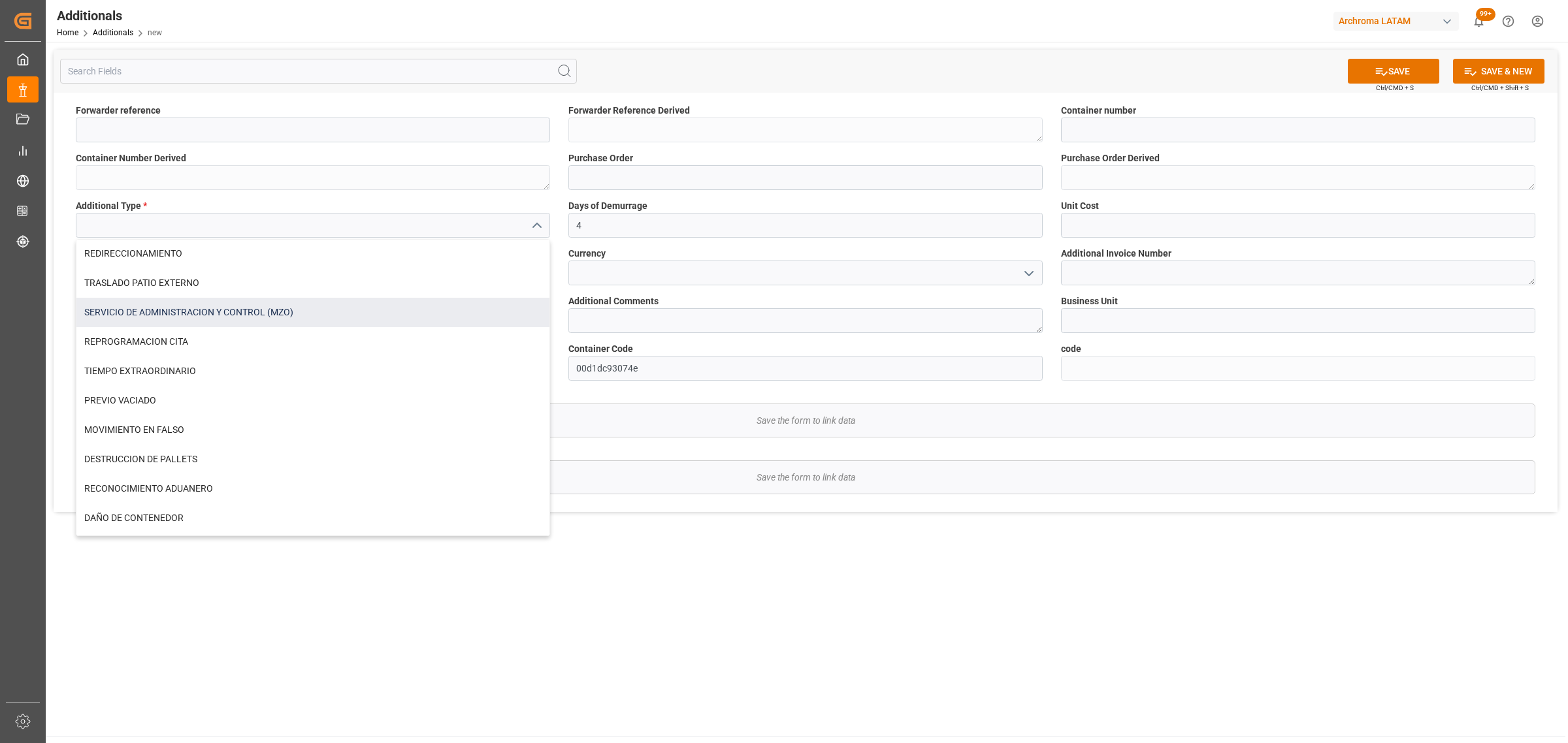
scroll to position [408, 0]
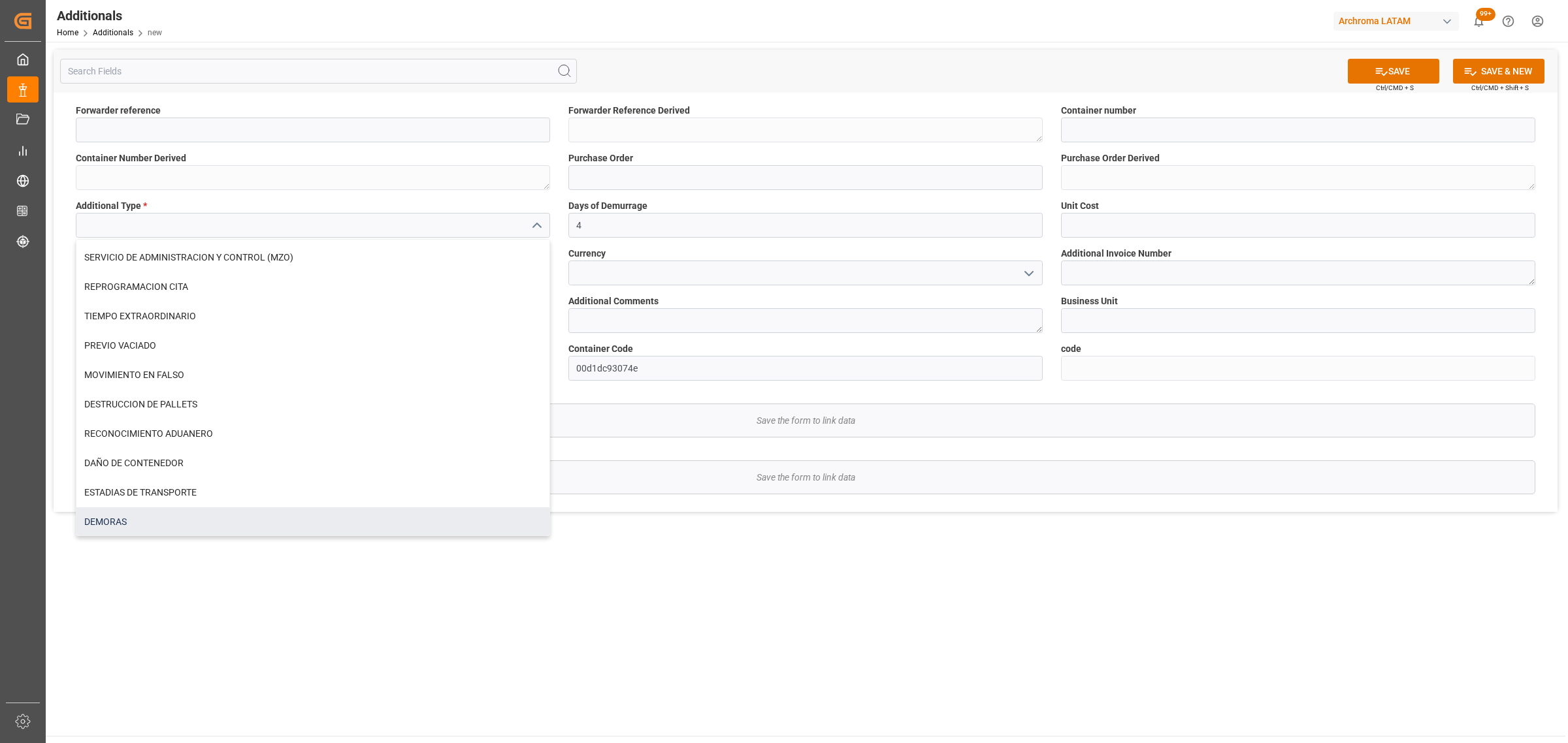
click at [137, 518] on div "DEMORAS" at bounding box center [313, 522] width 473 height 29
type input "DEMORAS"
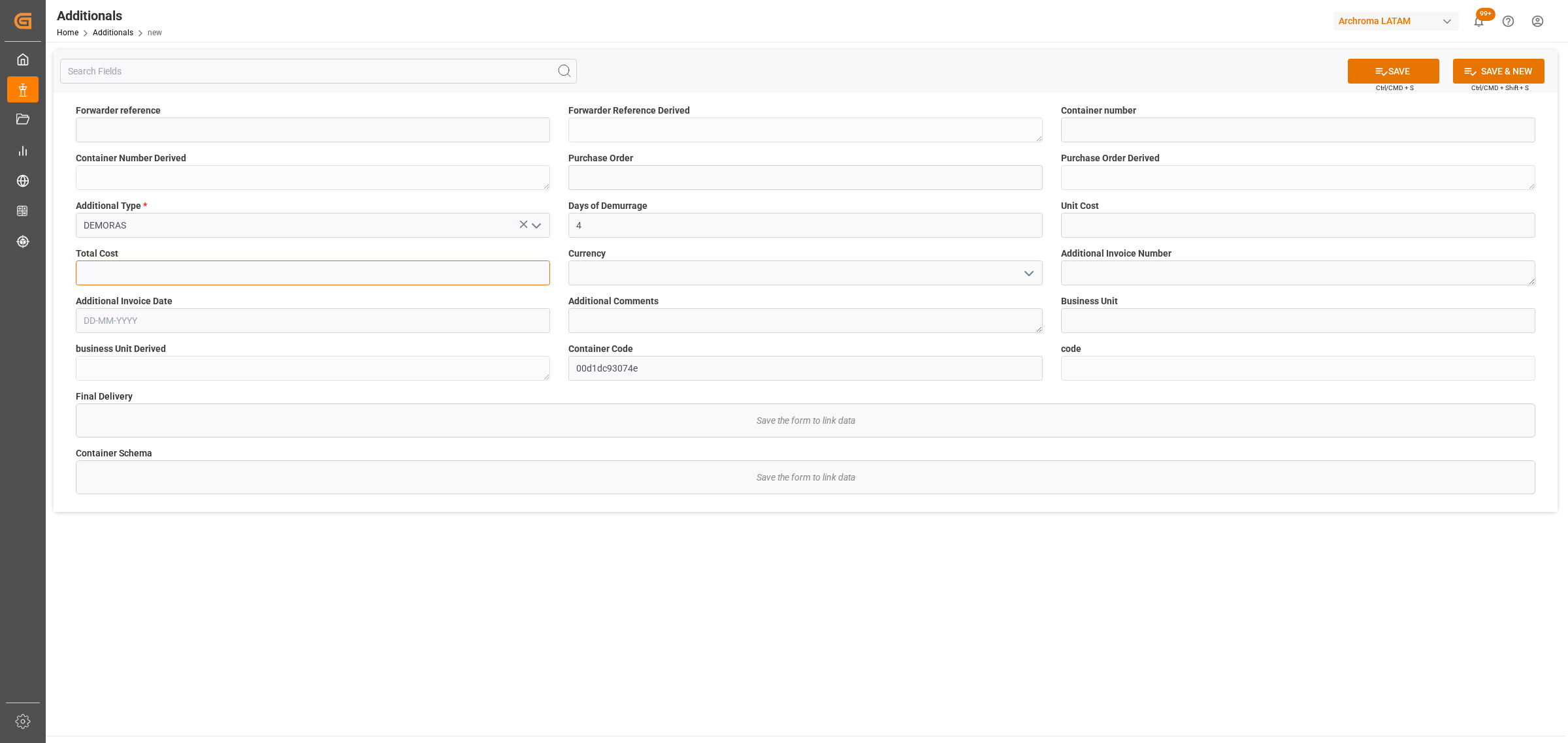
click at [168, 268] on input "text" at bounding box center [313, 273] width 475 height 25
type input "2595378"
click at [1031, 272] on polyline "open menu" at bounding box center [1028, 274] width 8 height 4
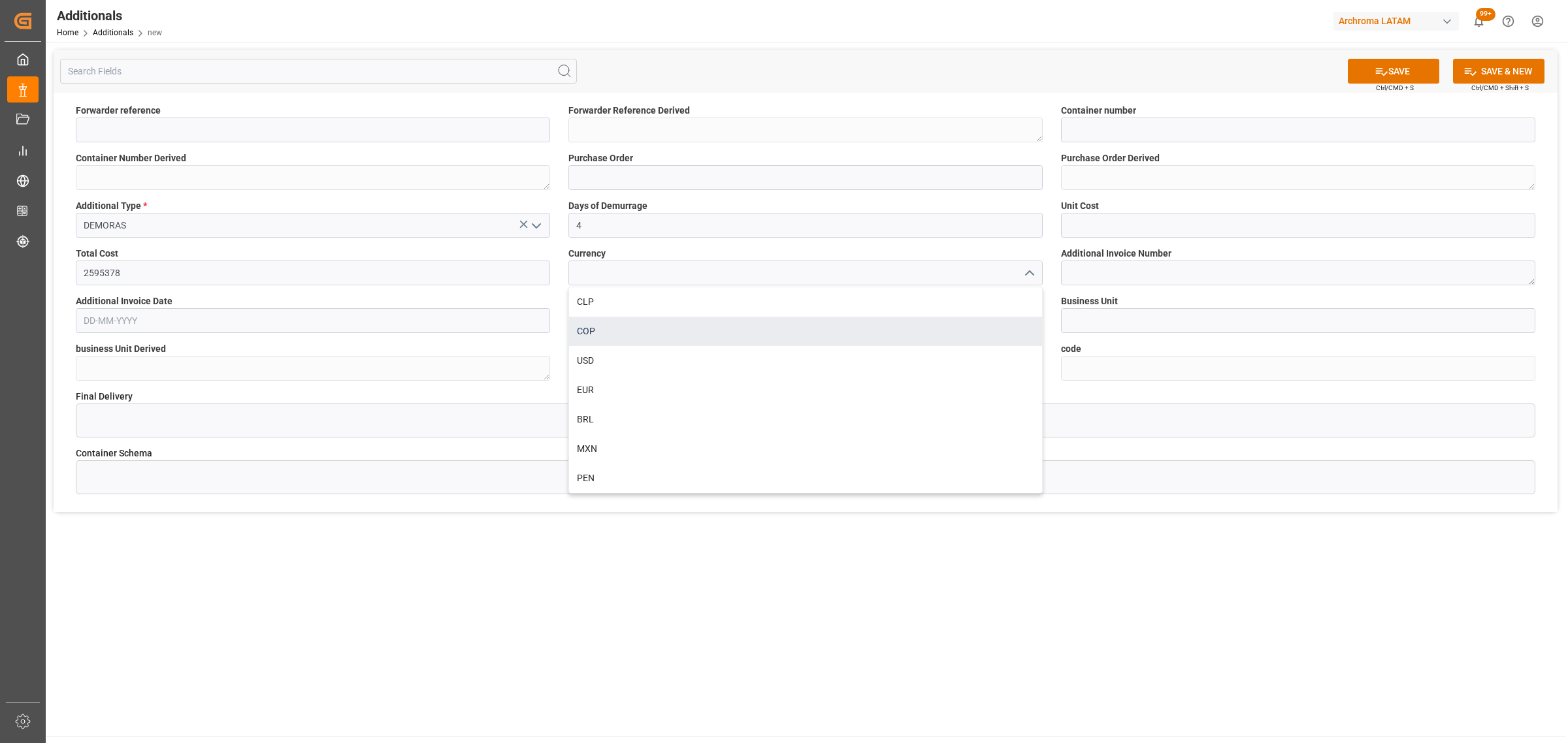
click at [700, 319] on div "COP" at bounding box center [805, 331] width 473 height 29
type input "COP"
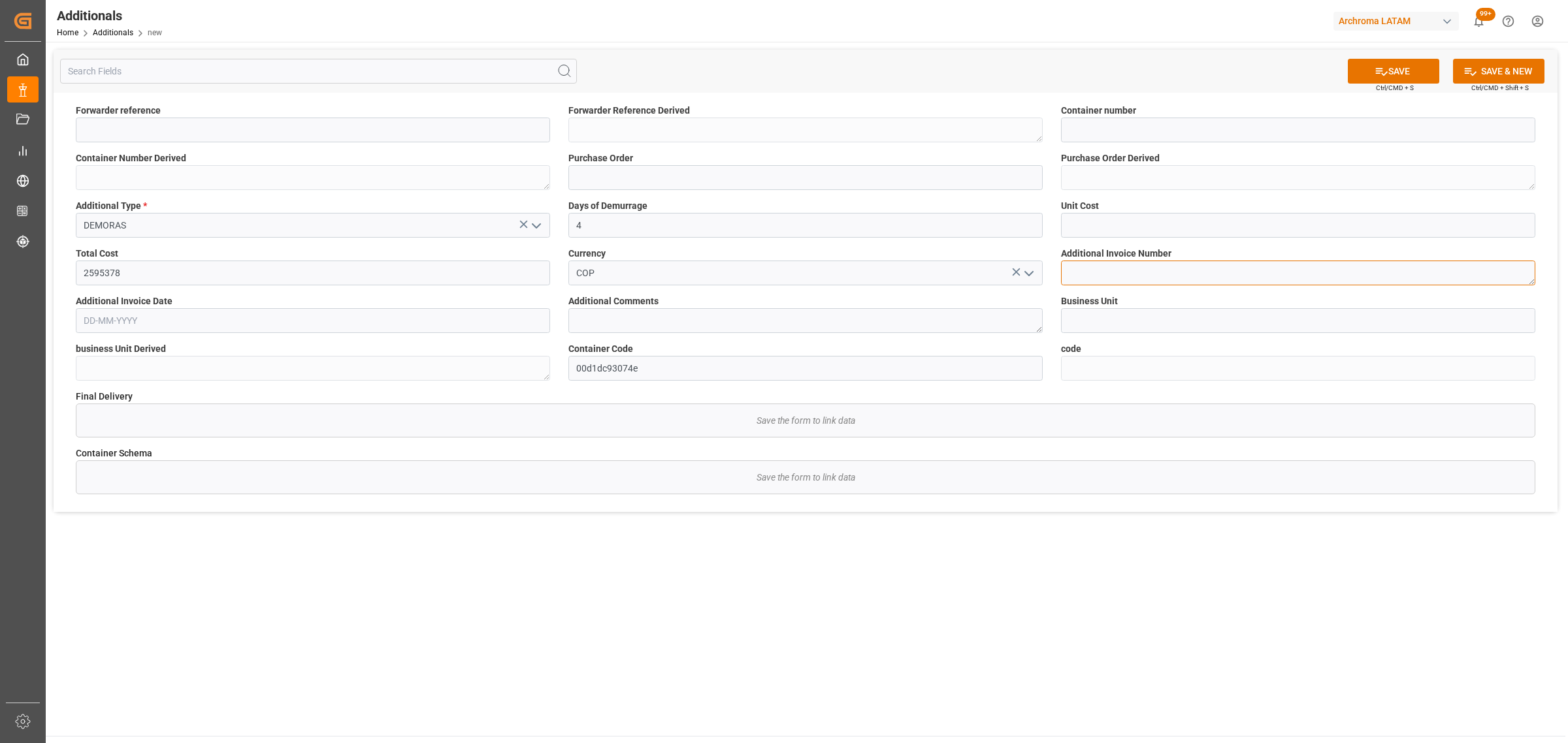
click at [1115, 279] on textarea at bounding box center [1298, 273] width 475 height 25
click at [1106, 239] on div "Unit Cost" at bounding box center [1298, 218] width 492 height 48
click at [1115, 276] on textarea at bounding box center [1298, 273] width 475 height 25
paste textarea "NVS831297"
type textarea "NVS831297"
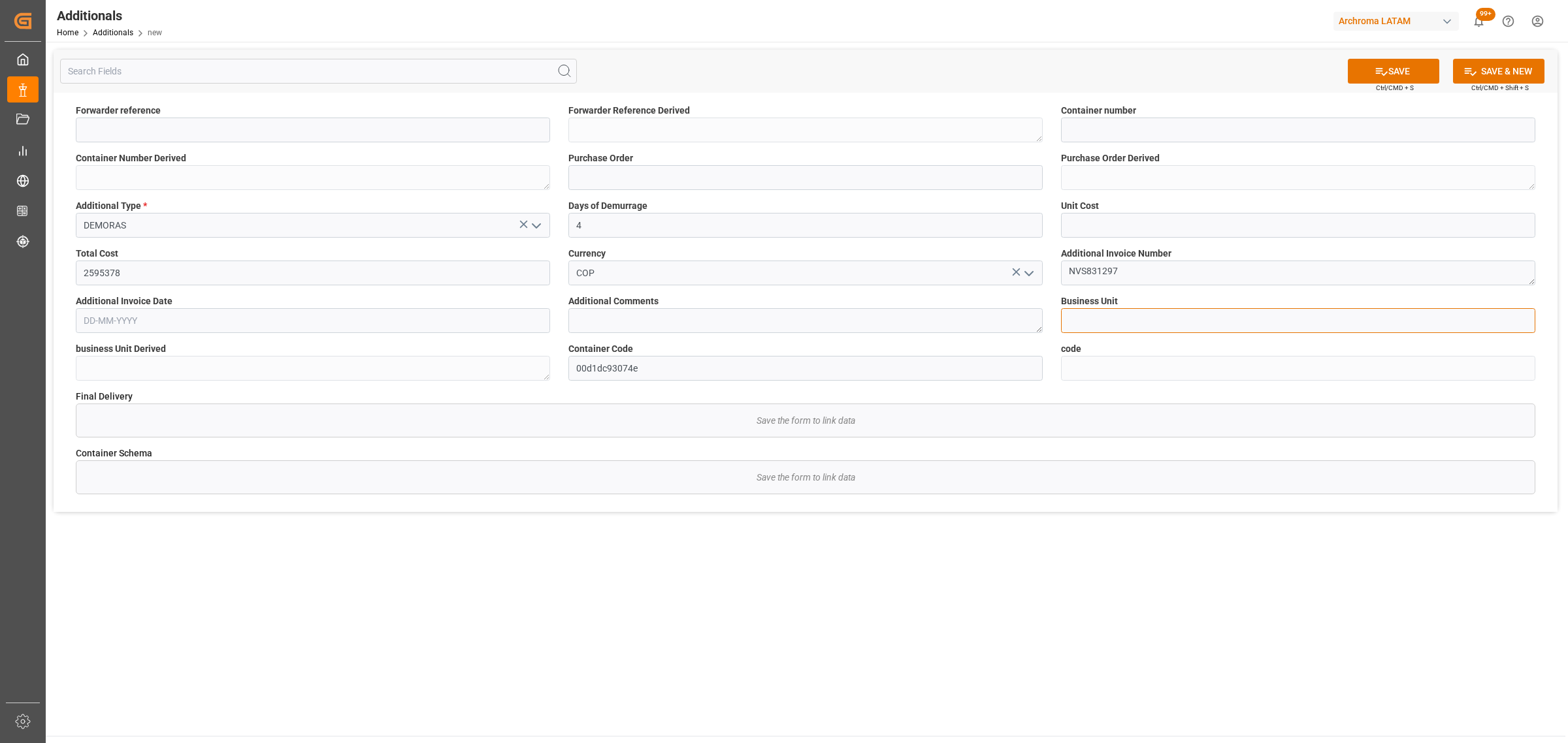
click at [1102, 328] on input at bounding box center [1298, 320] width 475 height 25
type input "PT"
click at [1148, 221] on input "text" at bounding box center [1298, 225] width 475 height 25
click at [1068, 224] on input "595378" at bounding box center [1298, 225] width 475 height 25
type input "2595378"
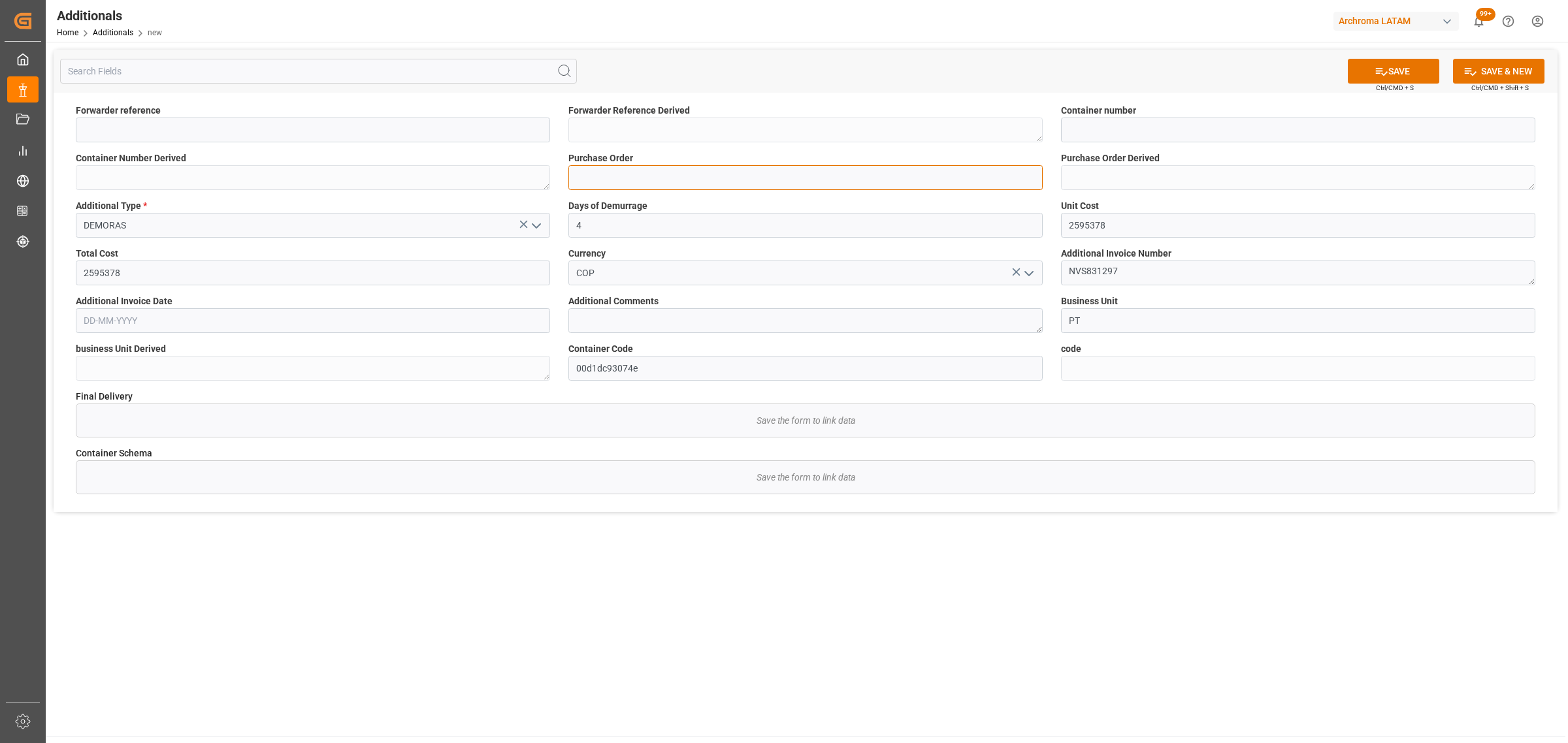
click at [713, 172] on input at bounding box center [806, 178] width 475 height 25
click at [1106, 133] on input at bounding box center [1298, 130] width 475 height 25
click at [609, 181] on input at bounding box center [806, 178] width 475 height 25
paste input "4504585694"
type input "4504585694"
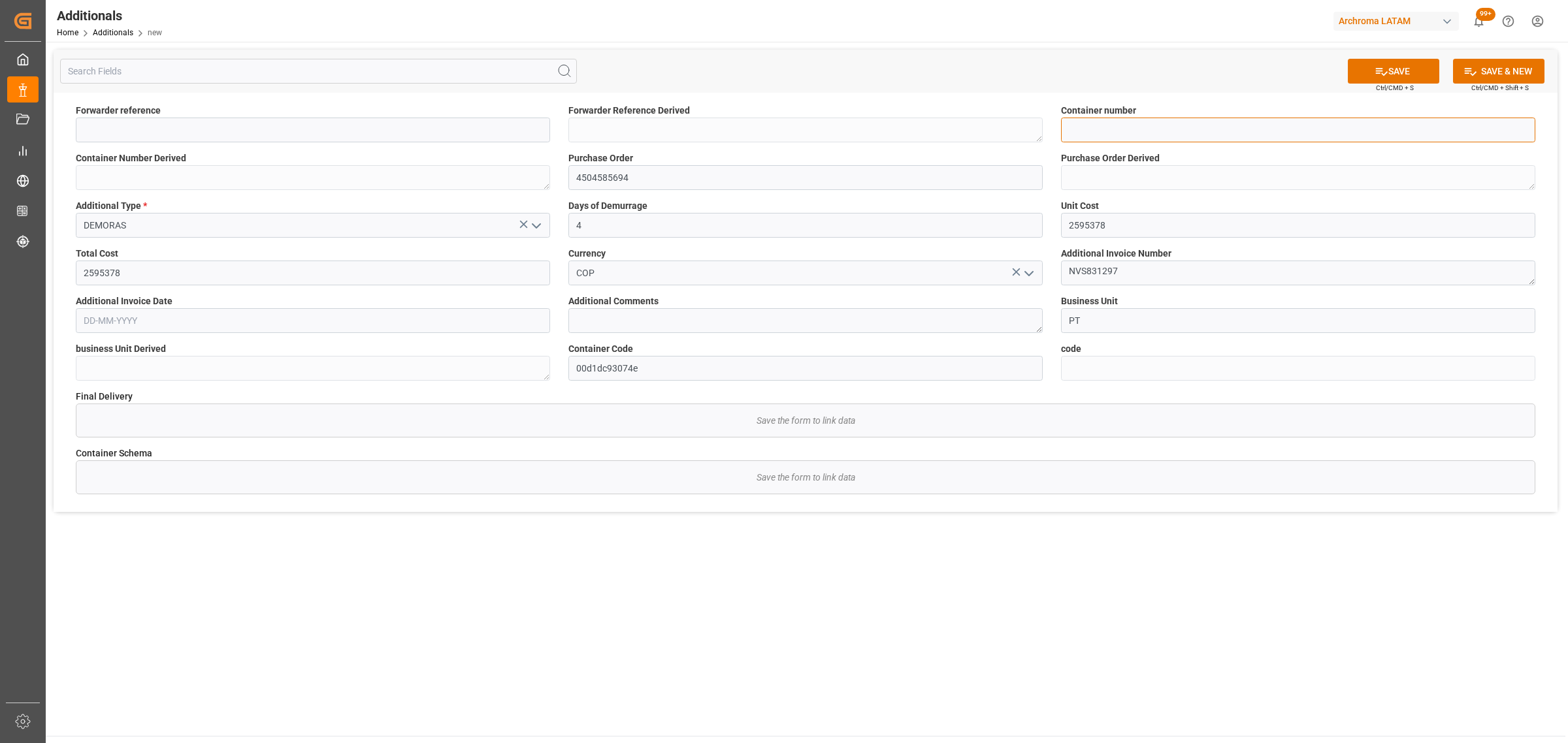
click at [1137, 125] on input at bounding box center [1298, 130] width 475 height 25
paste input "FCIU6304459"
type input "FCIU6304459"
click at [314, 136] on input at bounding box center [313, 130] width 475 height 25
paste input "210200603625"
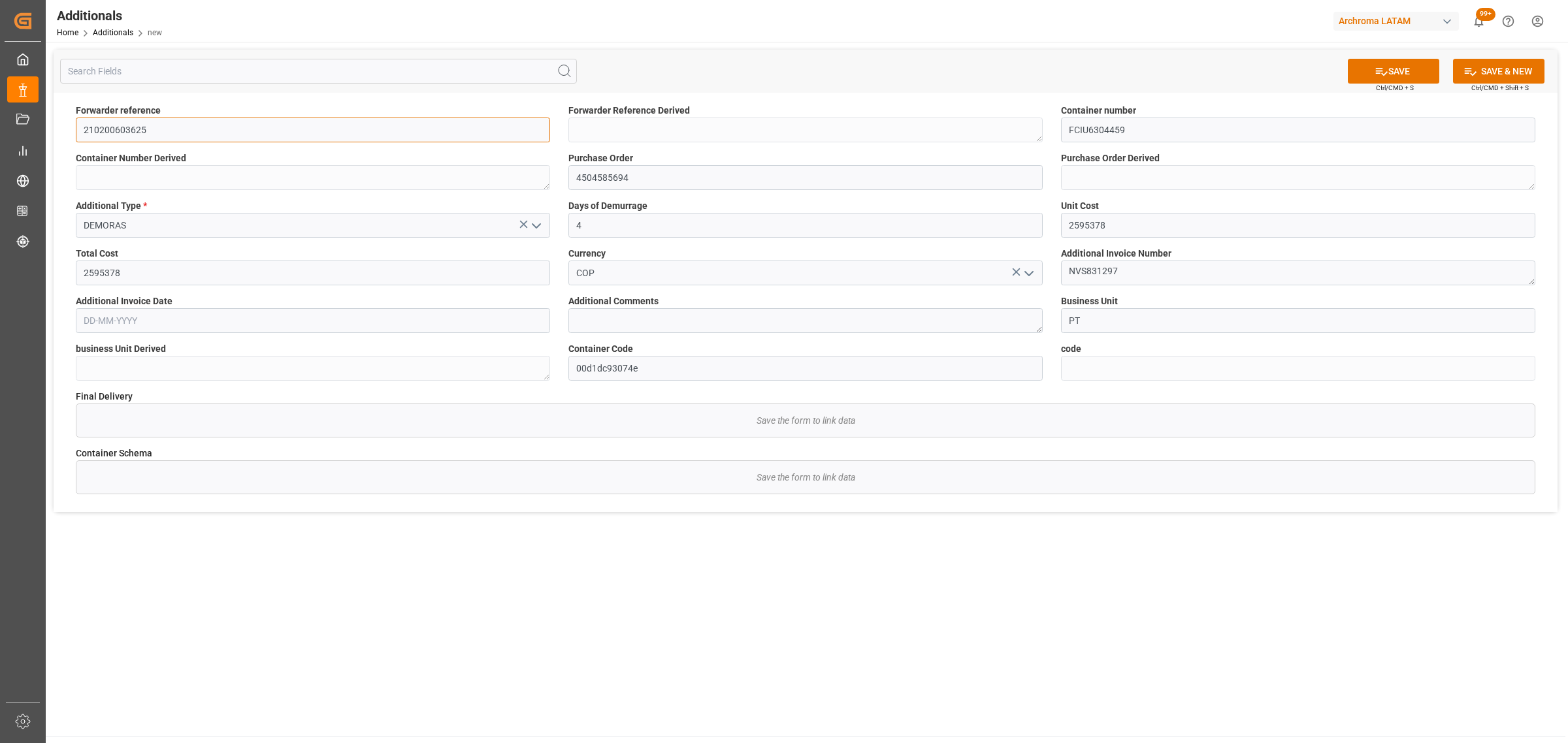
type input "210200603625"
click at [695, 327] on textarea at bounding box center [806, 320] width 475 height 25
type textarea "CORRESPONDE A 4 DIAS DE DEMORAS GENERADOS"
click at [161, 333] on div "Additional Invoice Date" at bounding box center [313, 313] width 492 height 48
click at [158, 324] on input "text" at bounding box center [313, 320] width 475 height 25
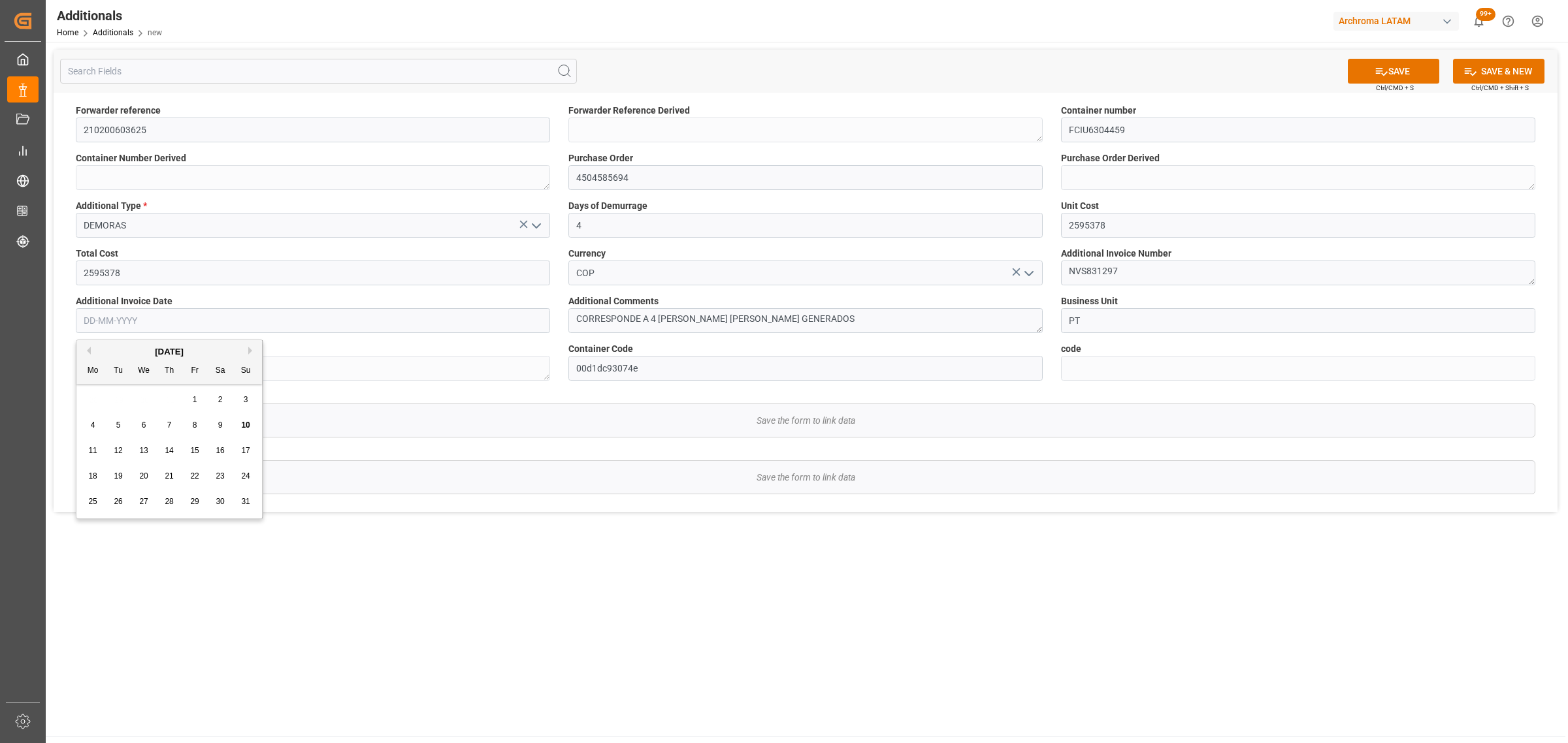
drag, startPoint x: 120, startPoint y: 397, endPoint x: 130, endPoint y: 386, distance: 14.9
click at [120, 397] on div "28 29 30 31 1 2 3" at bounding box center [169, 400] width 179 height 26
click at [86, 350] on button "Previous Month" at bounding box center [86, 350] width 8 height 8
drag, startPoint x: 191, startPoint y: 454, endPoint x: 206, endPoint y: 448, distance: 16.2
click at [191, 452] on span "18" at bounding box center [195, 451] width 9 height 9
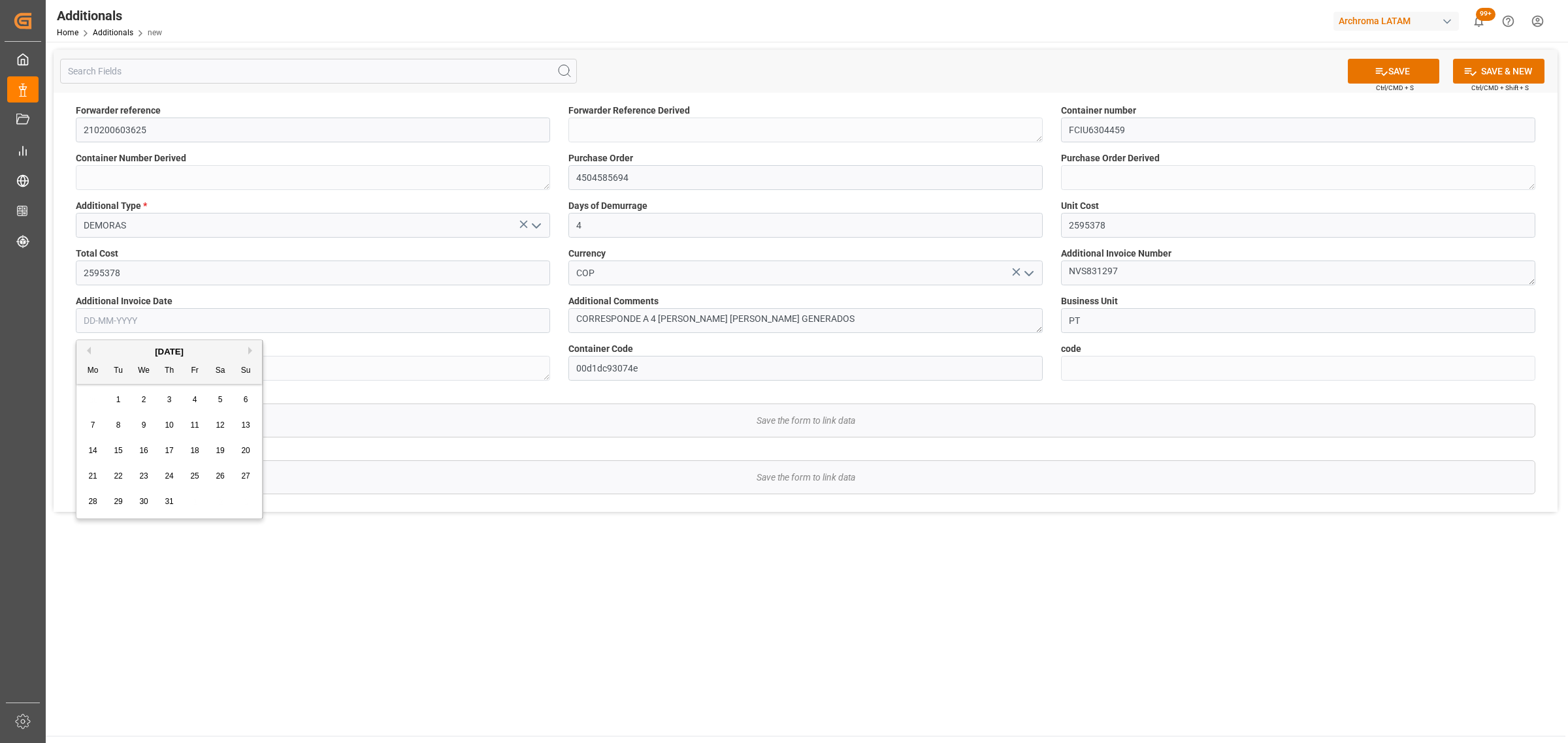
type input "18-07-2025"
click at [1396, 70] on button "SAVE" at bounding box center [1394, 71] width 92 height 25
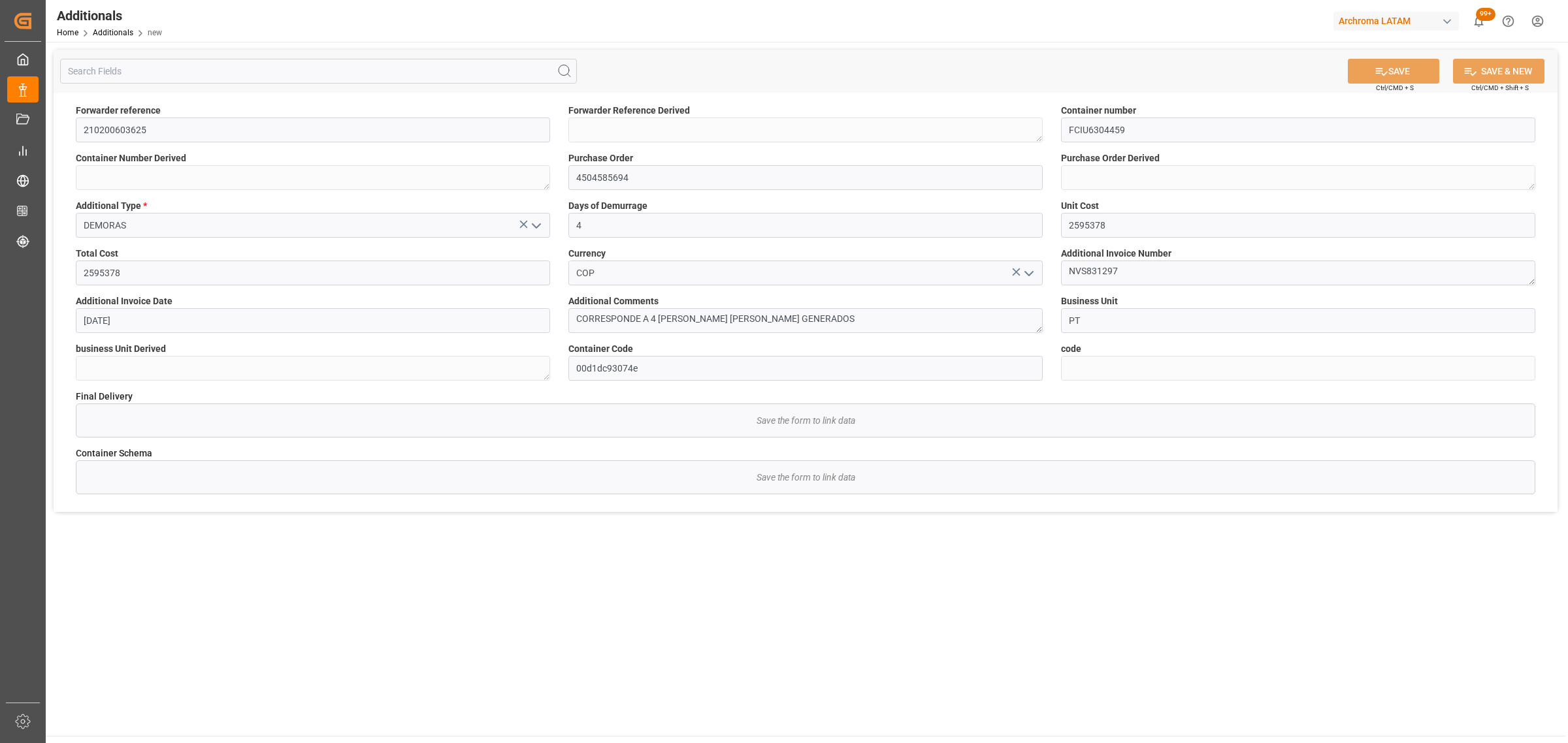
type textarea "210200603625"
type textarea "FCIU6304459"
type textarea "4504585694"
type textarea "PT"
type input "158b46f40f37"
